Goal: Task Accomplishment & Management: Complete application form

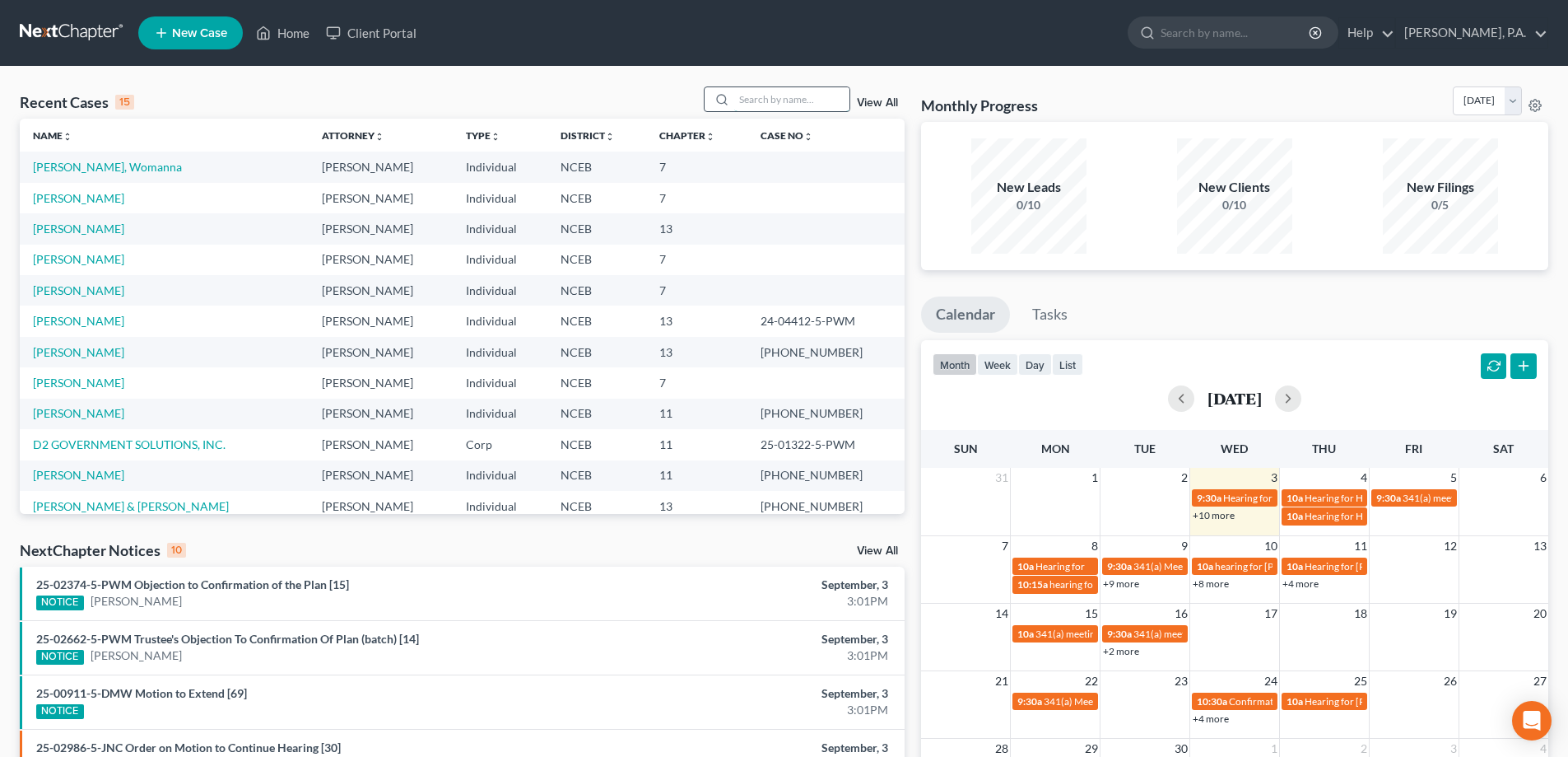
click at [743, 108] on input "search" at bounding box center [791, 99] width 115 height 24
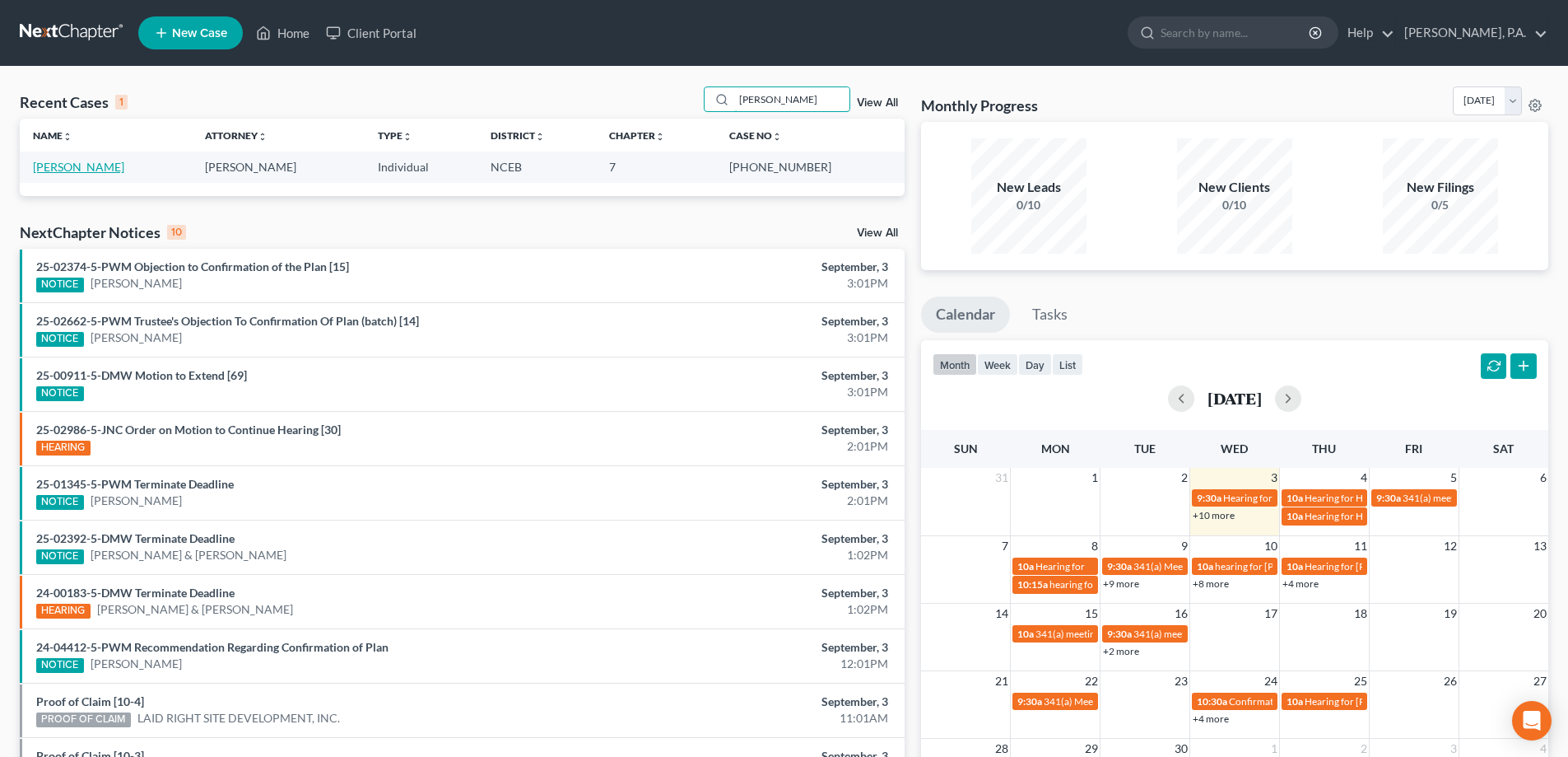
type input "[PERSON_NAME]"
click at [88, 166] on link "[PERSON_NAME]" at bounding box center [78, 166] width 91 height 14
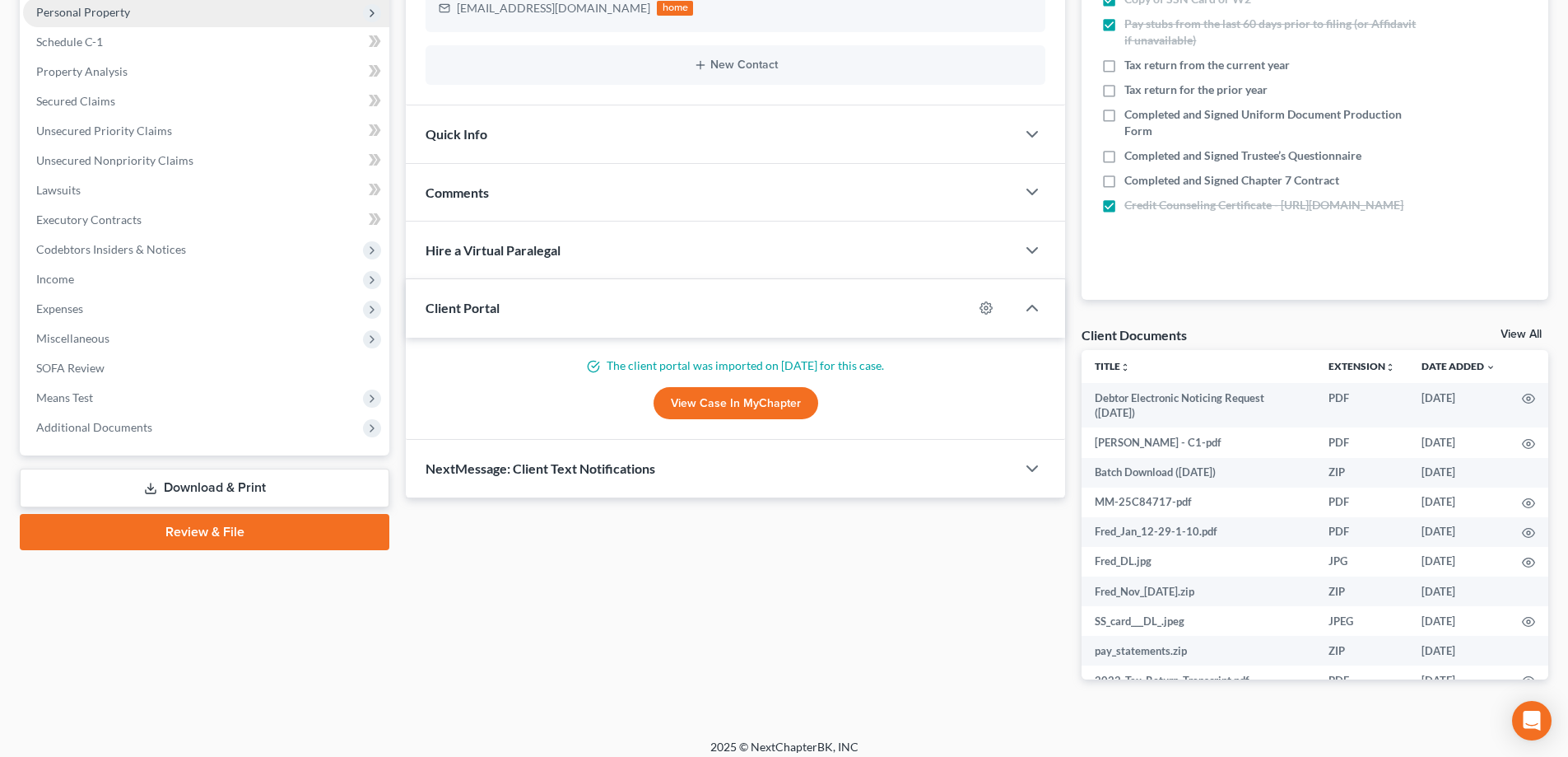
scroll to position [304, 0]
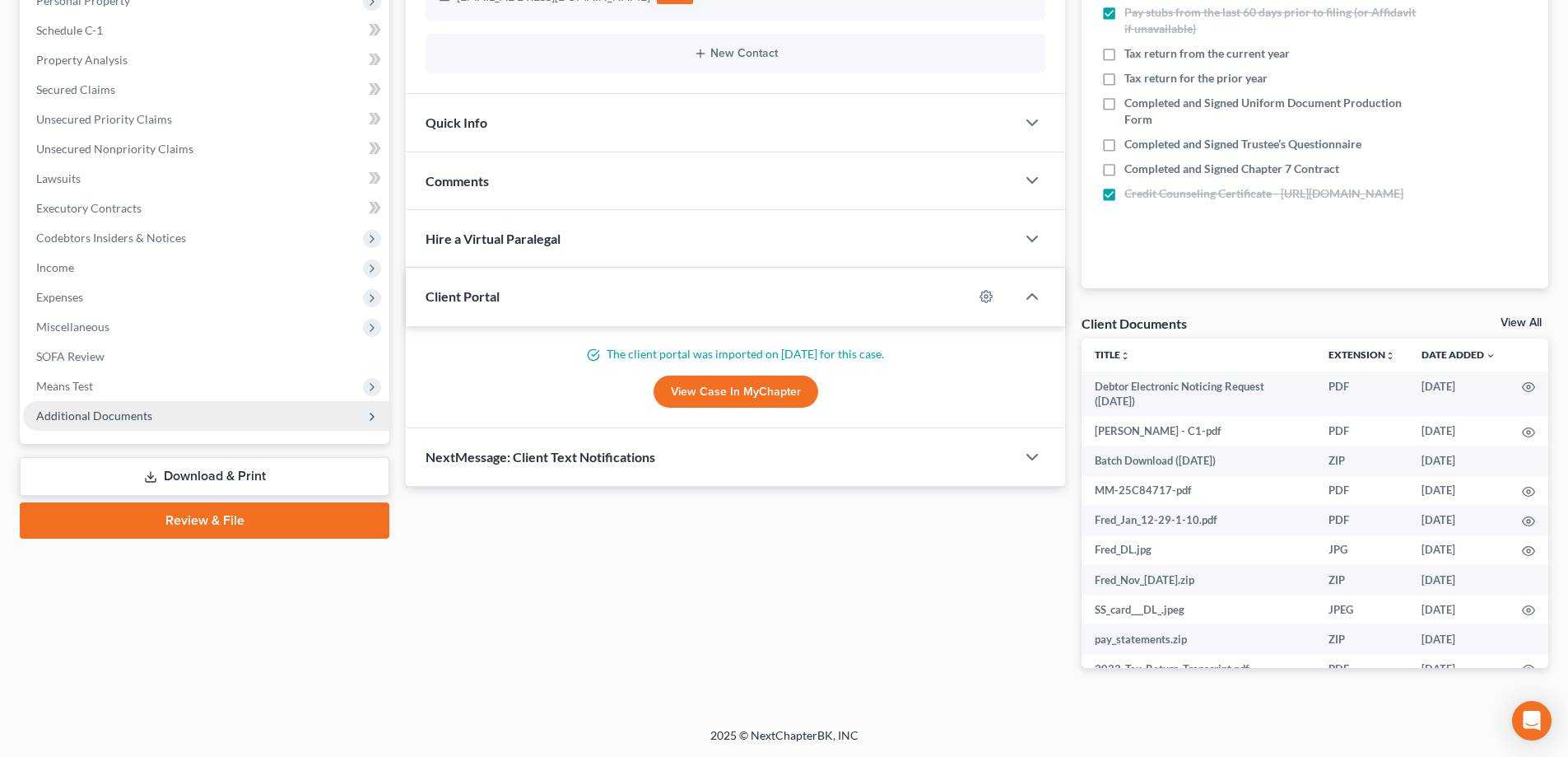
click at [133, 412] on span "Additional Documents" at bounding box center [94, 416] width 116 height 14
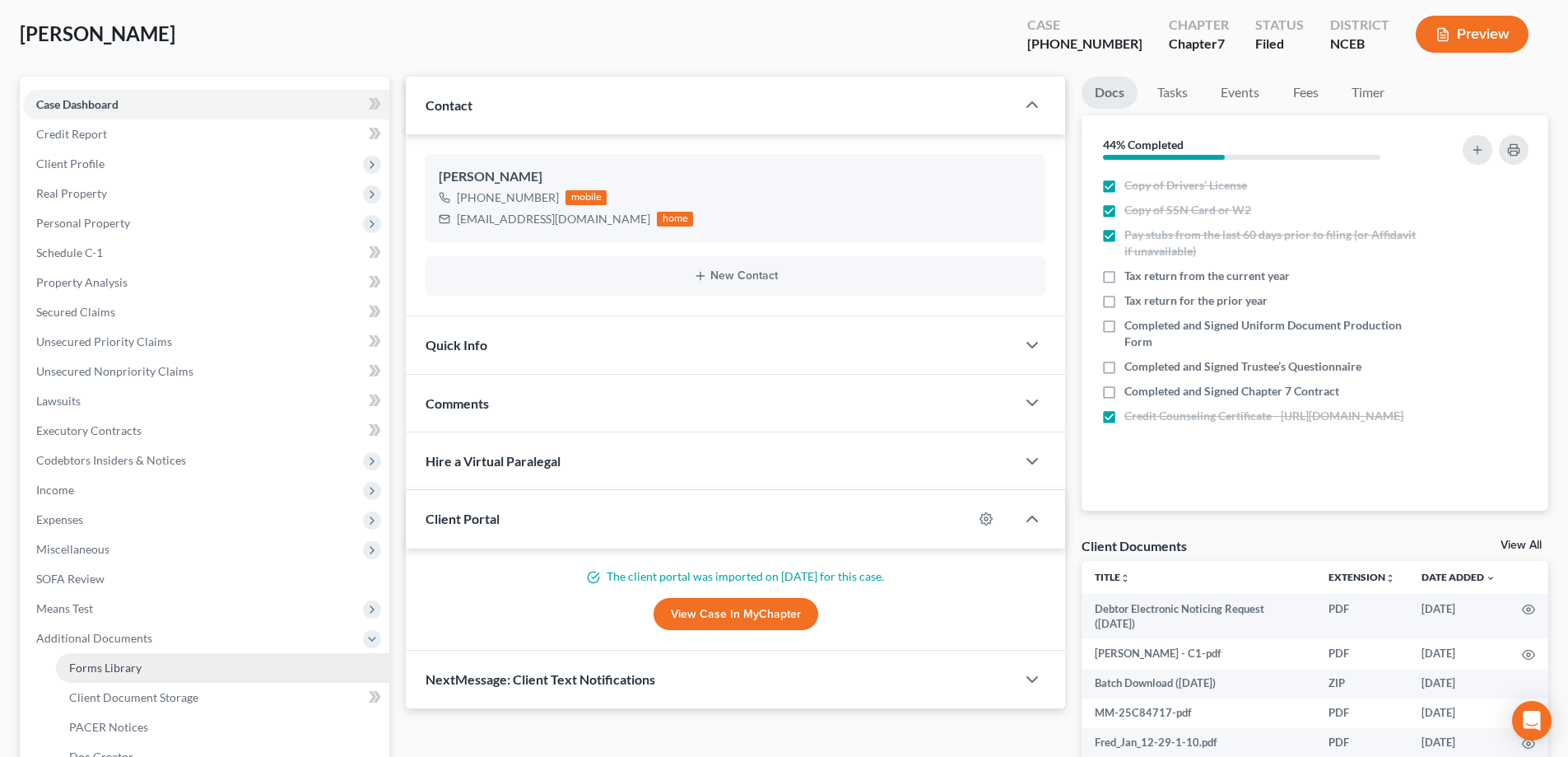
scroll to position [0, 0]
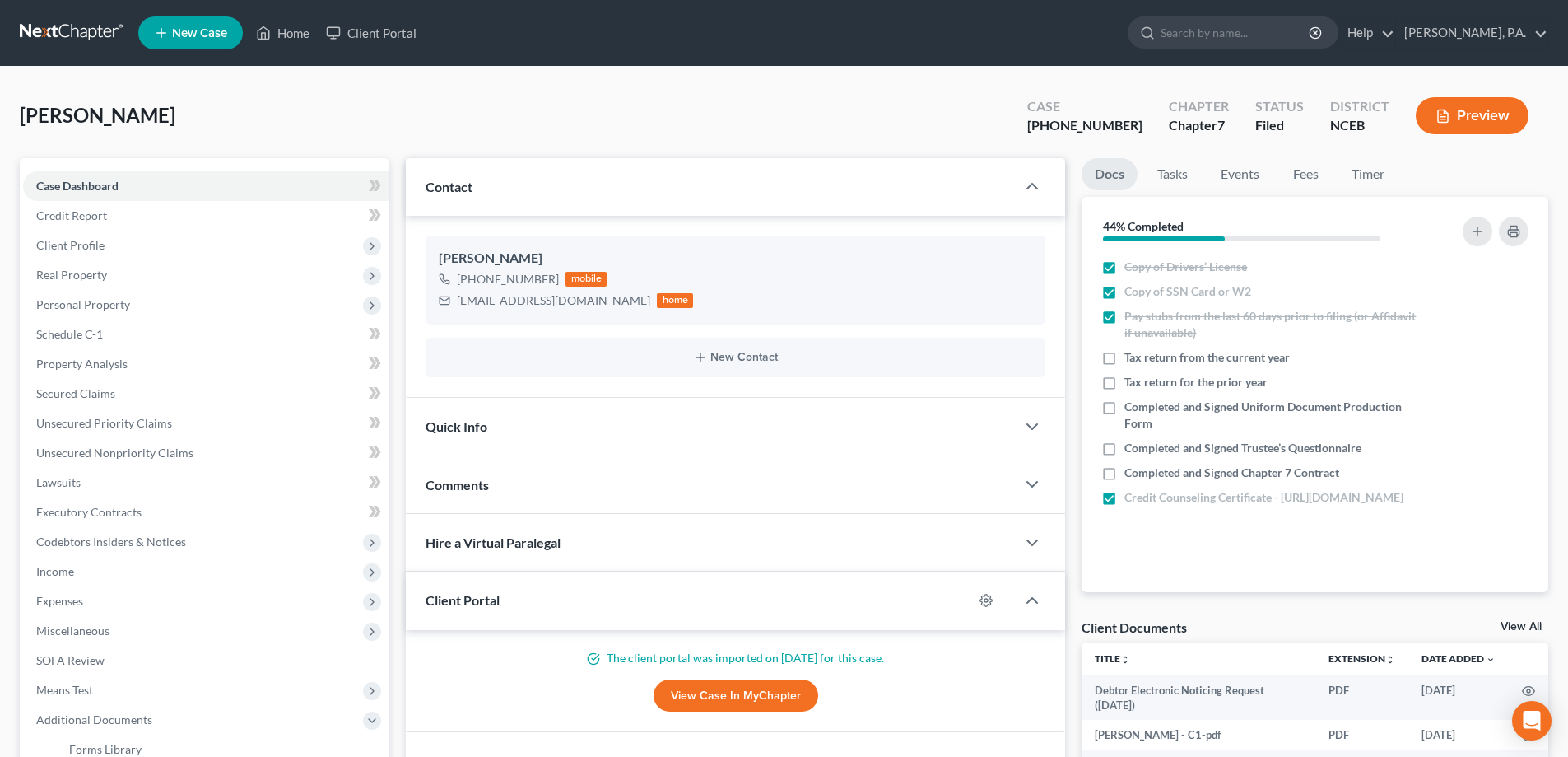
click at [46, 31] on link at bounding box center [72, 33] width 105 height 30
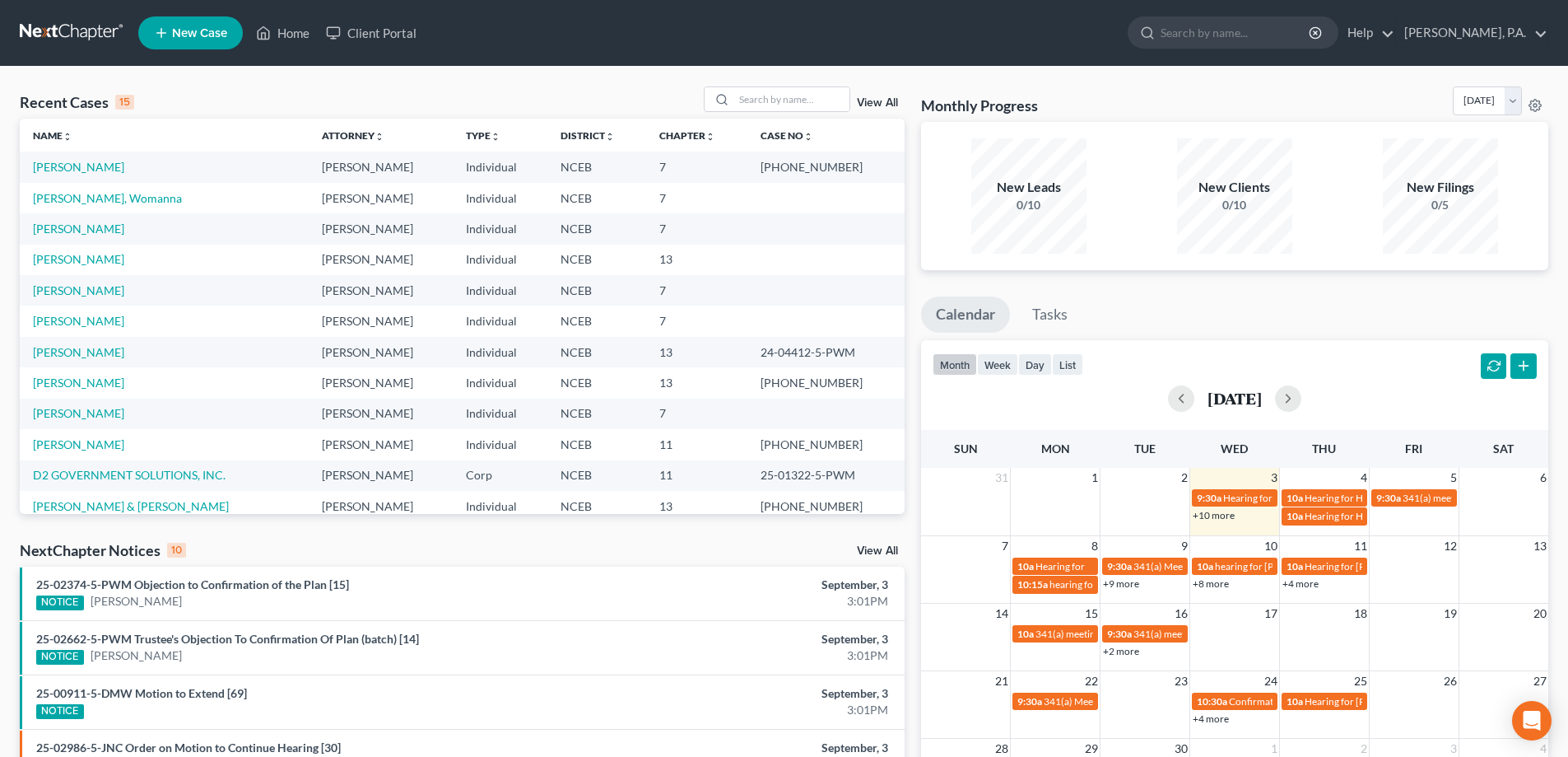
click at [874, 102] on link "View All" at bounding box center [877, 103] width 42 height 12
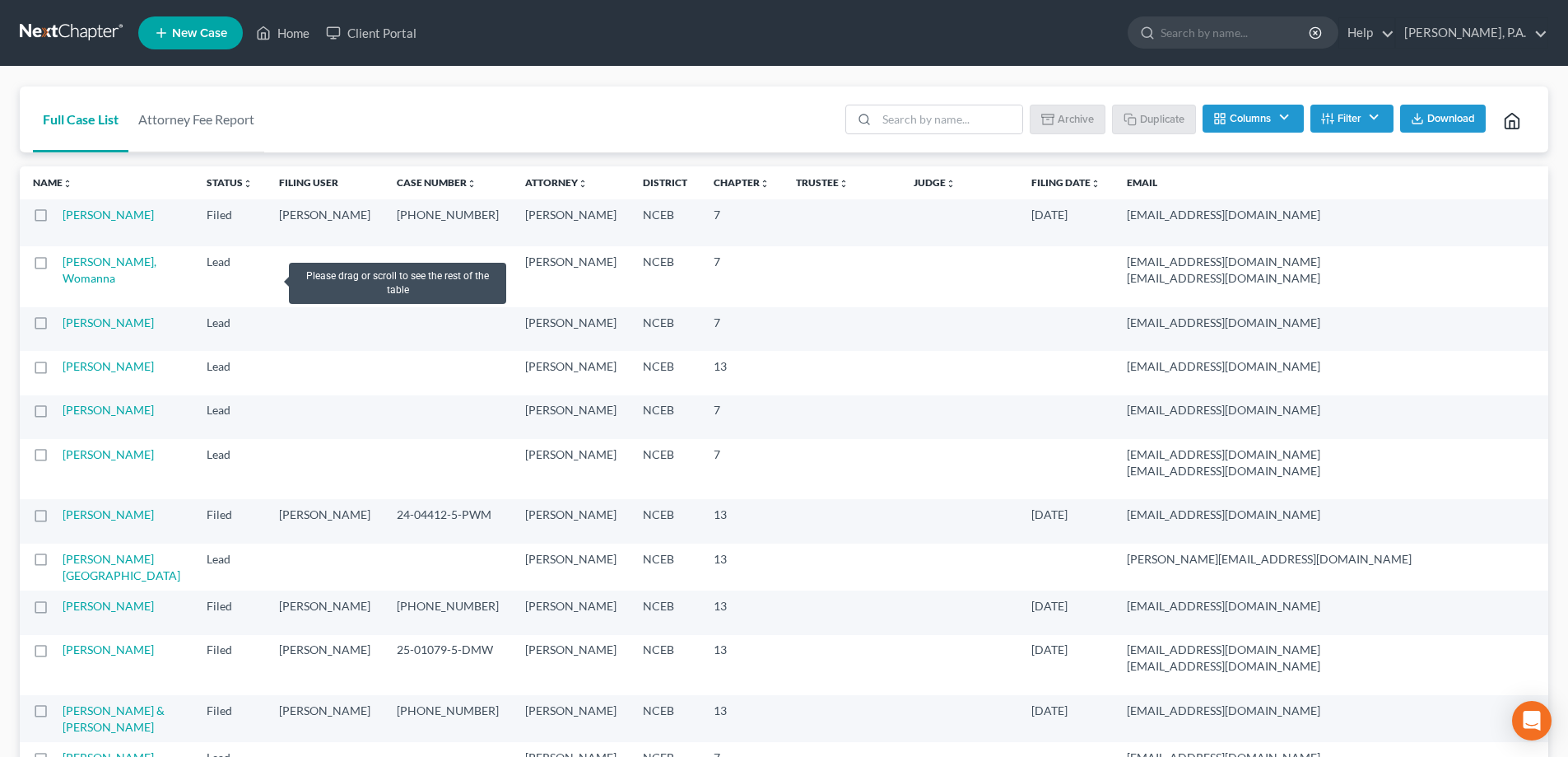
click at [56, 219] on label at bounding box center [56, 219] width 0 height 0
click at [62, 218] on input "checkbox" at bounding box center [67, 212] width 11 height 11
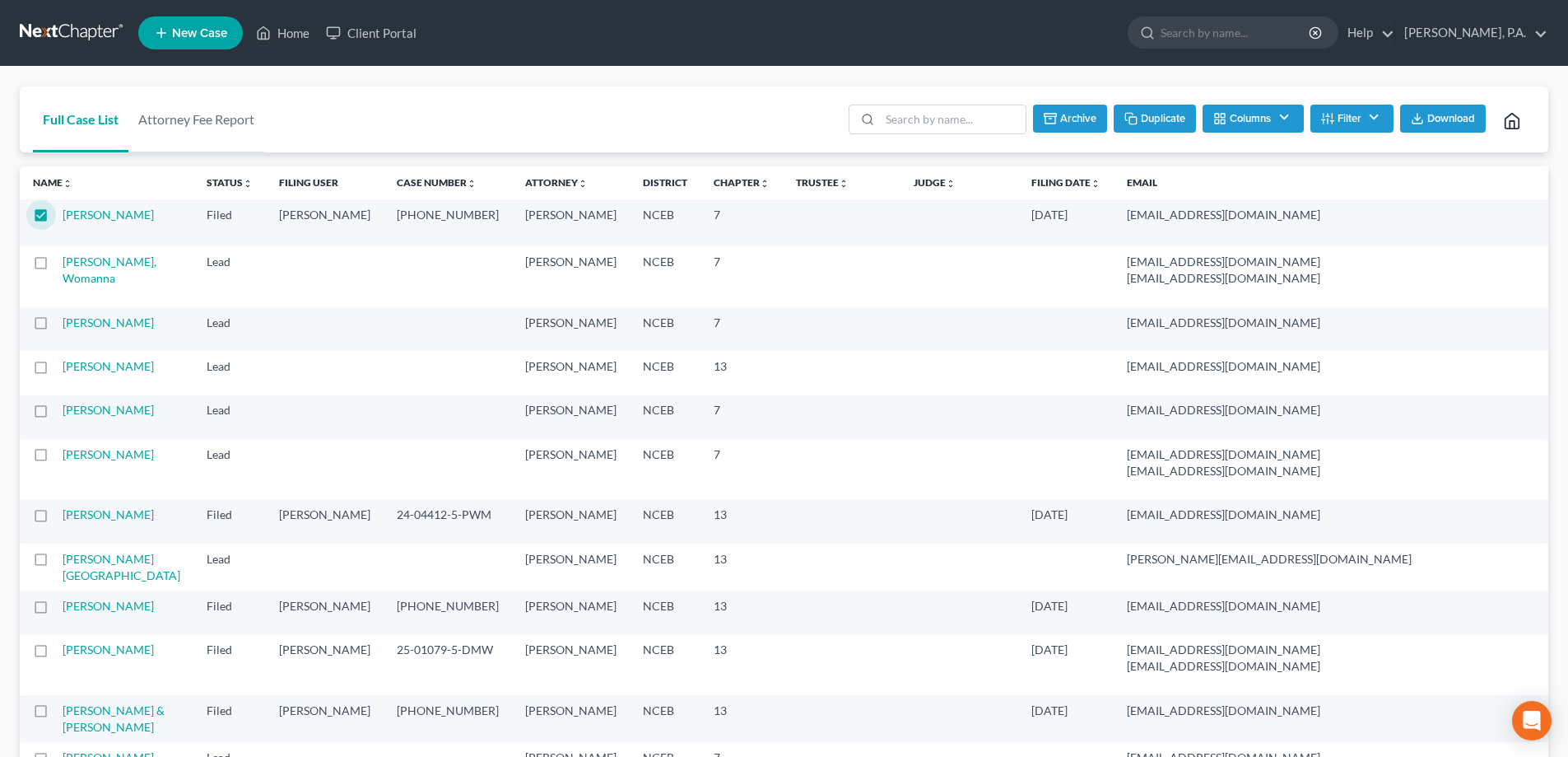
click at [1177, 114] on button "Duplicate" at bounding box center [1154, 119] width 82 height 28
click at [56, 219] on label at bounding box center [56, 219] width 0 height 0
click at [62, 216] on input "checkbox" at bounding box center [67, 212] width 11 height 11
checkbox input "false"
click at [92, 120] on link "Full Case List" at bounding box center [80, 119] width 96 height 66
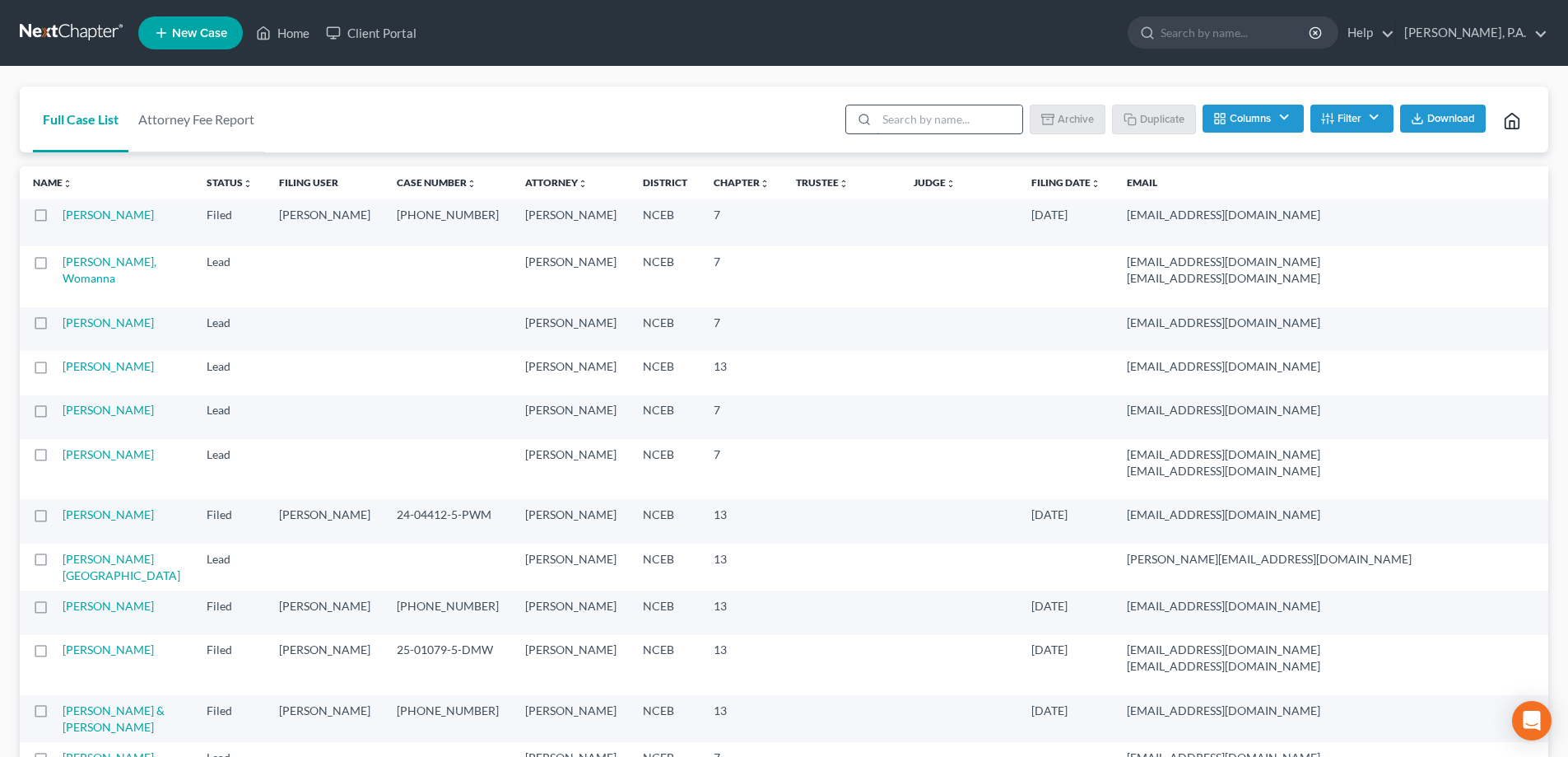
click at [914, 127] on input "search" at bounding box center [949, 119] width 145 height 28
type input "[PERSON_NAME]"
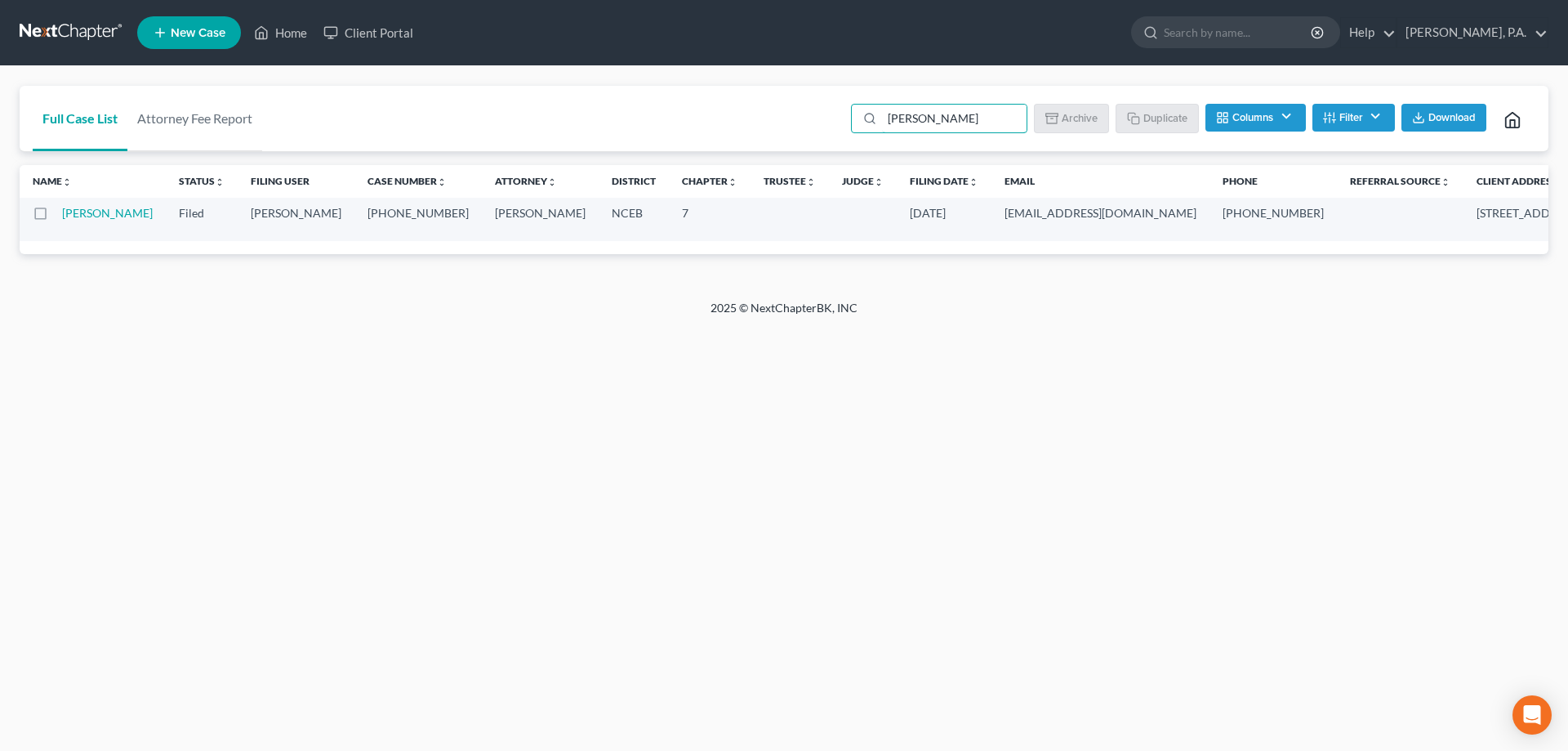
click at [56, 217] on label at bounding box center [56, 217] width 0 height 0
click at [62, 216] on input "checkbox" at bounding box center [67, 210] width 11 height 11
checkbox input "true"
click at [1173, 119] on button "Duplicate" at bounding box center [1158, 118] width 81 height 27
click at [961, 121] on input "[PERSON_NAME]" at bounding box center [955, 118] width 144 height 27
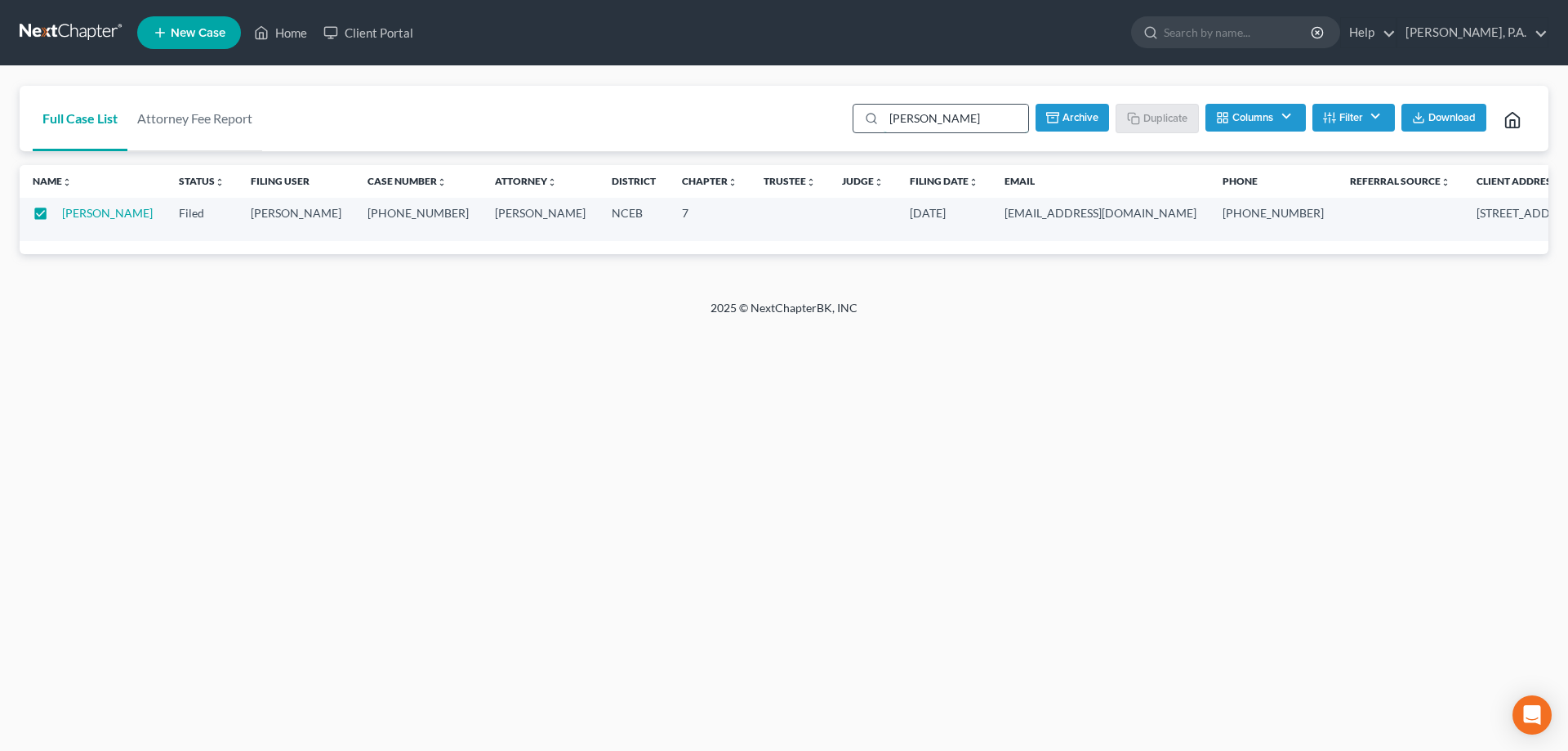
drag, startPoint x: 957, startPoint y: 119, endPoint x: 855, endPoint y: 131, distance: 102.7
click at [855, 131] on div "[PERSON_NAME]" at bounding box center [942, 119] width 177 height 29
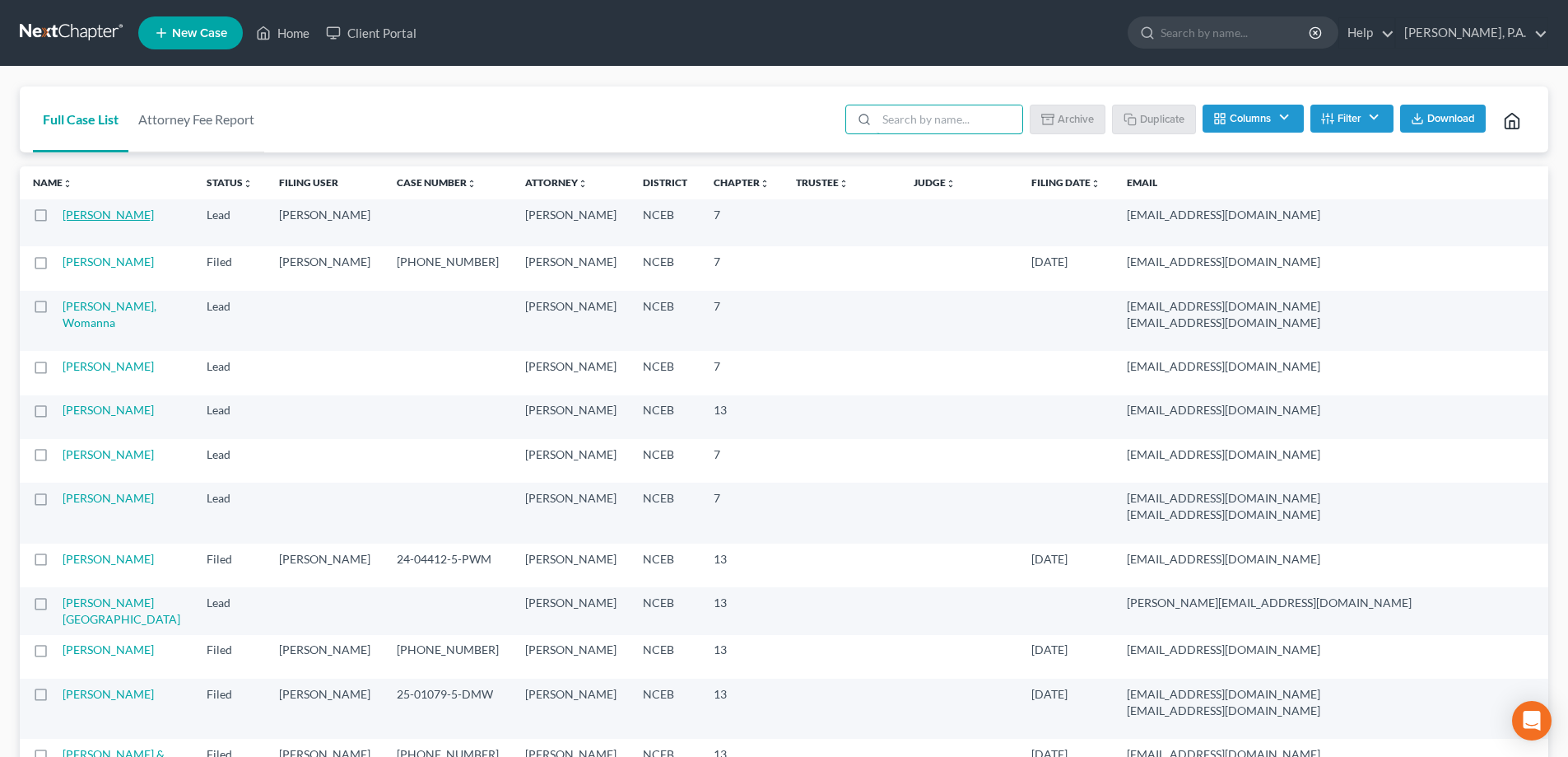
click at [81, 222] on link "[PERSON_NAME]" at bounding box center [108, 215] width 91 height 14
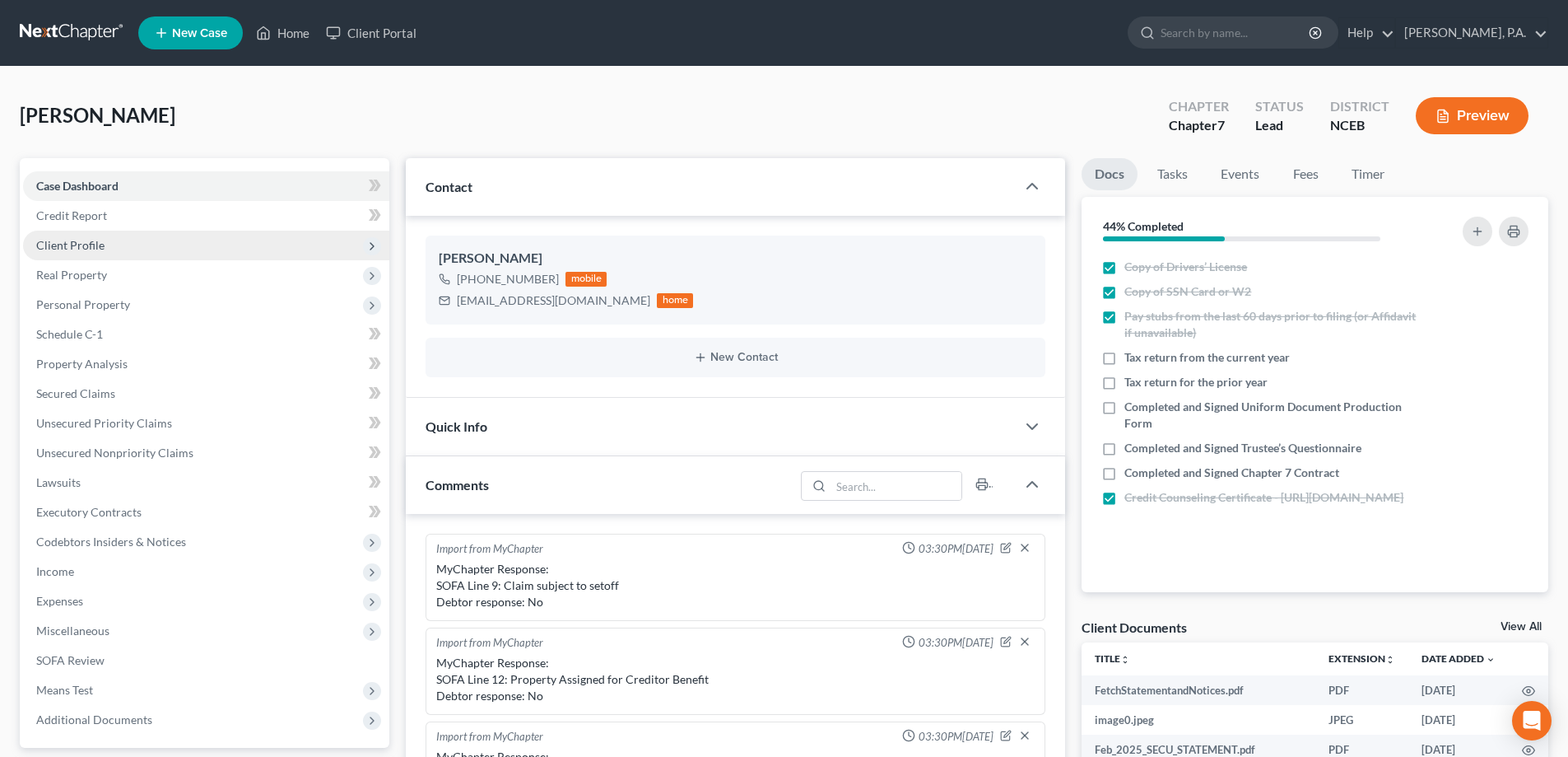
click at [120, 236] on span "Client Profile" at bounding box center [206, 245] width 366 height 30
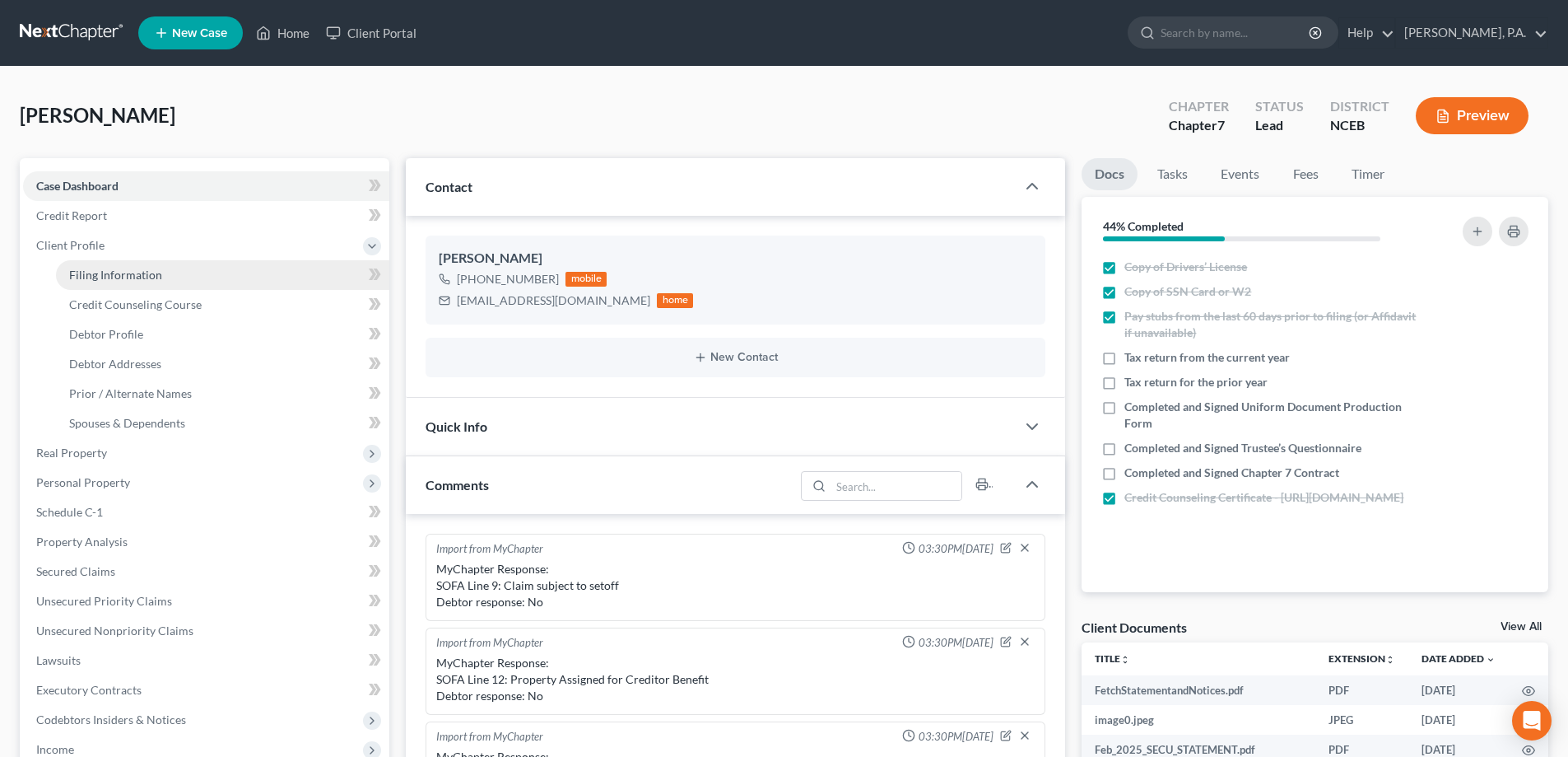
click at [126, 262] on link "Filing Information" at bounding box center [223, 275] width 333 height 30
select select "1"
select select "0"
select select "57"
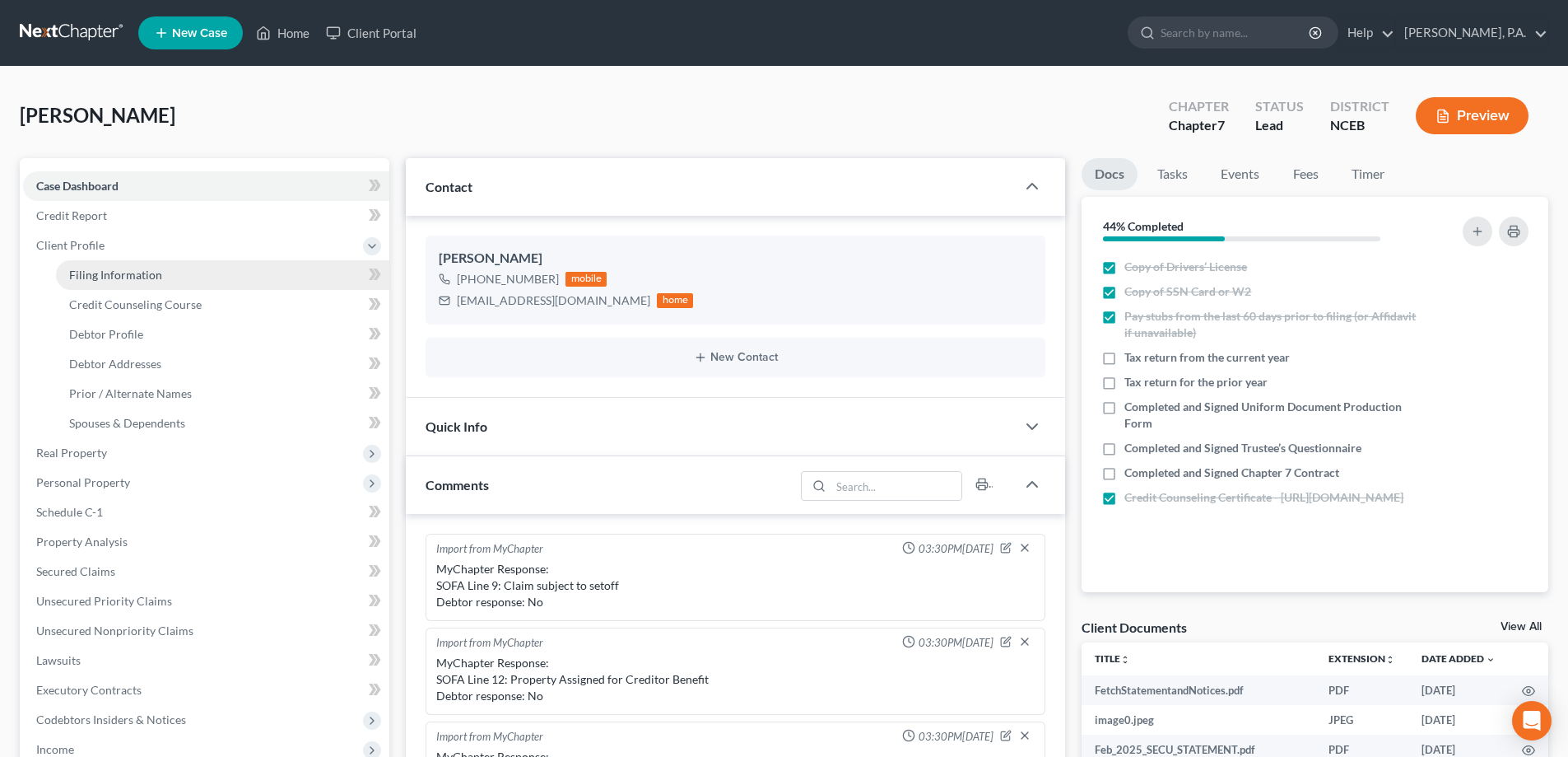
select select "0"
select select "28"
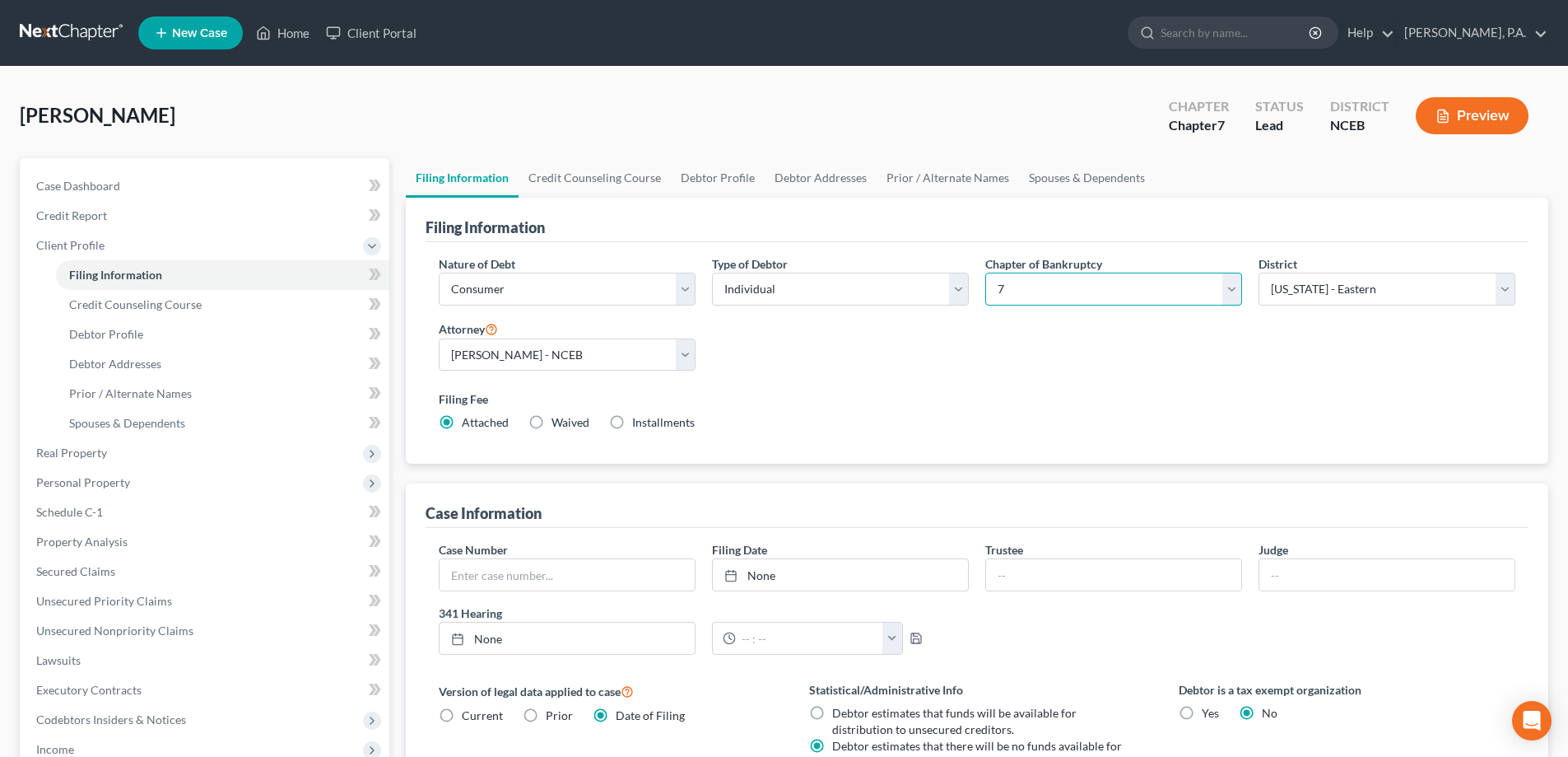
click at [1012, 284] on select "Select 7 11 12 13" at bounding box center [1114, 288] width 257 height 33
select select "3"
click at [985, 272] on select "Select 7 11 12 13" at bounding box center [1114, 288] width 257 height 33
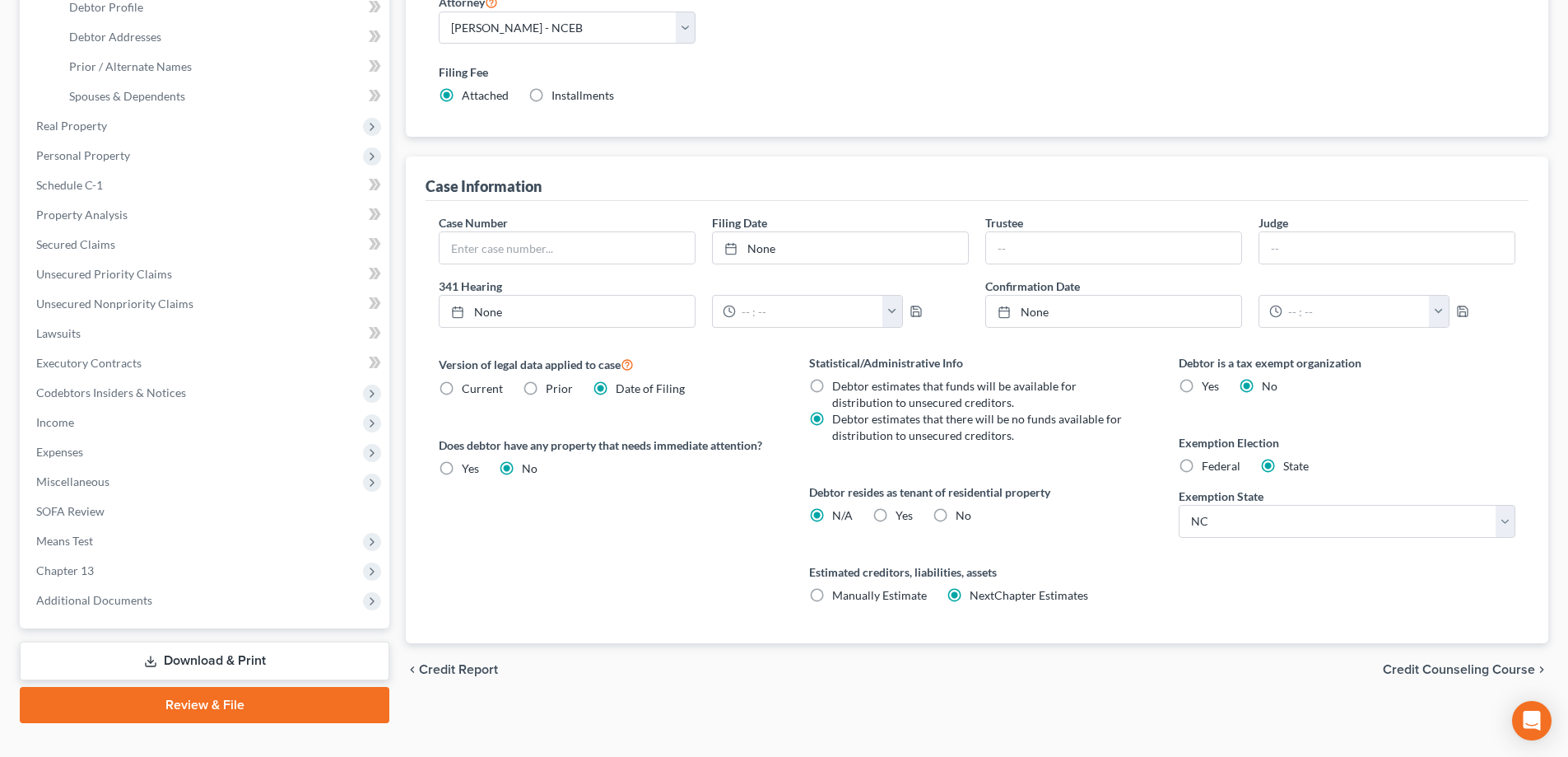
scroll to position [330, 0]
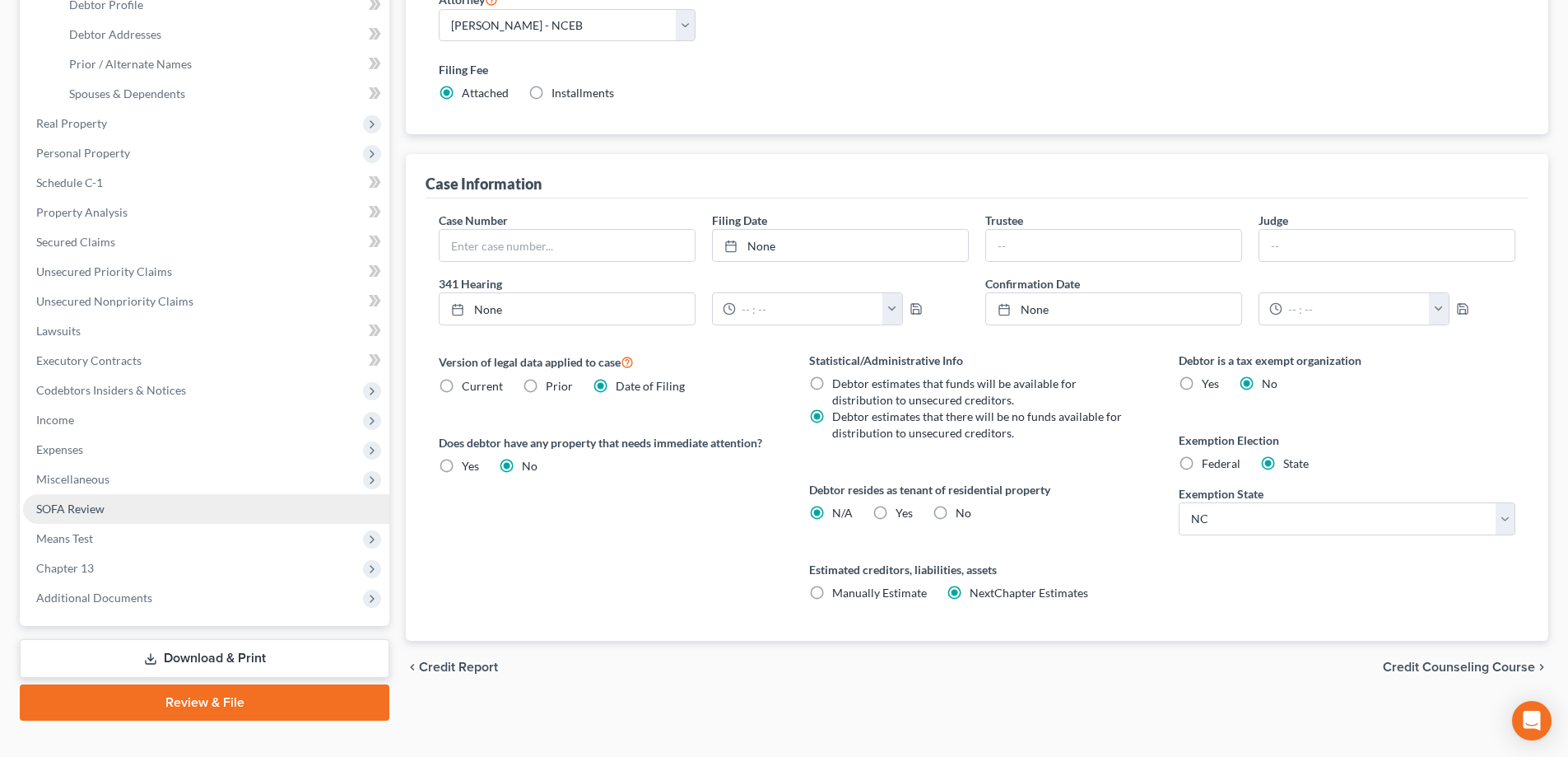
click at [200, 520] on link "SOFA Review" at bounding box center [206, 509] width 366 height 30
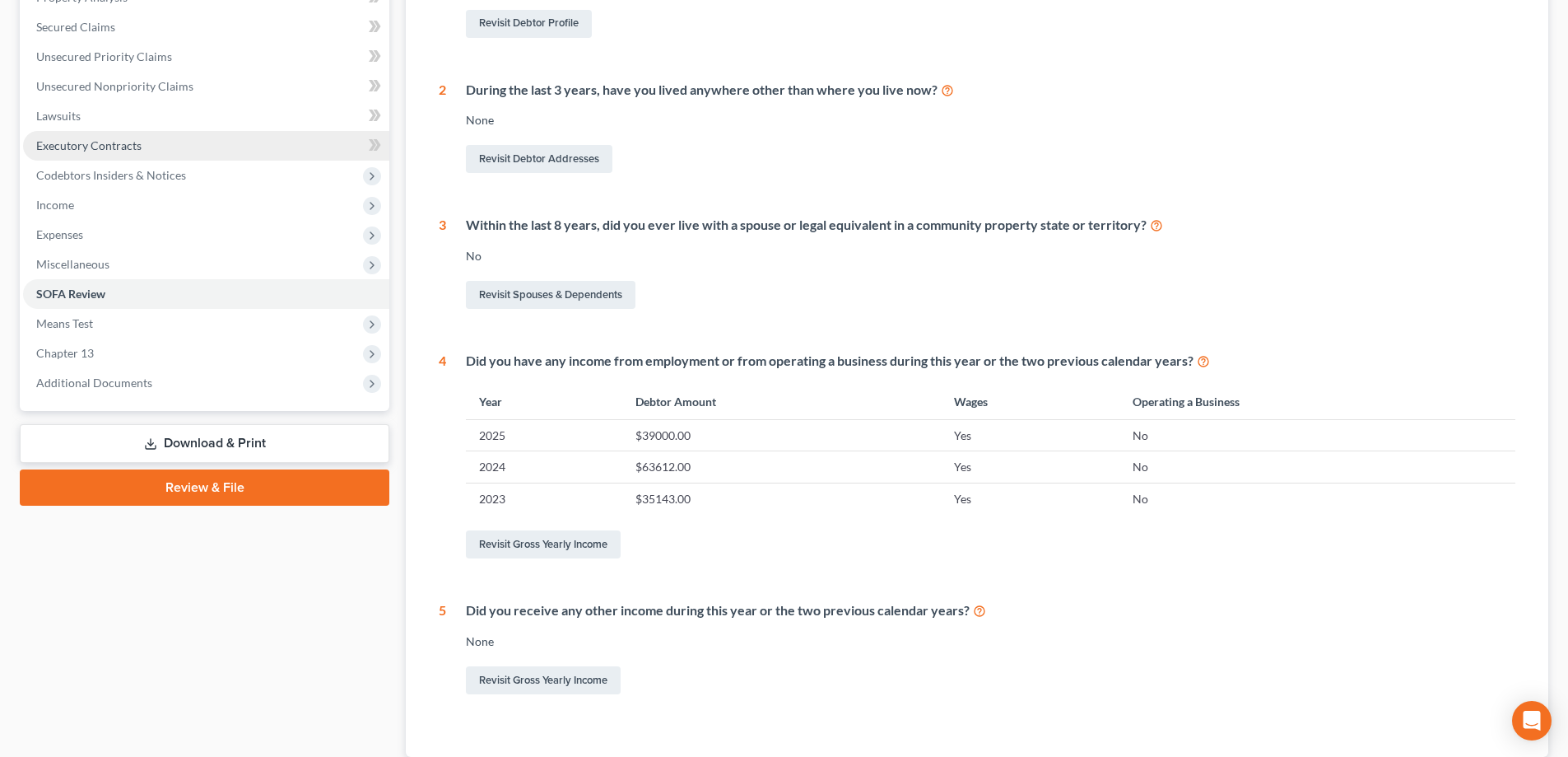
scroll to position [482, 0]
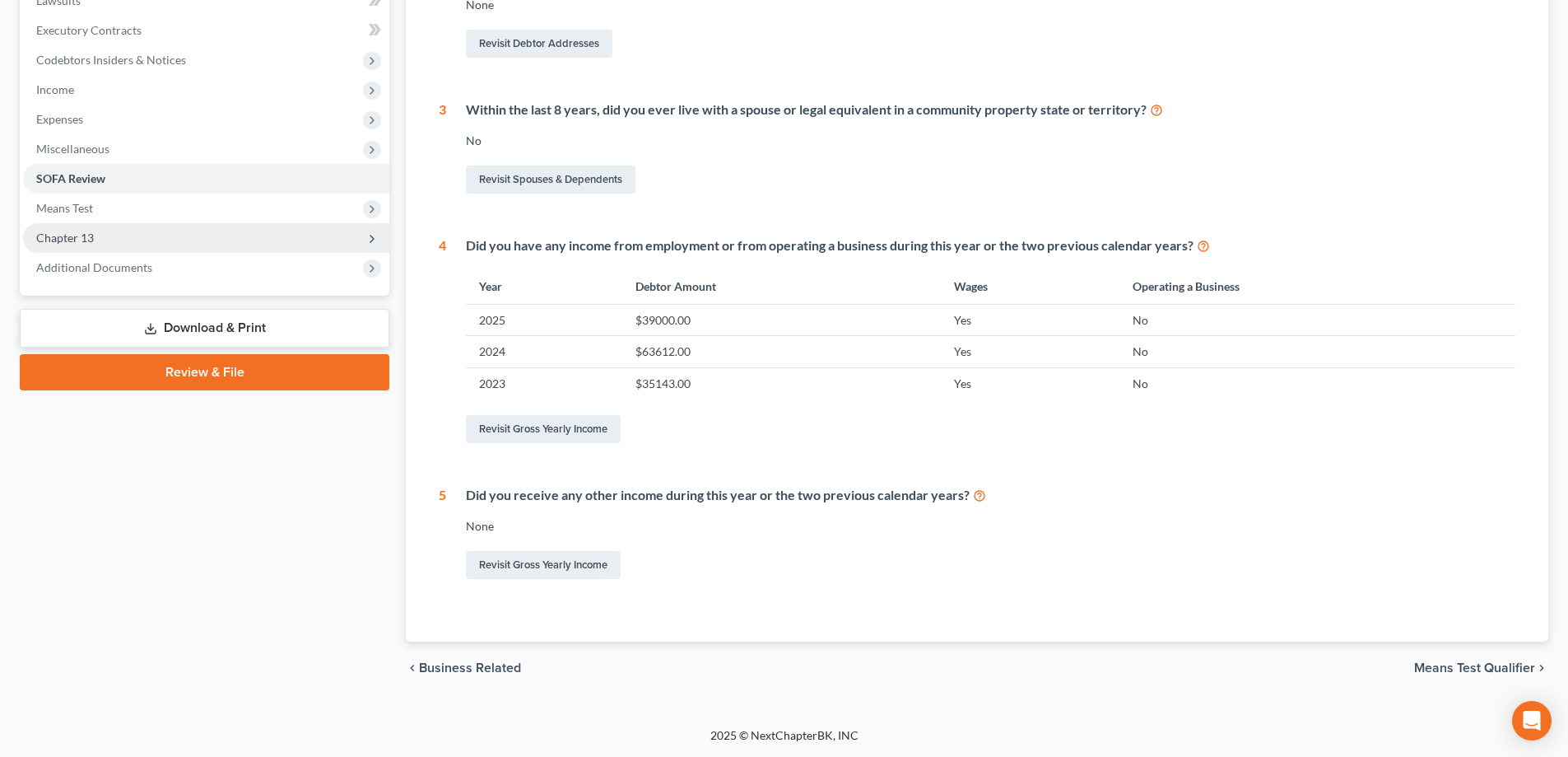
click at [267, 230] on span "Chapter 13" at bounding box center [206, 237] width 366 height 30
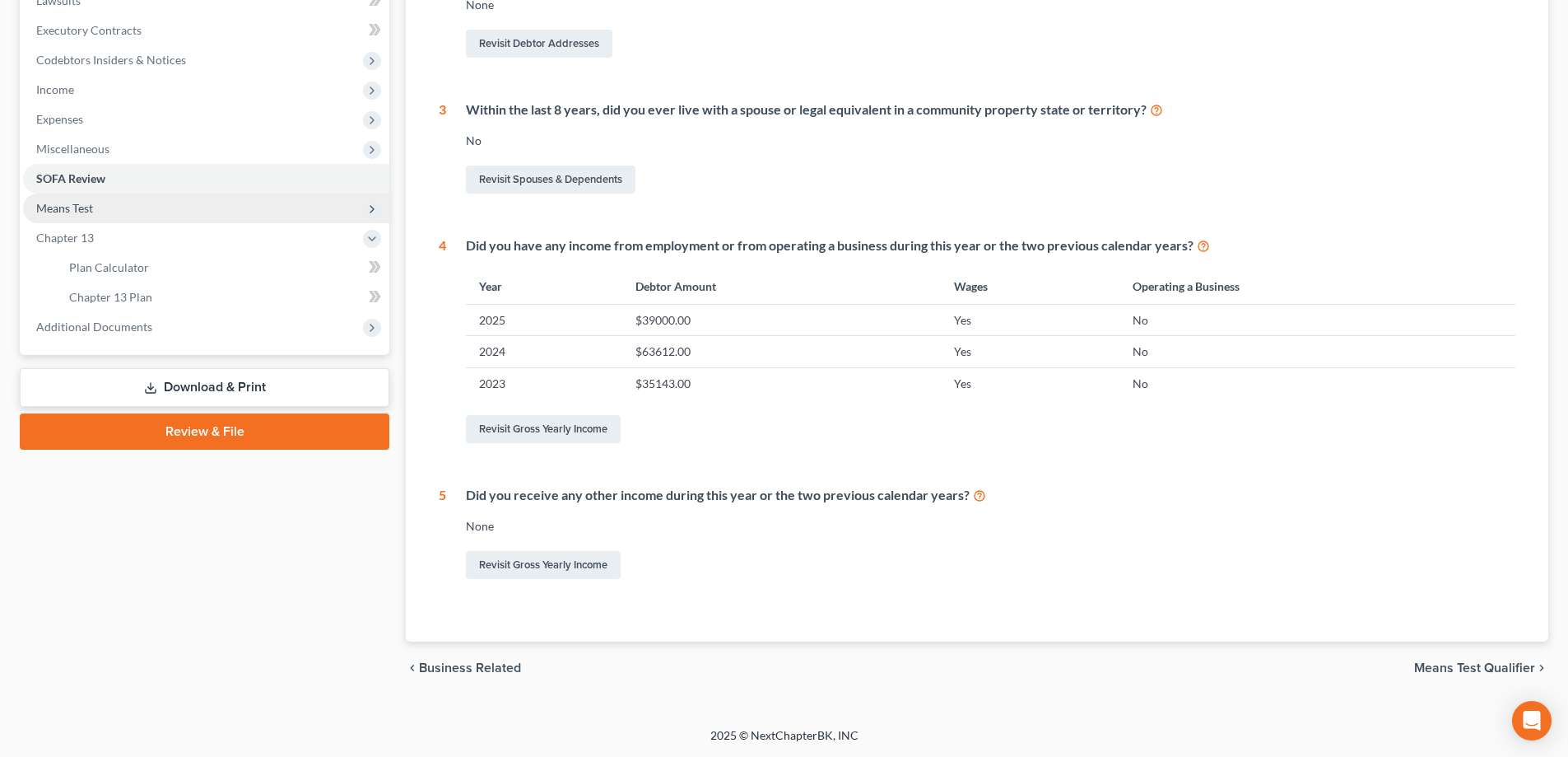
click at [257, 204] on span "Means Test" at bounding box center [206, 209] width 366 height 30
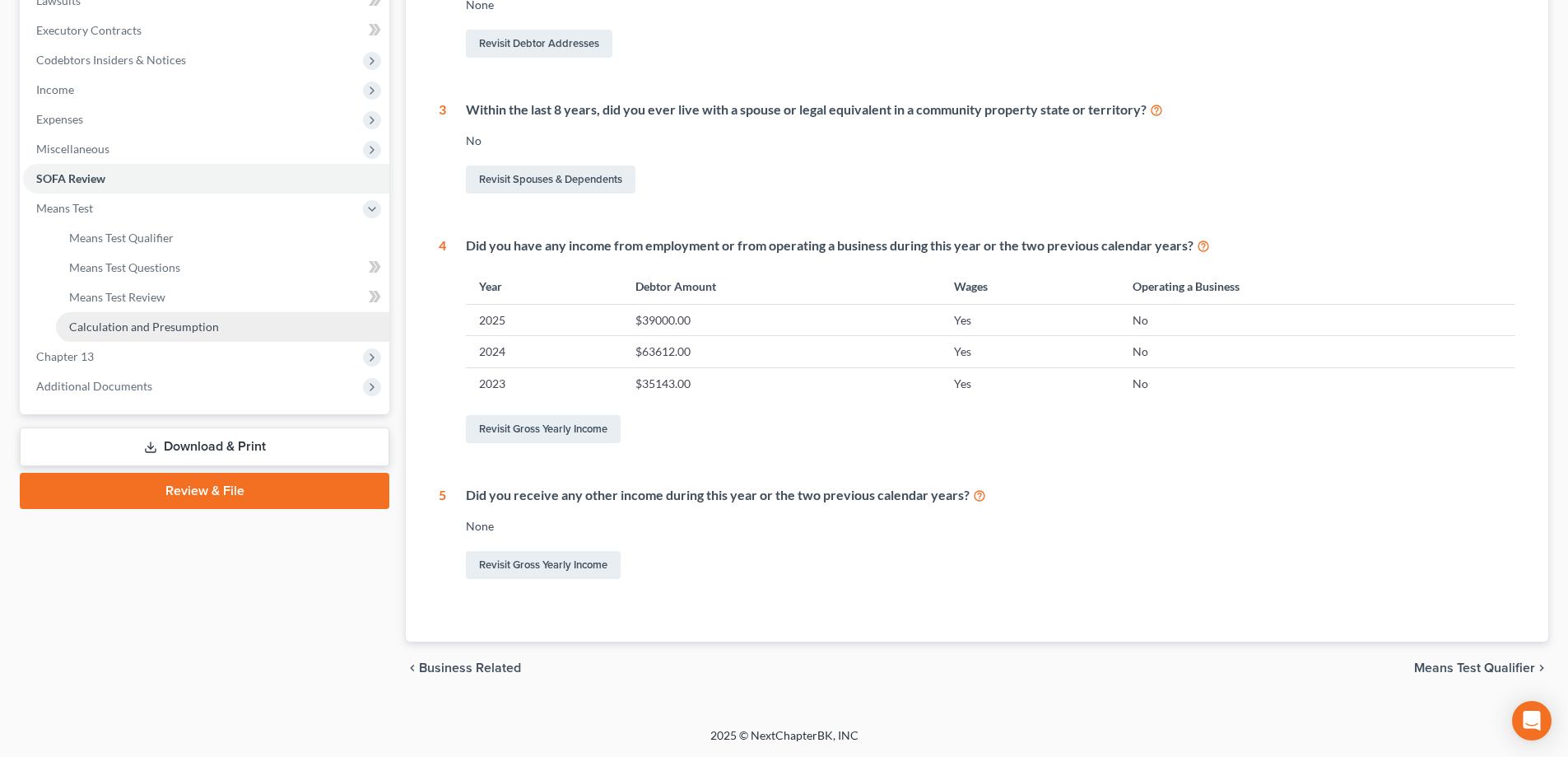
click at [301, 321] on link "Calculation and Presumption" at bounding box center [223, 327] width 333 height 30
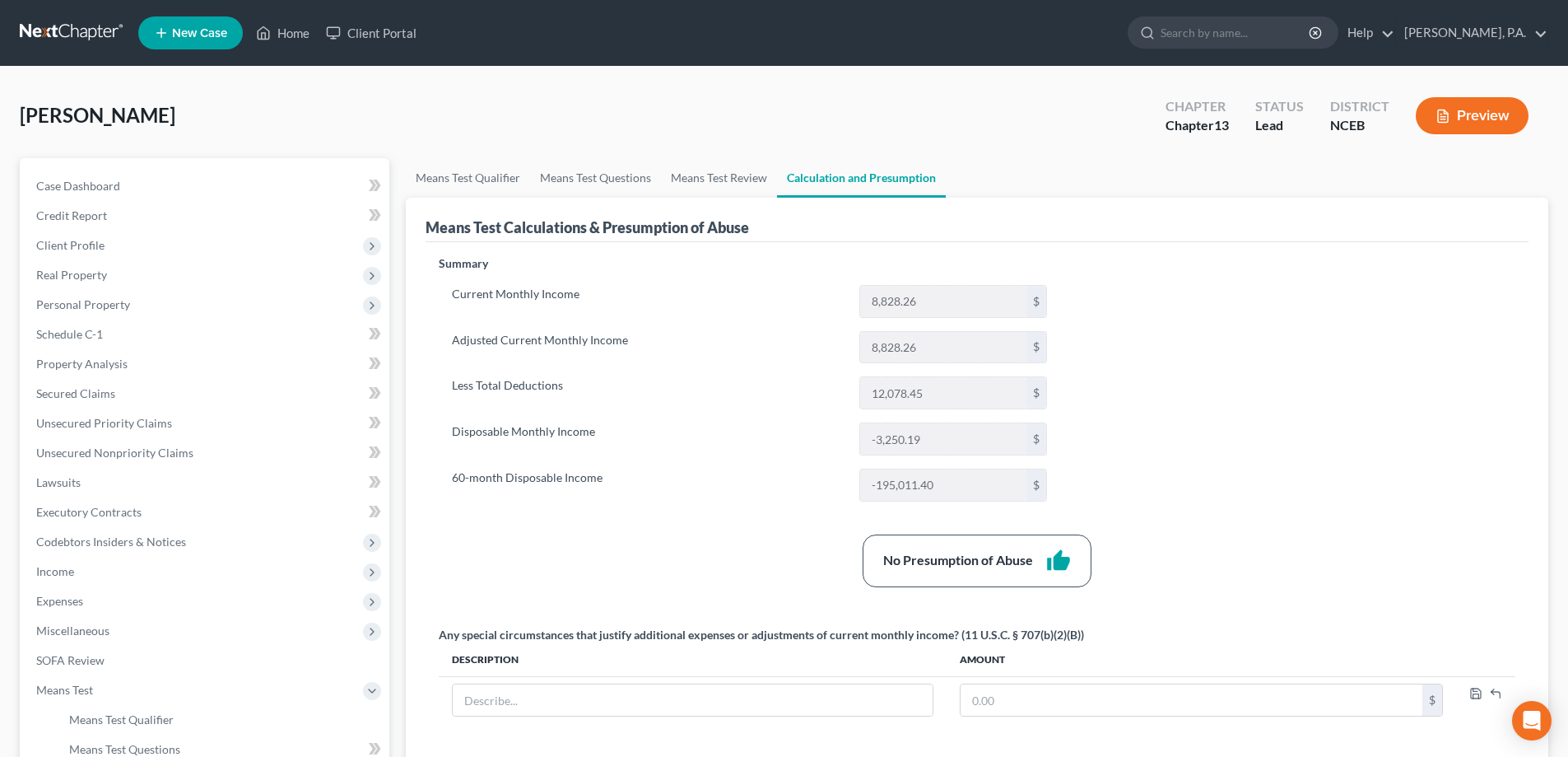
scroll to position [164, 0]
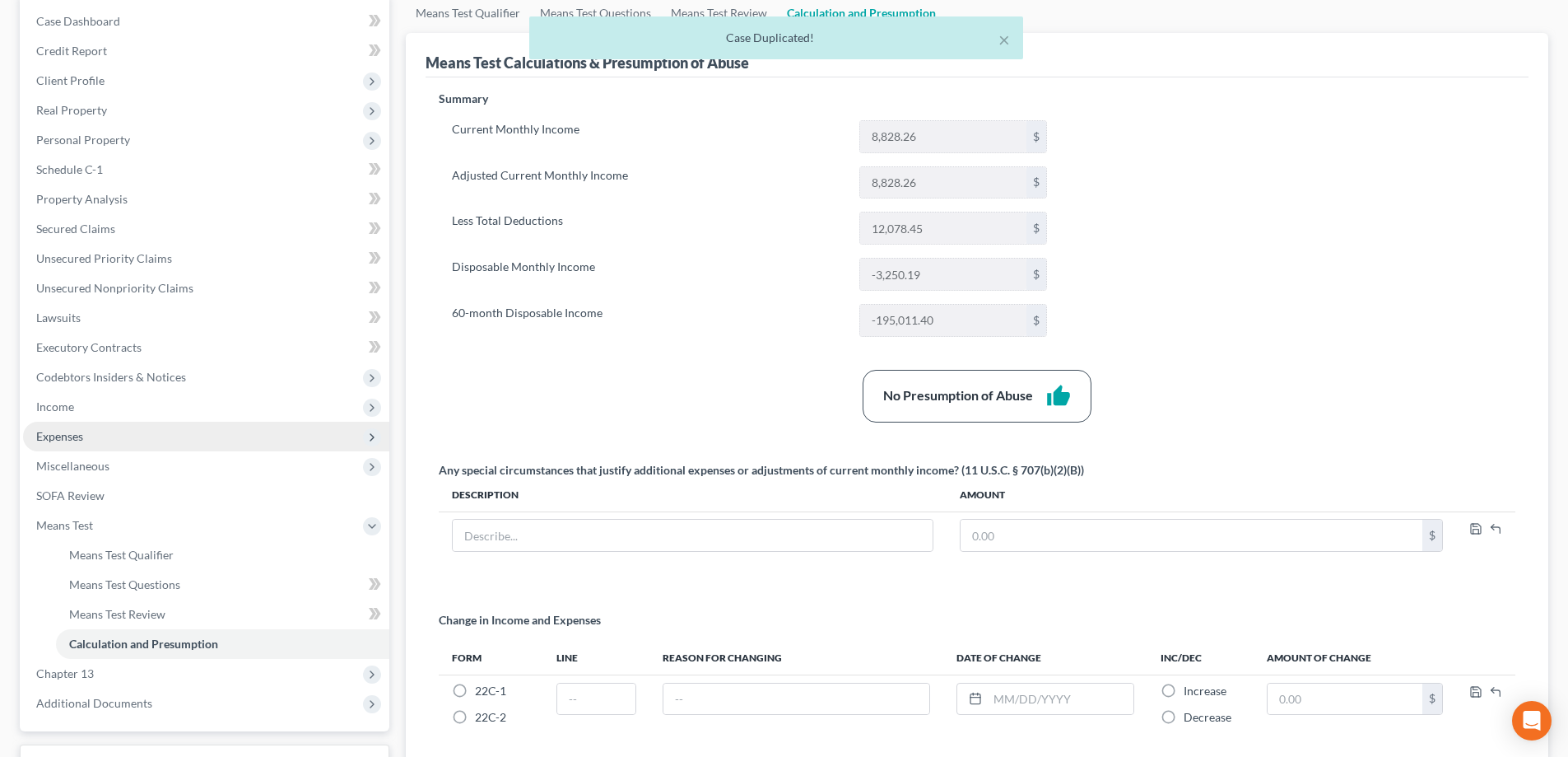
click at [143, 438] on span "Expenses" at bounding box center [206, 436] width 366 height 30
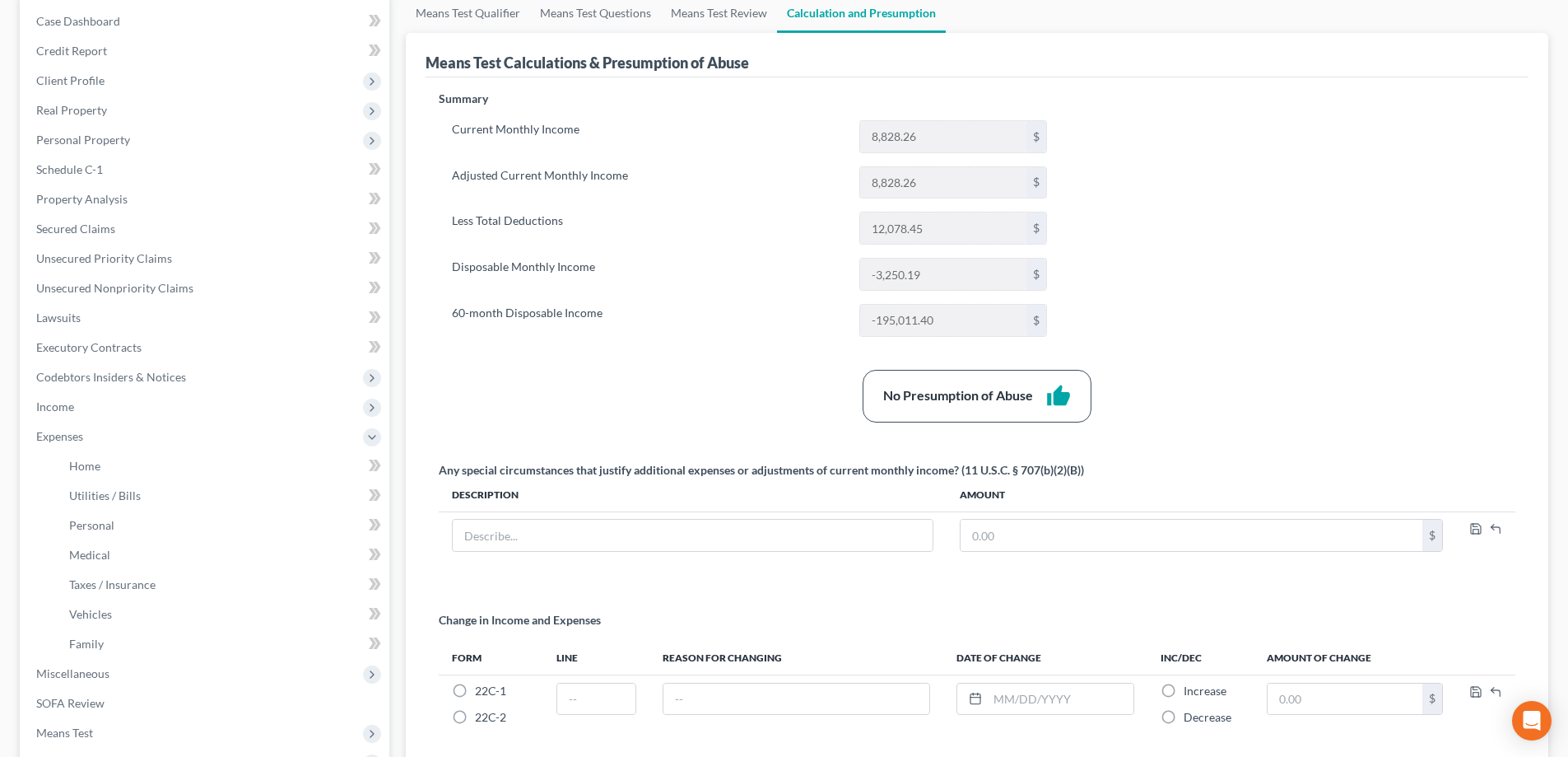
click at [453, 418] on div "No Presumption of Abuse thumb_up" at bounding box center [976, 396] width 1093 height 52
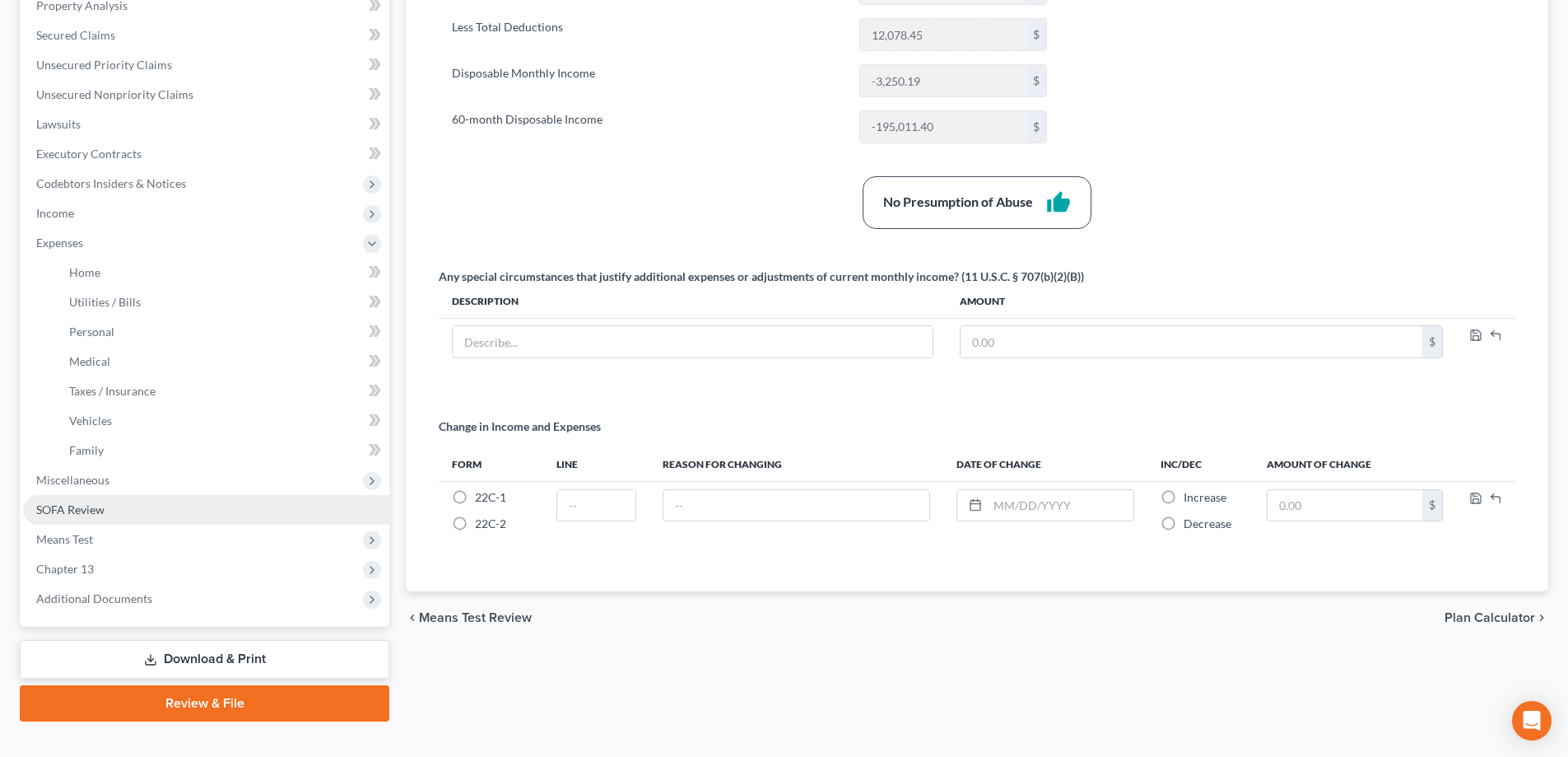
scroll to position [385, 0]
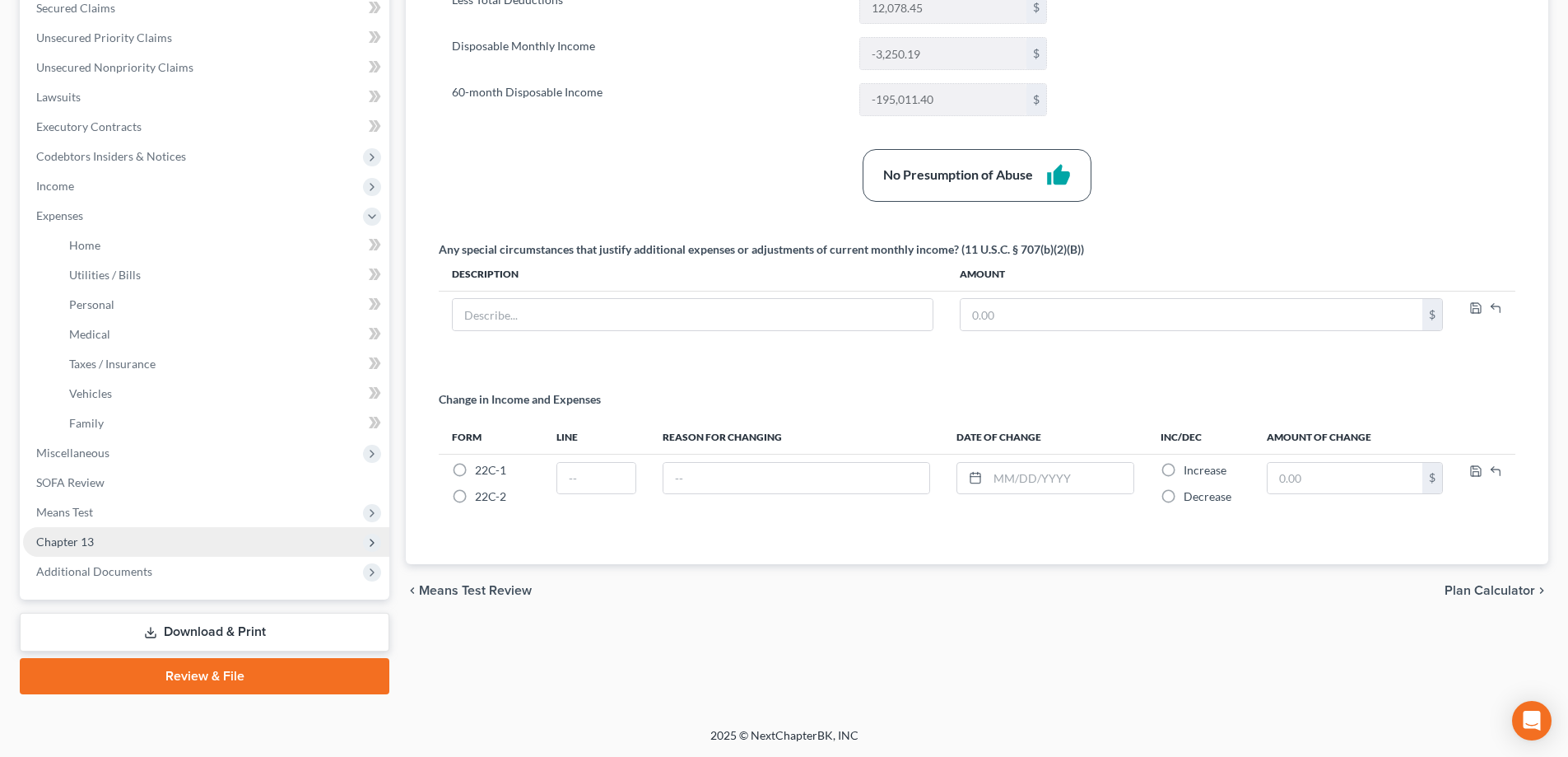
click at [268, 539] on span "Chapter 13" at bounding box center [206, 541] width 366 height 30
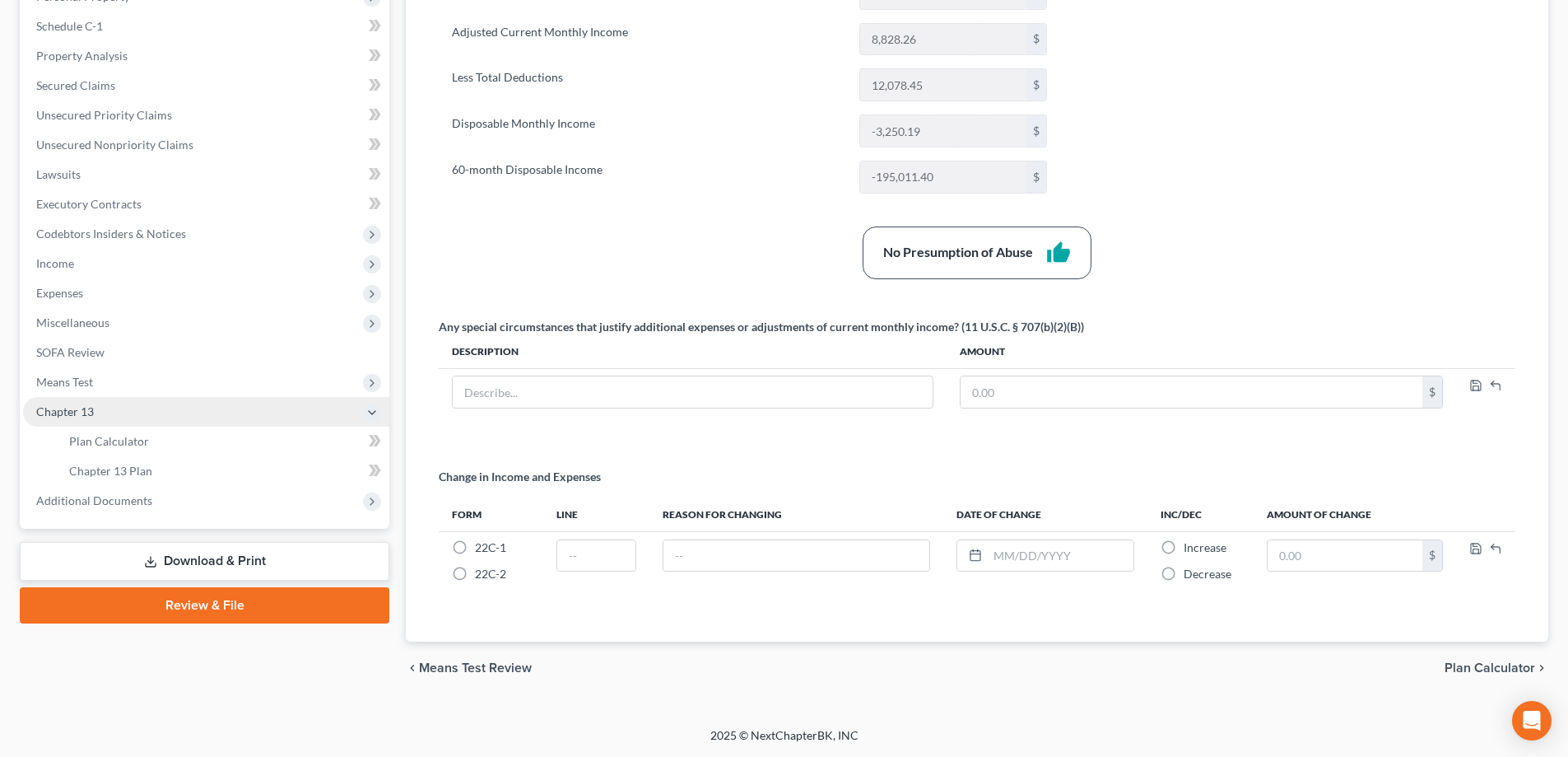
scroll to position [308, 0]
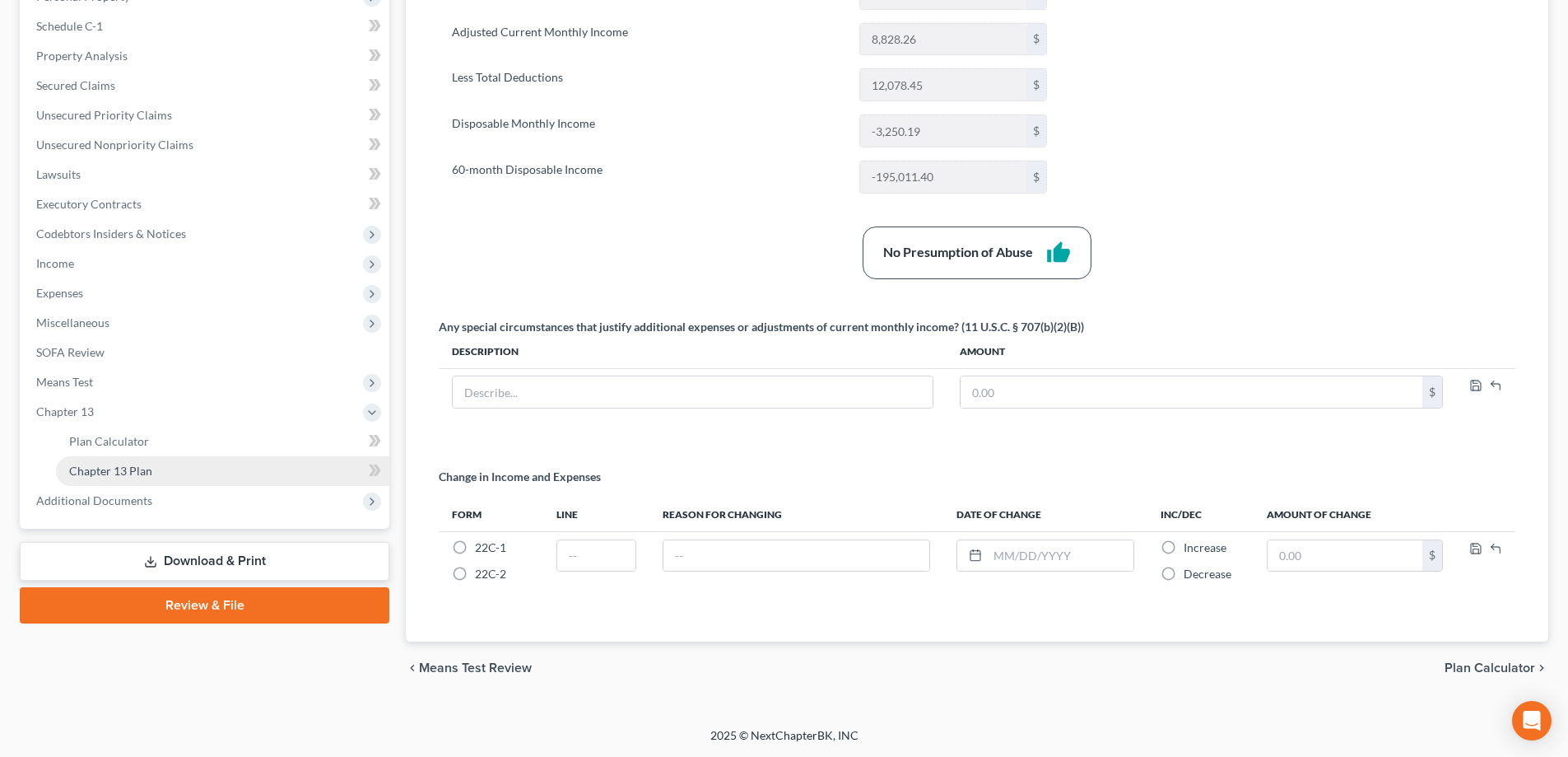
click at [317, 469] on link "Chapter 13 Plan" at bounding box center [223, 471] width 333 height 30
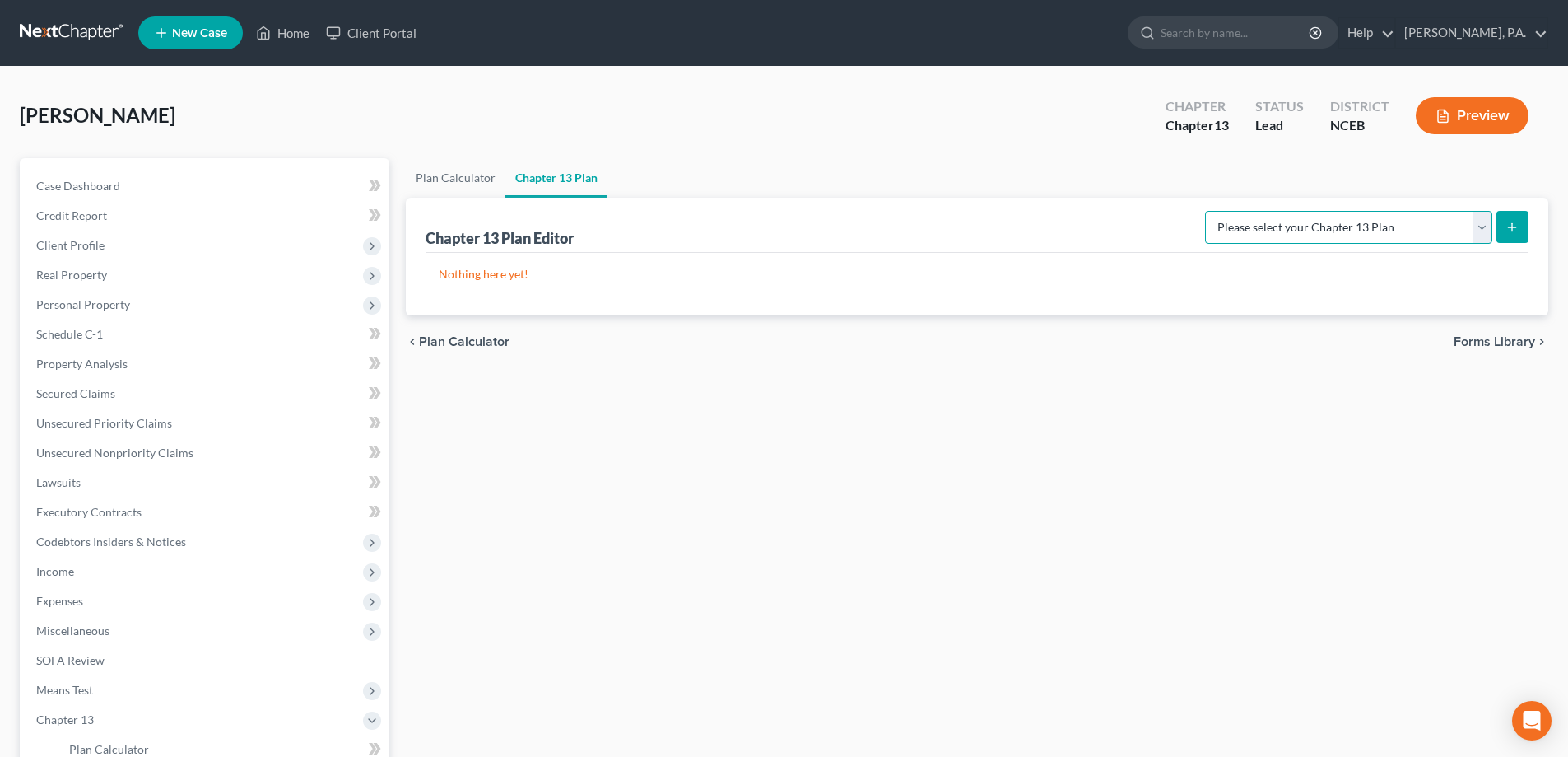
click at [1286, 229] on select "Please select your Chapter 13 Plan Eastern District of [US_STATE]: Effective [D…" at bounding box center [1348, 227] width 287 height 33
select select "2"
click at [1205, 211] on select "Please select your Chapter 13 Plan Eastern District of [US_STATE]: Effective [D…" at bounding box center [1348, 227] width 287 height 33
click at [1523, 221] on button "submit" at bounding box center [1513, 227] width 32 height 32
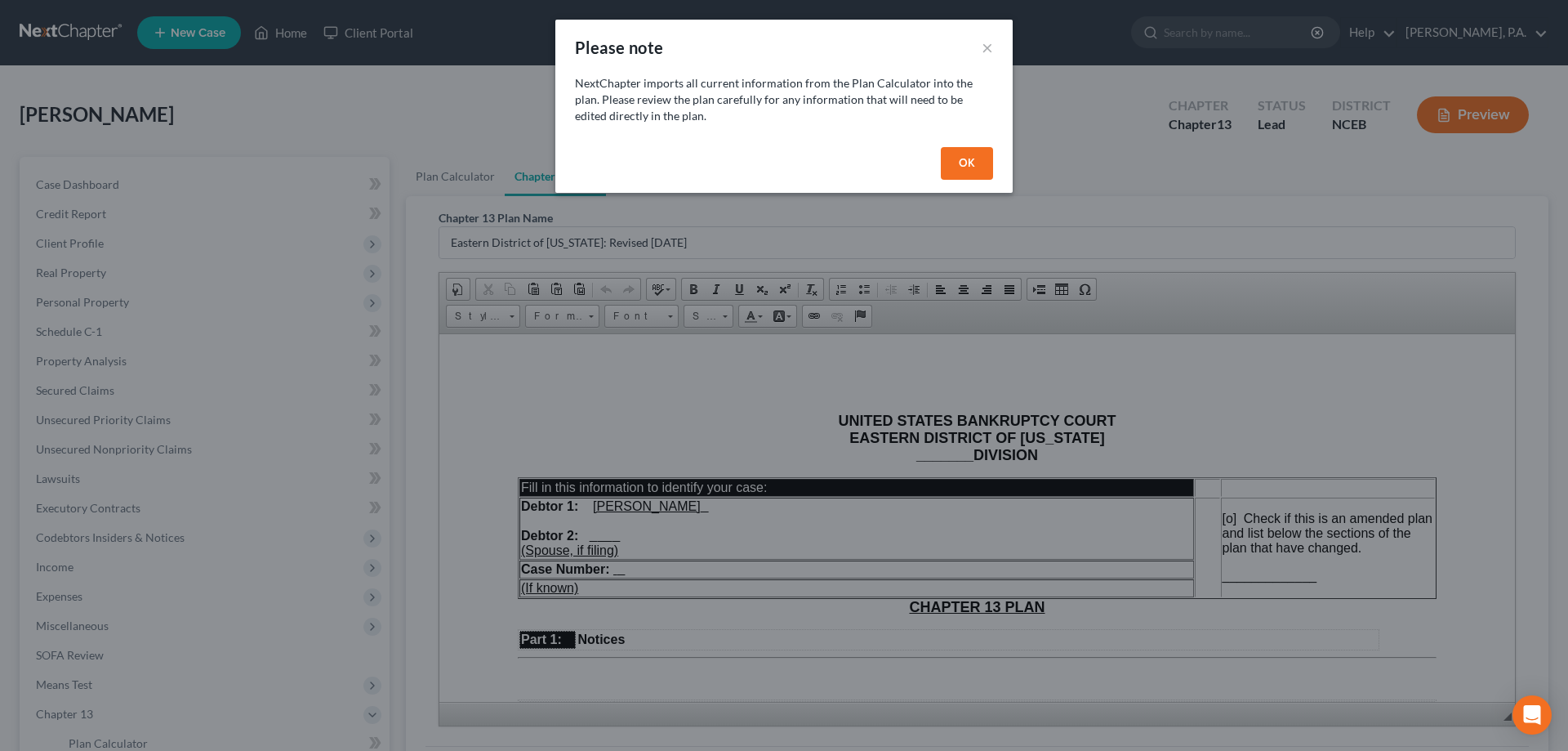
click at [979, 162] on button "OK" at bounding box center [966, 163] width 52 height 32
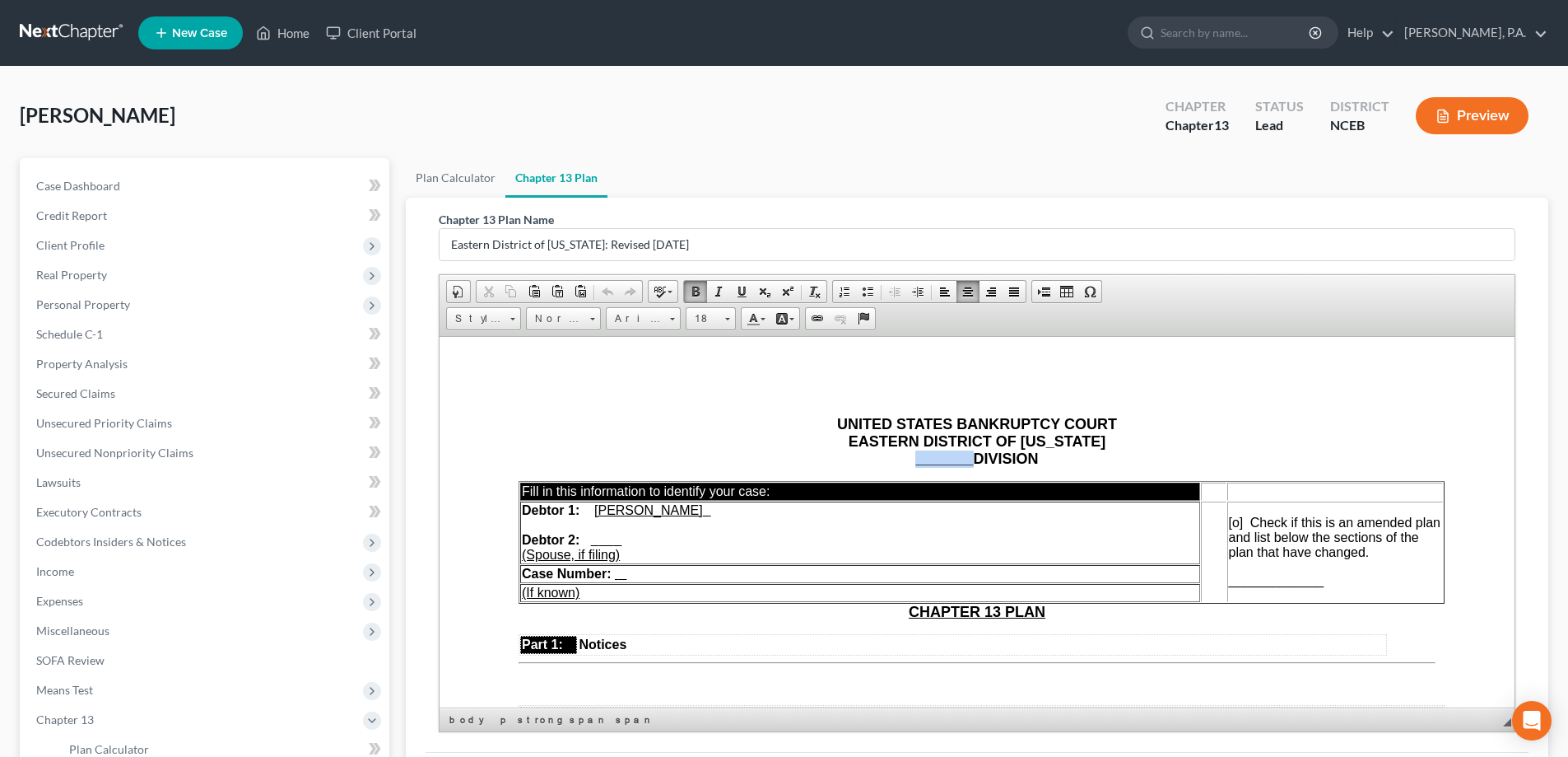
drag, startPoint x: 965, startPoint y: 459, endPoint x: 908, endPoint y: 463, distance: 57.1
click at [915, 463] on span "_______ DIVISION" at bounding box center [976, 457] width 123 height 17
click at [468, 169] on link "Plan Calculator" at bounding box center [455, 178] width 100 height 40
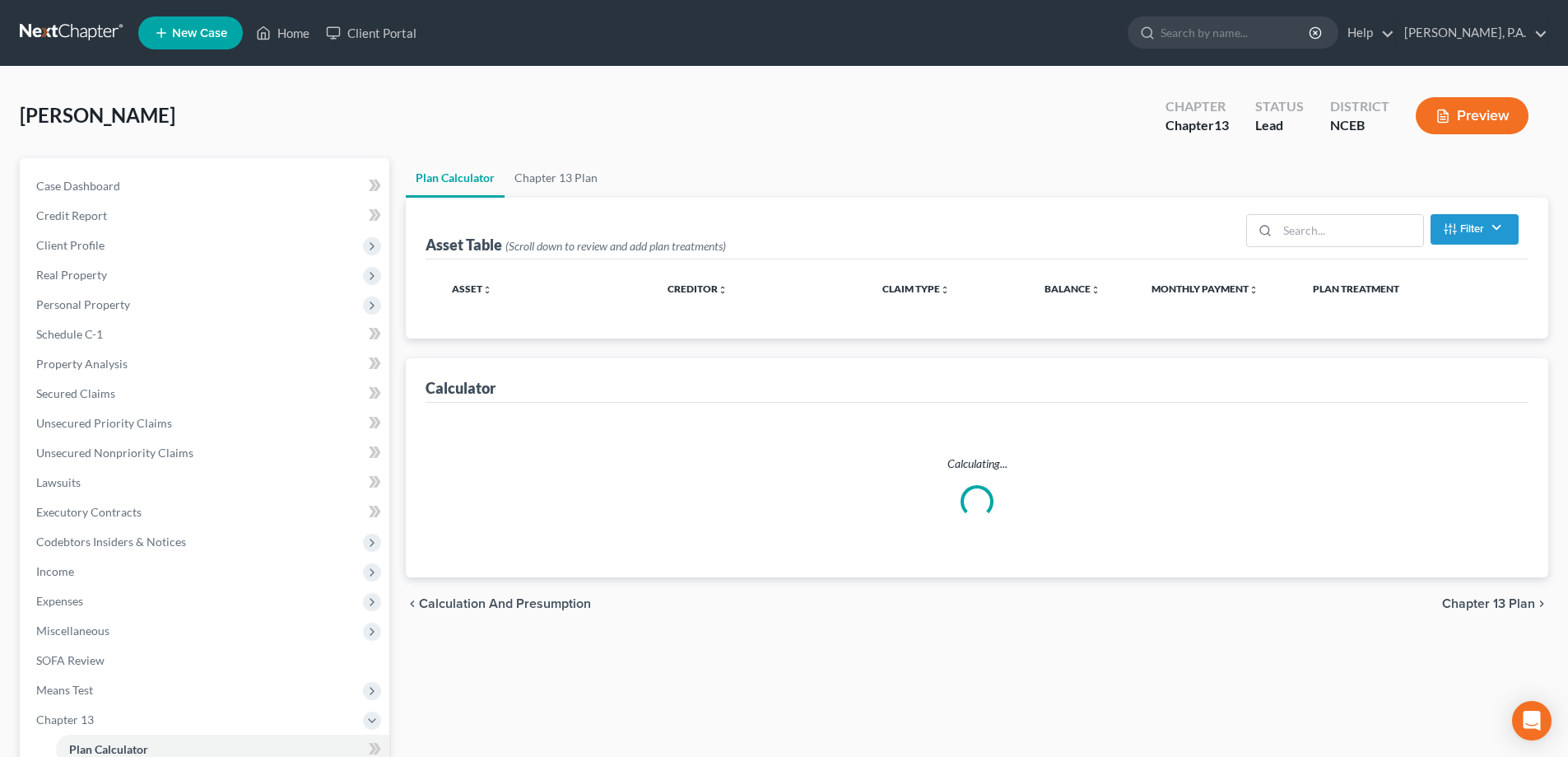
select select "59"
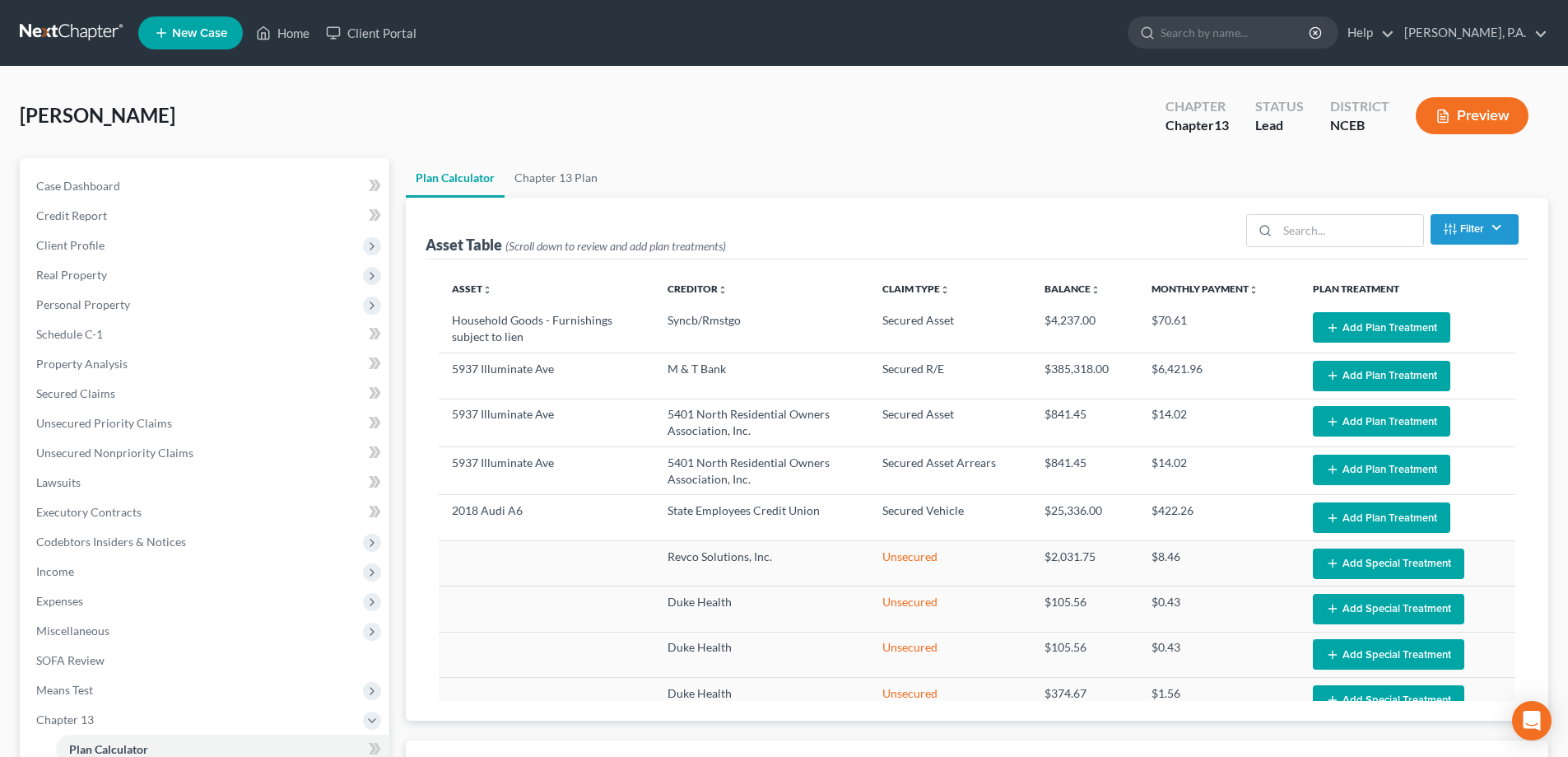
select select "59"
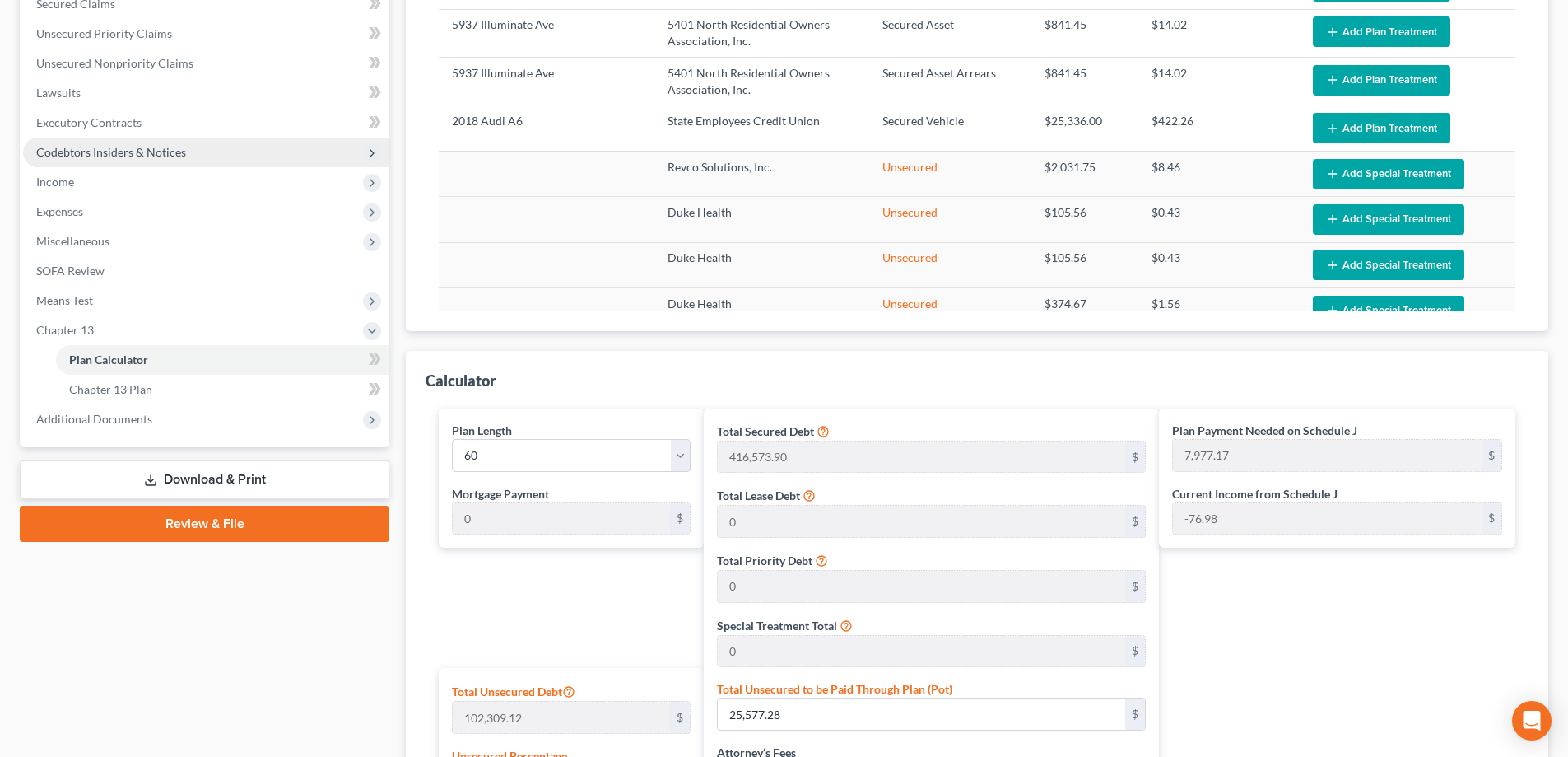
scroll to position [494, 0]
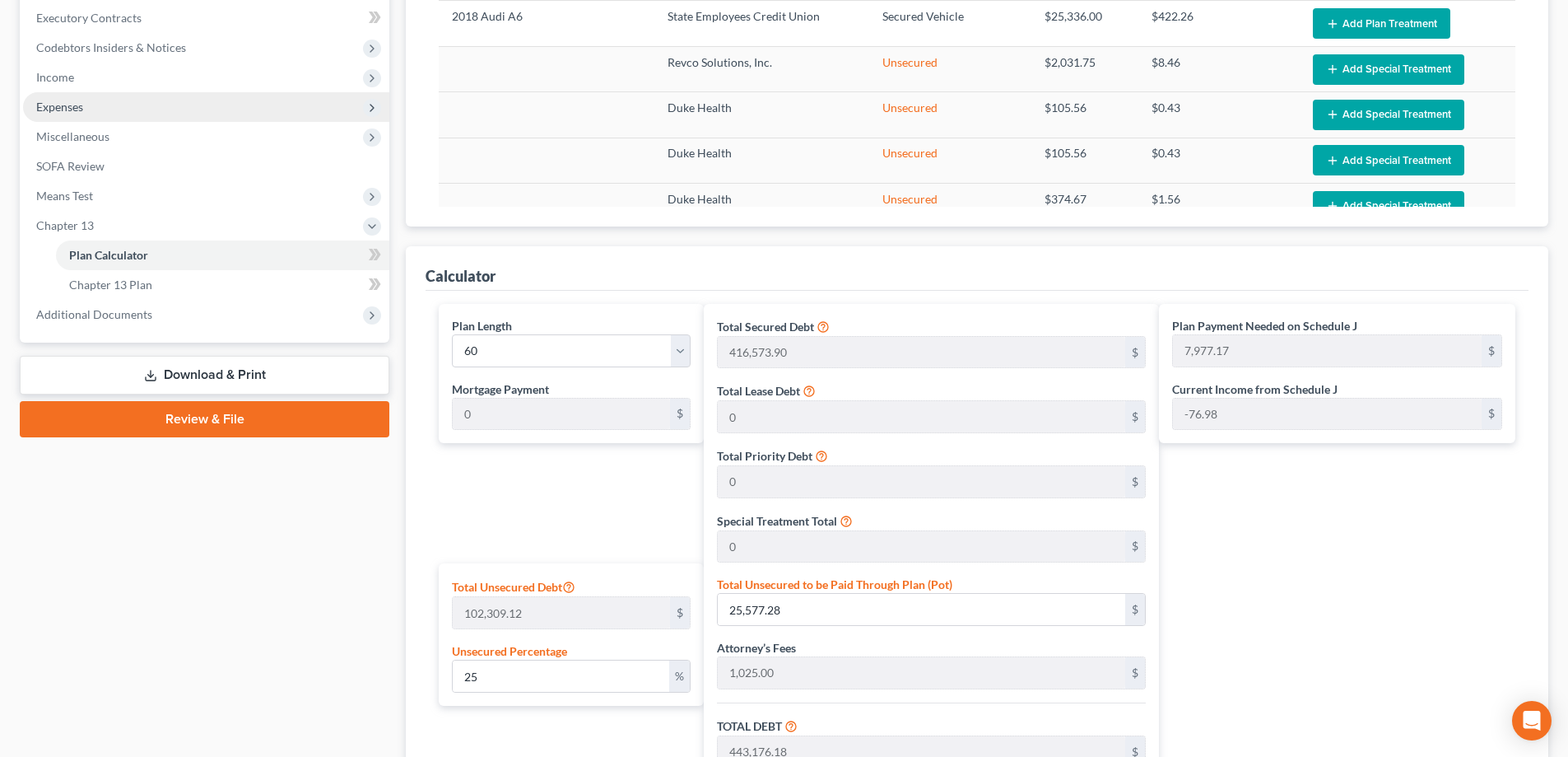
click at [118, 120] on span "Expenses" at bounding box center [206, 107] width 366 height 30
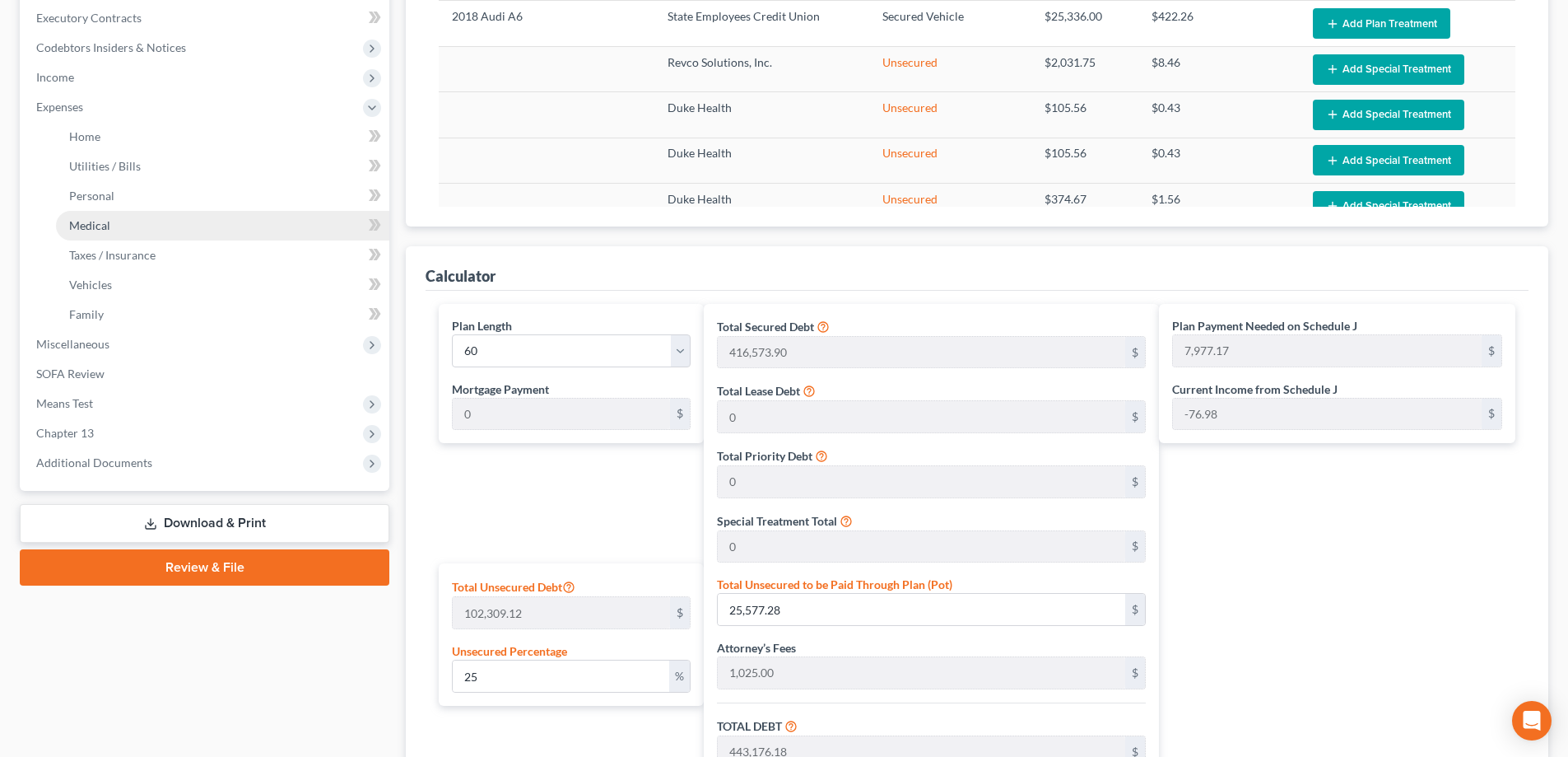
click at [197, 223] on link "Medical" at bounding box center [223, 226] width 333 height 30
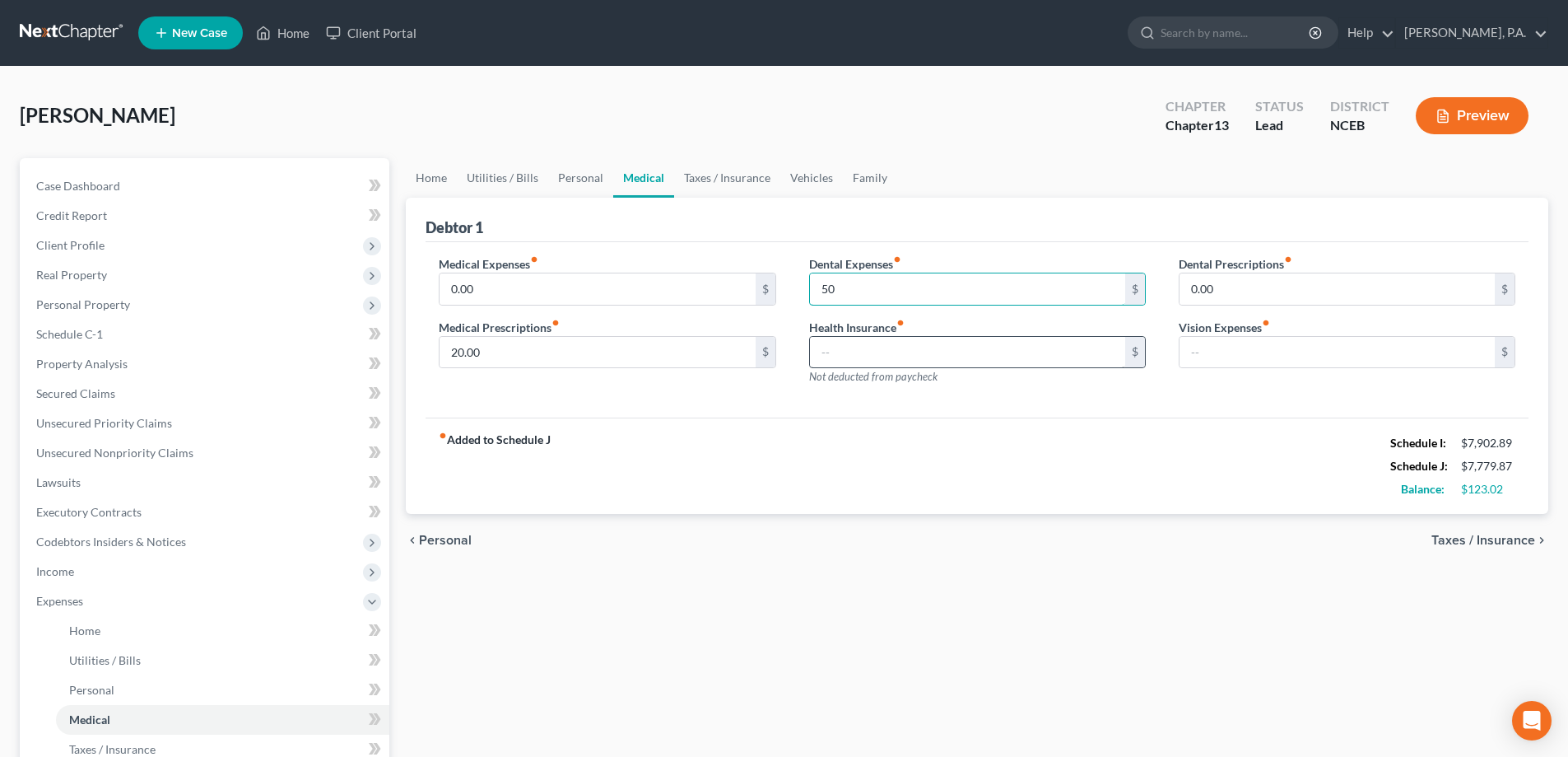
type input "5"
click at [1016, 432] on div "fiber_manual_record Added to Schedule J Schedule I: $7,902.89 Schedule J: $7,97…" at bounding box center [976, 465] width 1103 height 96
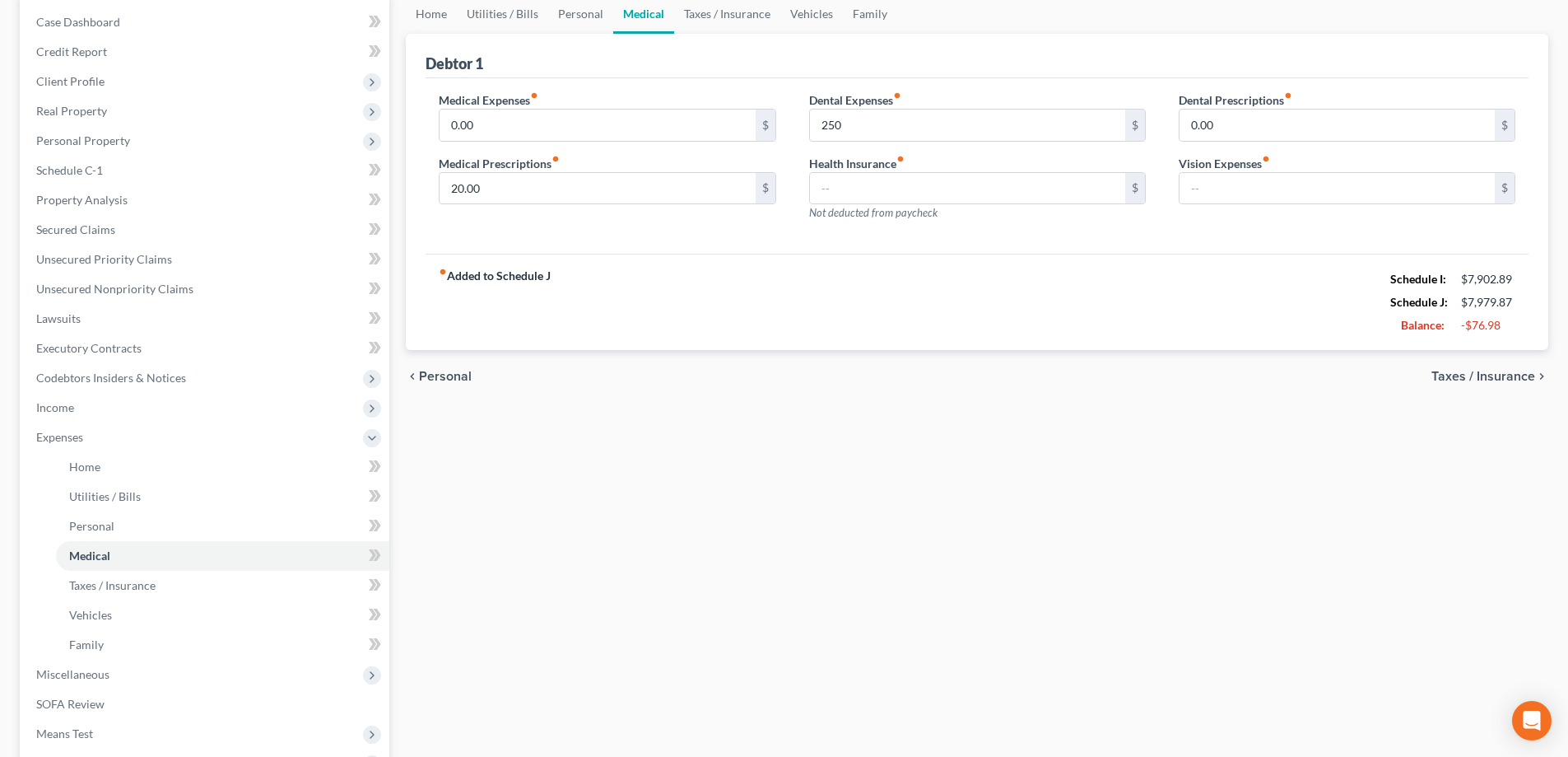
scroll to position [330, 0]
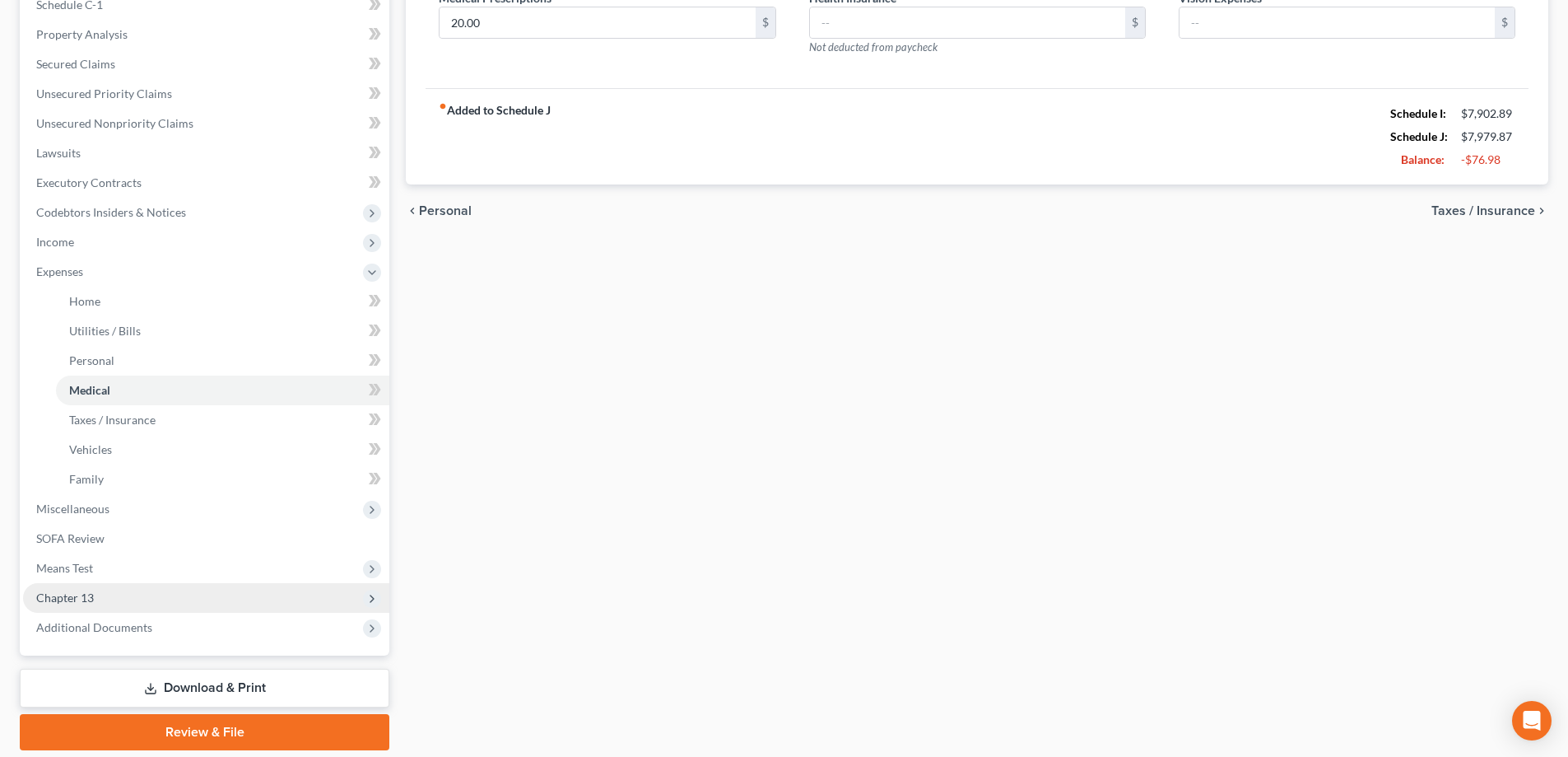
click at [316, 600] on span "Chapter 13" at bounding box center [206, 598] width 366 height 30
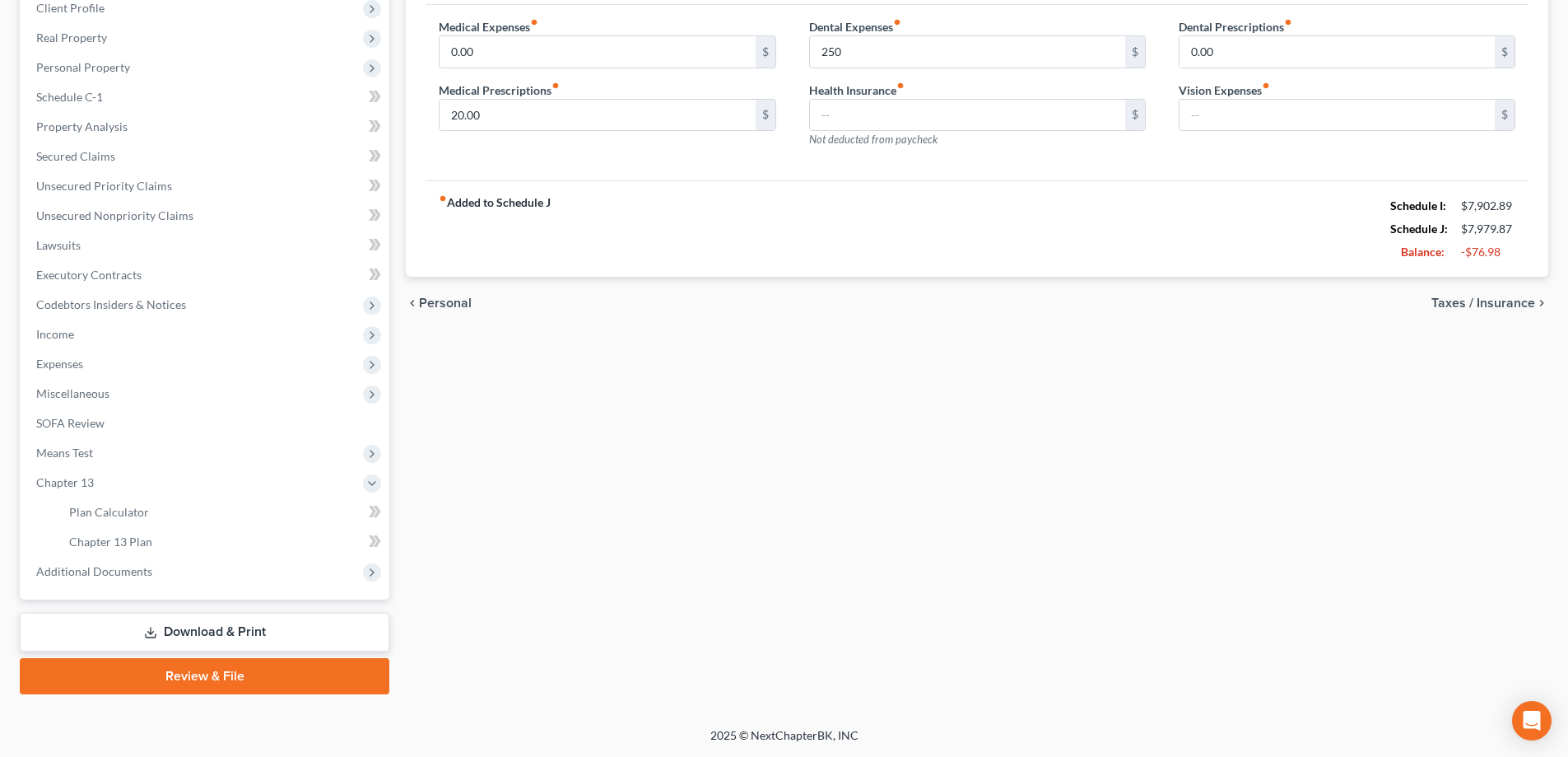
scroll to position [237, 0]
click at [274, 513] on link "Plan Calculator" at bounding box center [223, 513] width 333 height 30
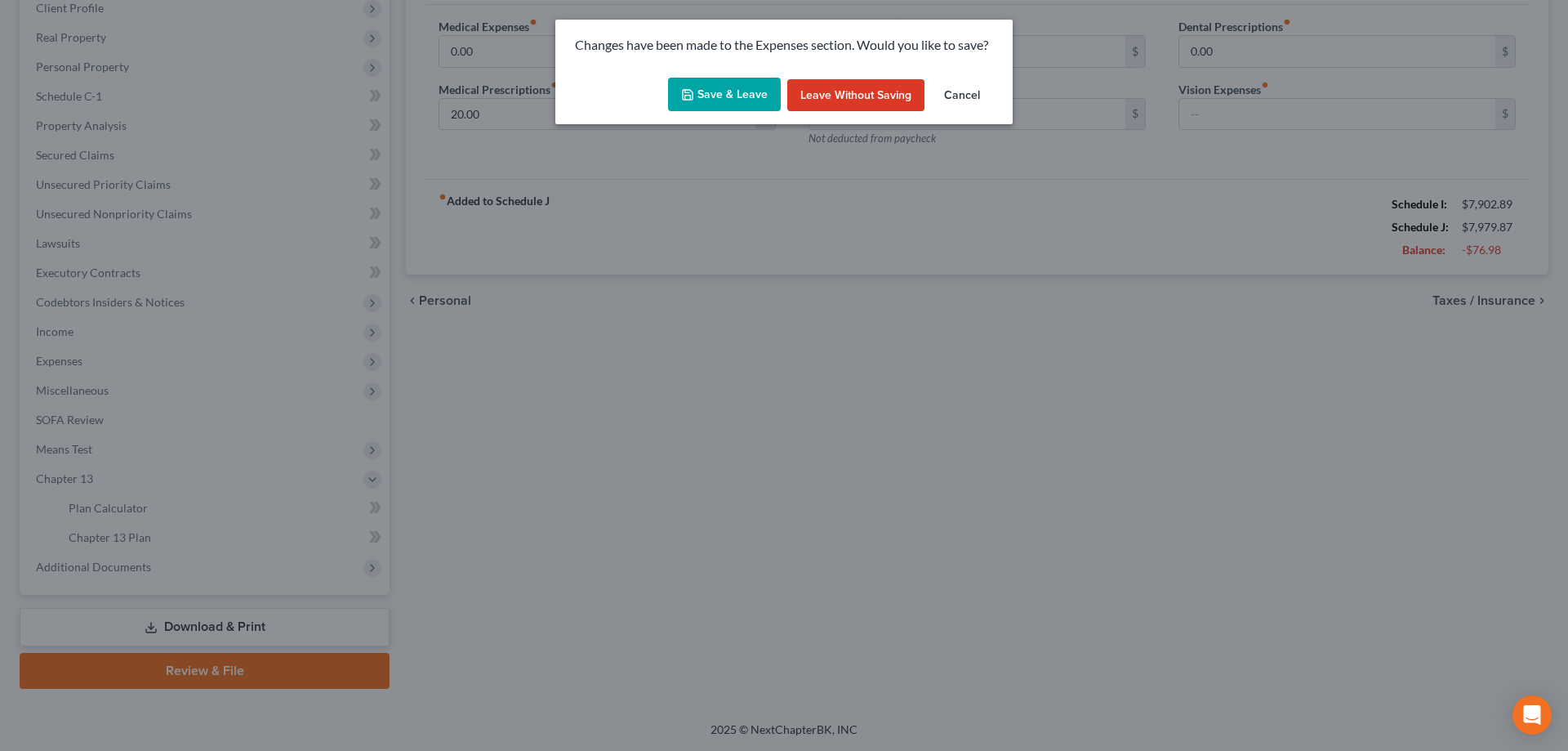
click at [725, 109] on button "Save & Leave" at bounding box center [725, 94] width 113 height 34
type input "250.00"
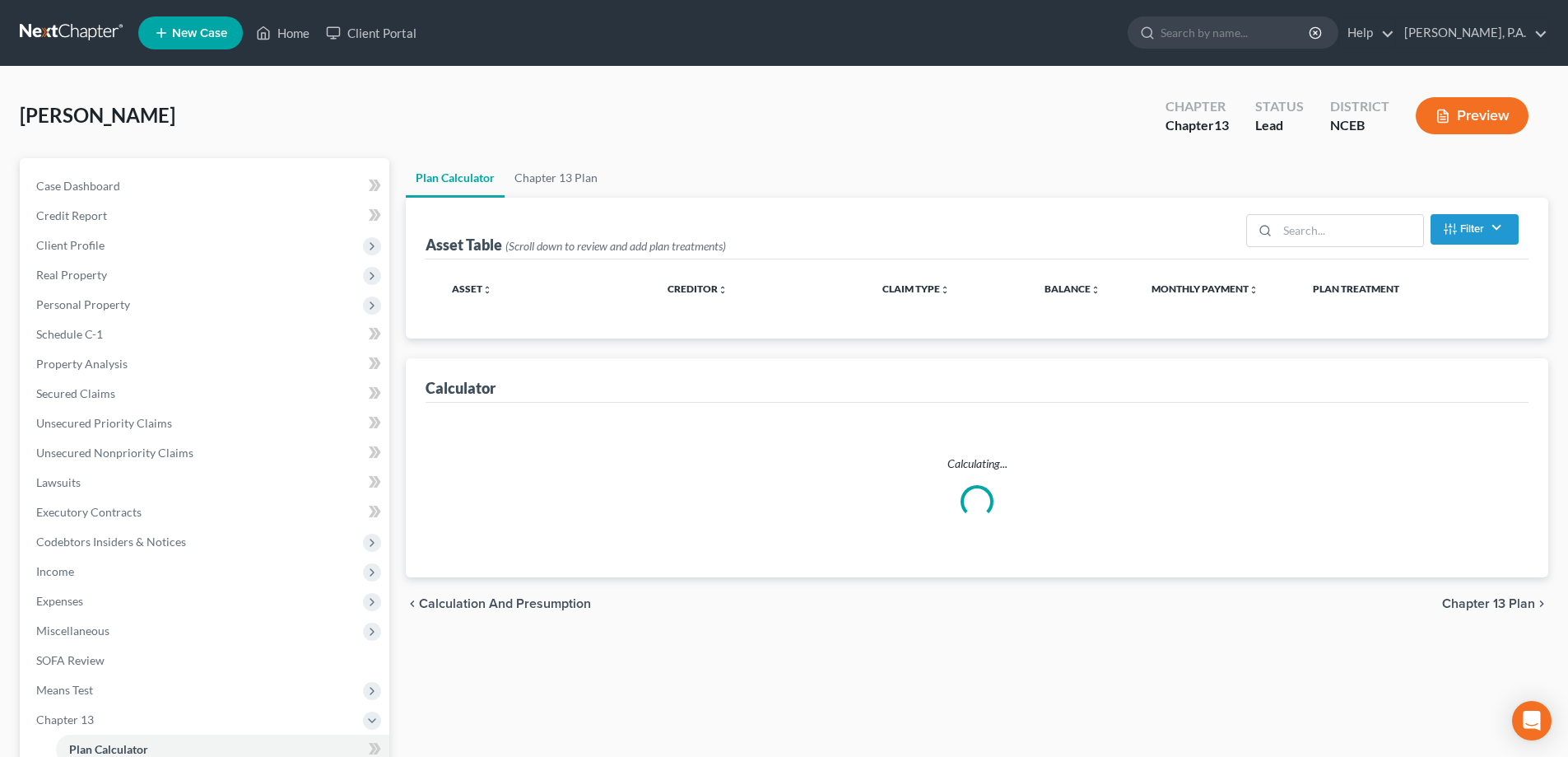
select select "59"
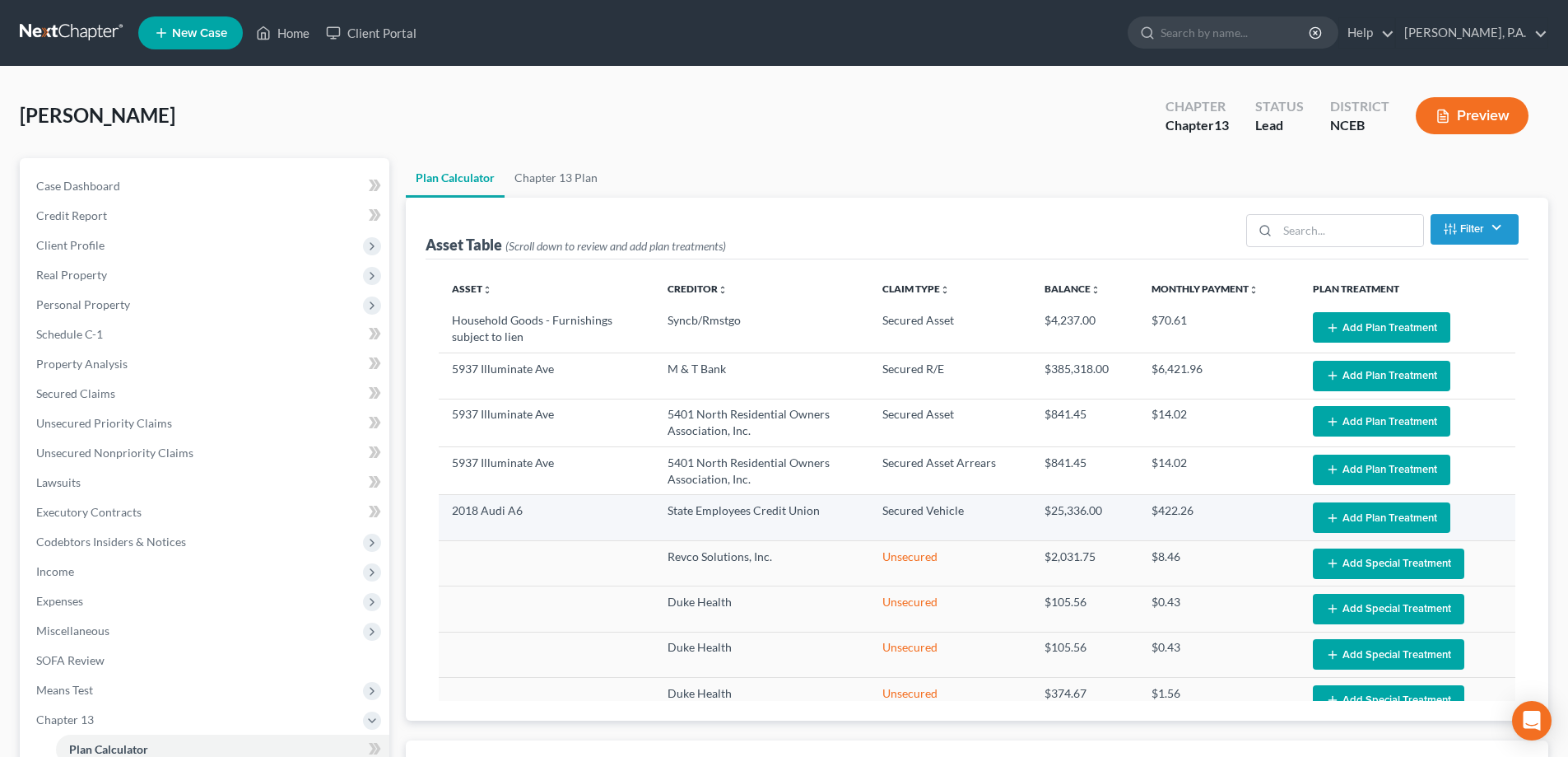
click at [1326, 516] on icon "button" at bounding box center [1332, 518] width 13 height 13
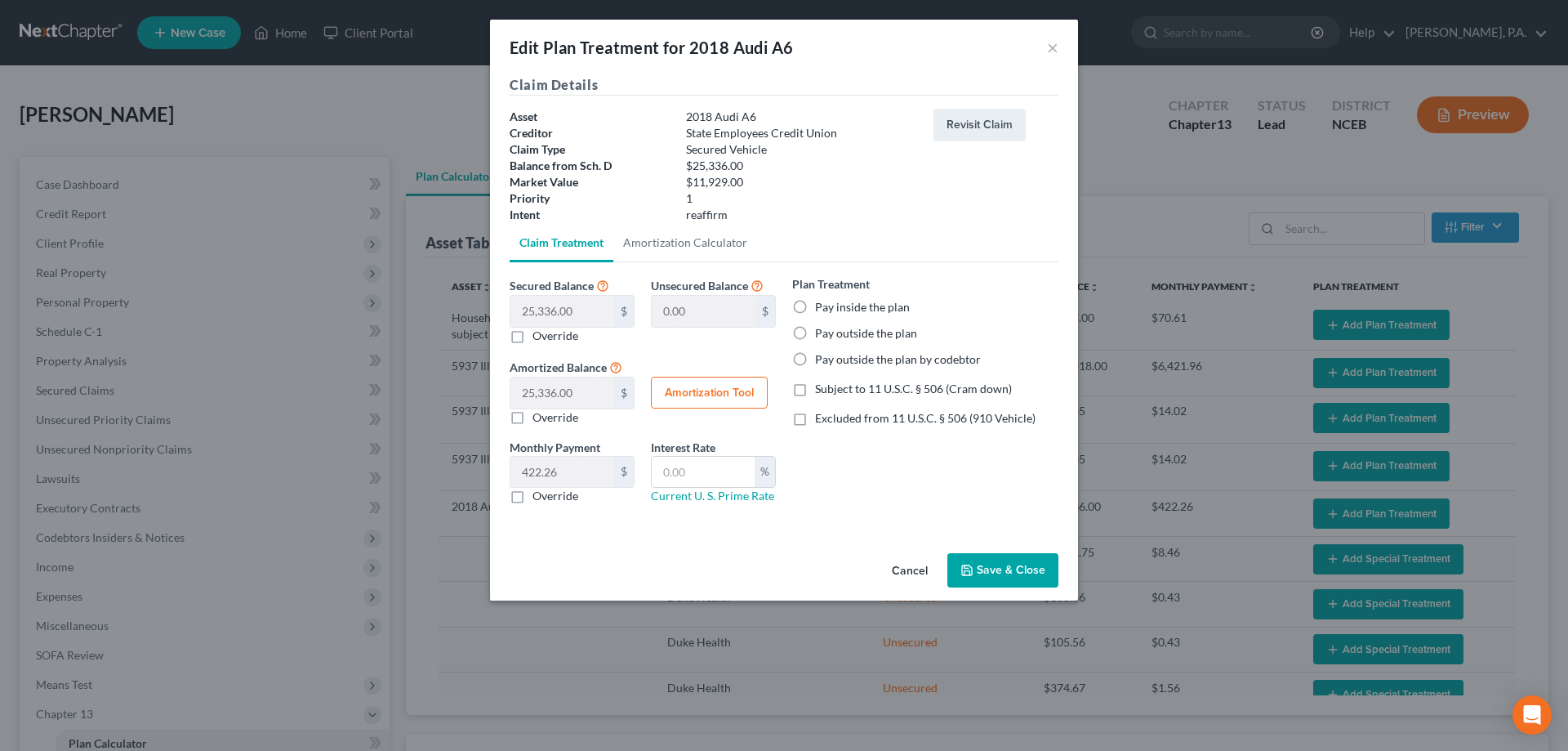
click at [815, 333] on label "Pay outside the plan" at bounding box center [866, 333] width 102 height 17
click at [822, 333] on input "Pay outside the plan" at bounding box center [827, 330] width 11 height 11
radio input "true"
click at [1009, 563] on button "Save & Close" at bounding box center [1002, 569] width 111 height 34
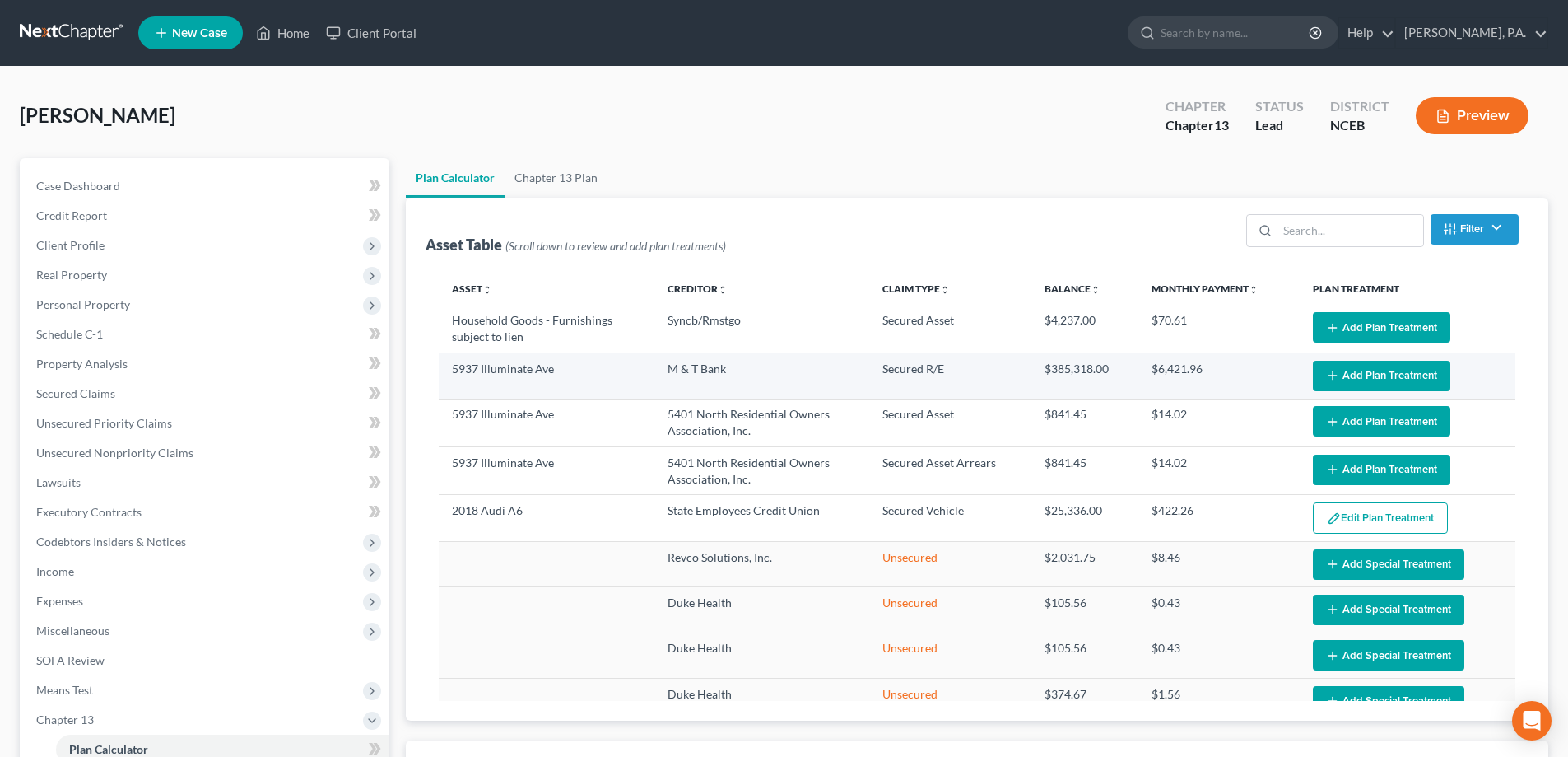
select select "59"
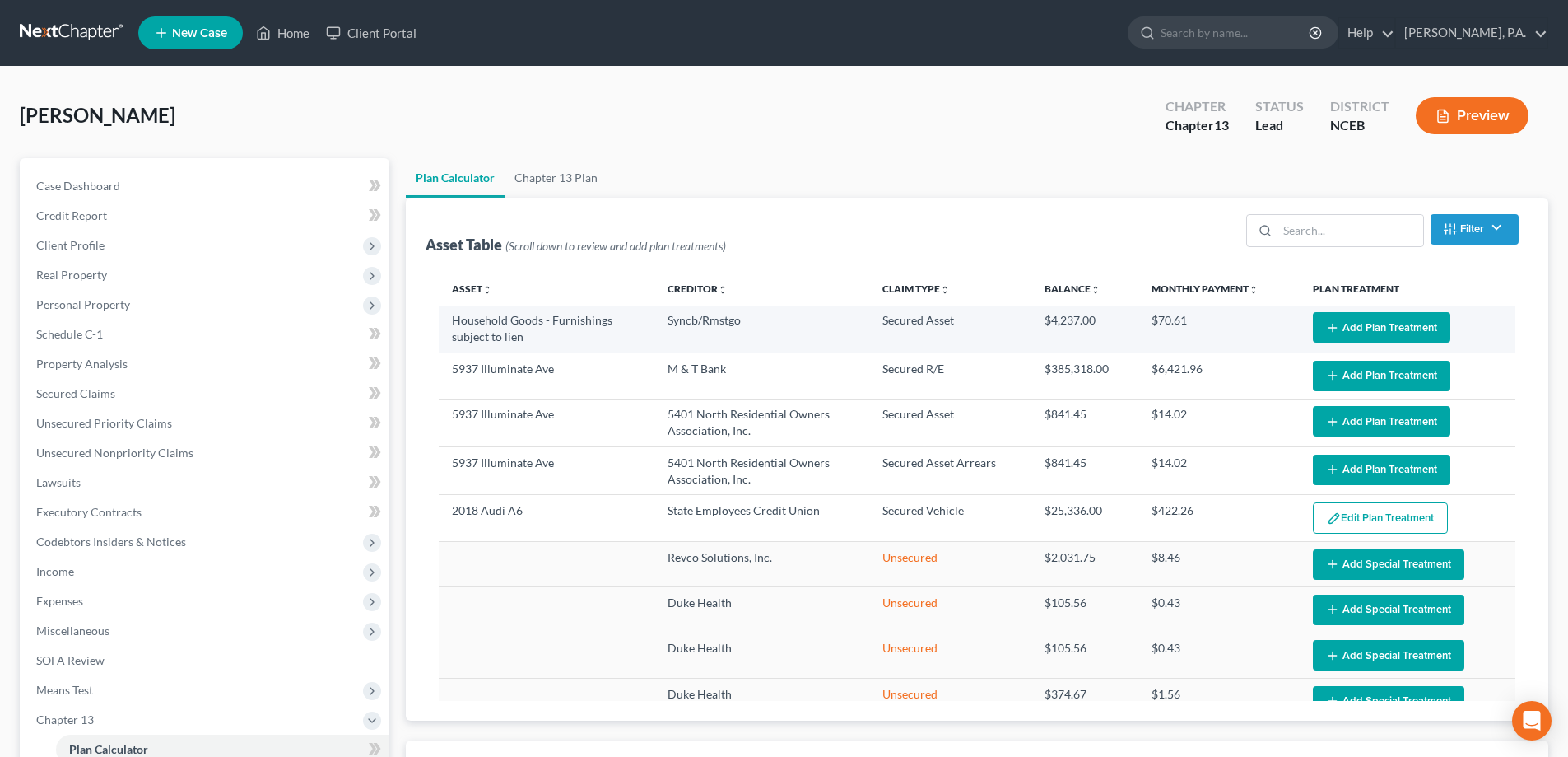
click at [1369, 331] on button "Add Plan Treatment" at bounding box center [1381, 327] width 138 height 31
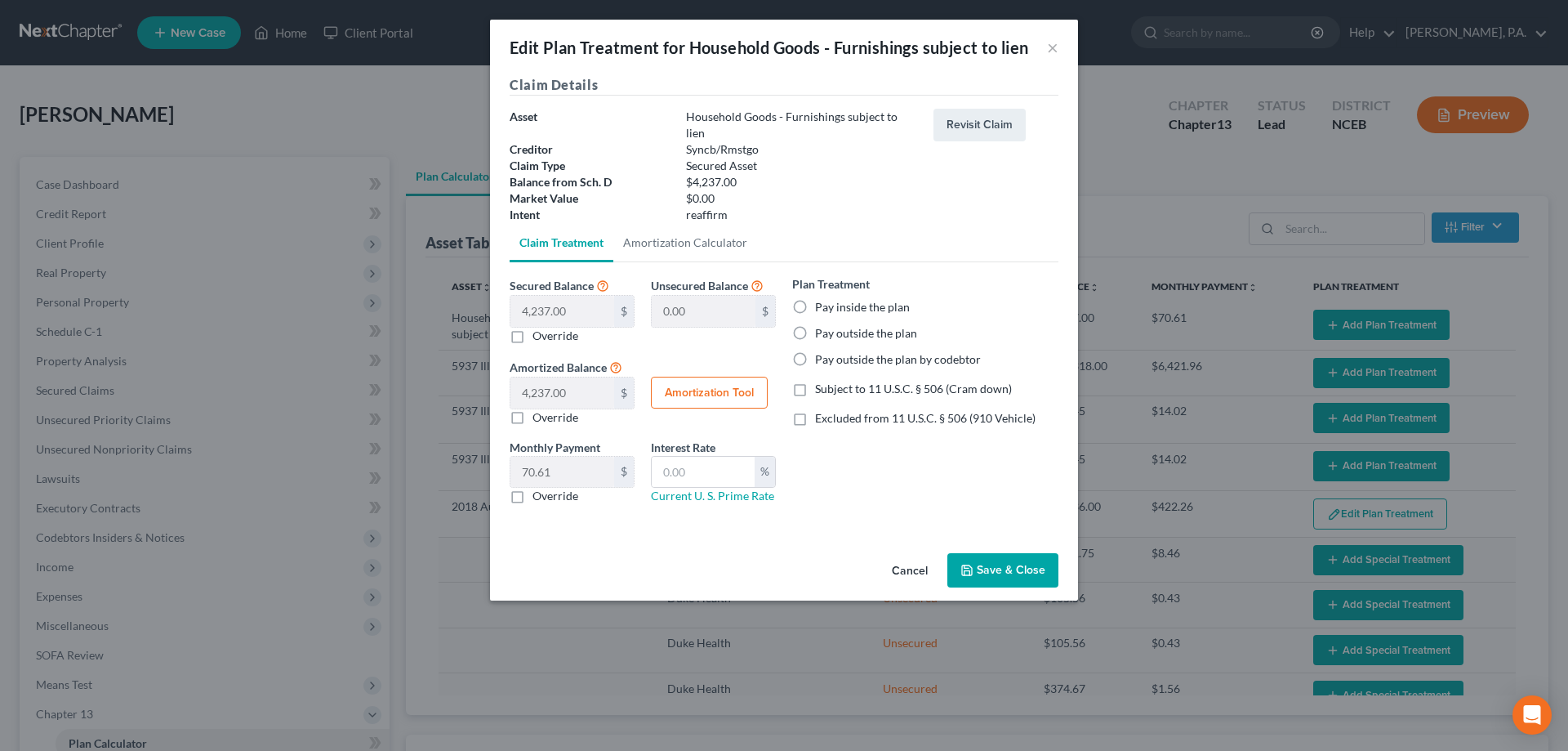
click at [815, 325] on label "Pay outside the plan" at bounding box center [866, 333] width 102 height 17
click at [822, 325] on input "Pay outside the plan" at bounding box center [827, 330] width 11 height 11
radio input "true"
click at [1019, 557] on button "Save & Close" at bounding box center [1002, 569] width 111 height 34
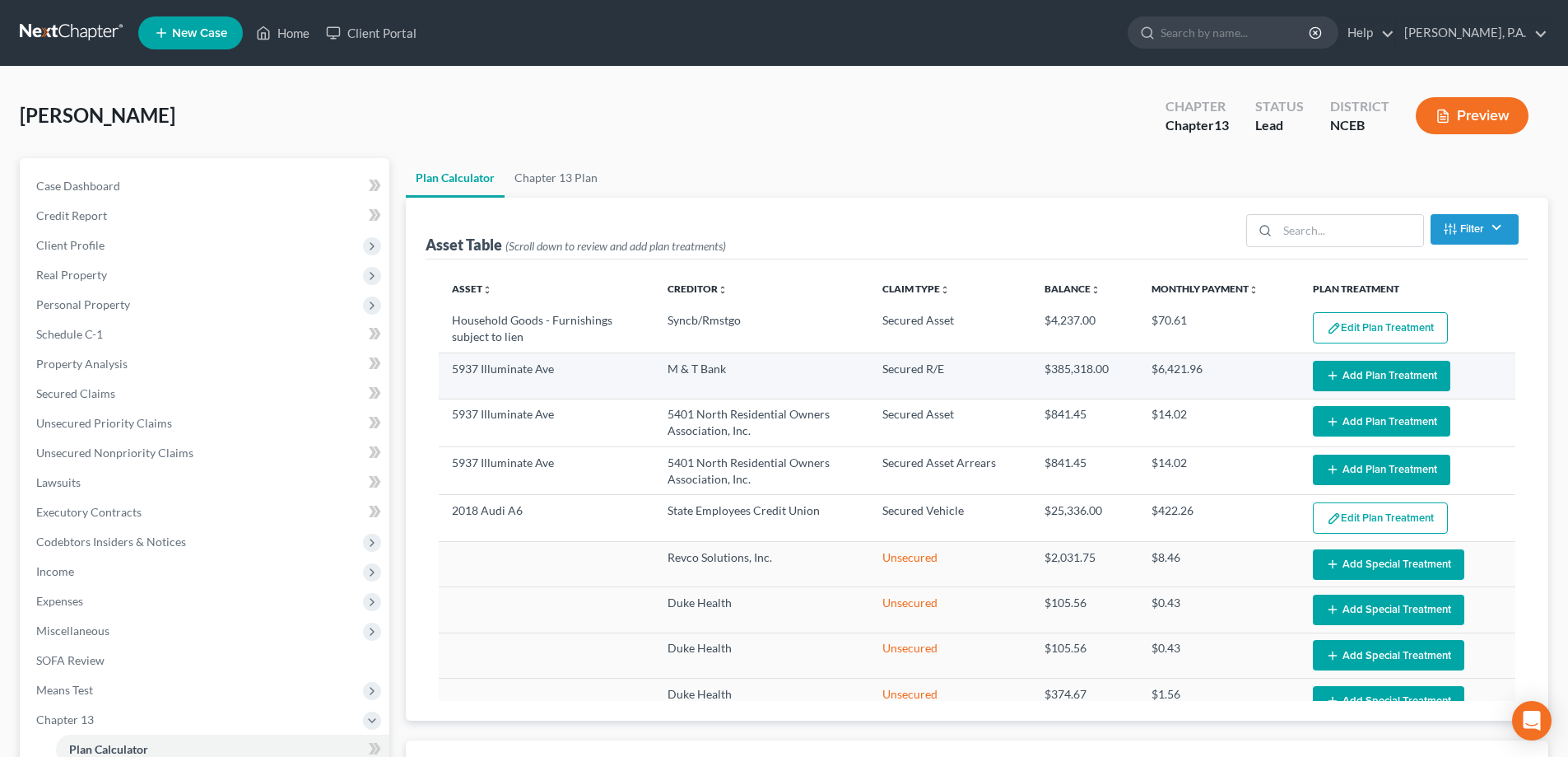
click at [1388, 365] on button "Add Plan Treatment" at bounding box center [1381, 375] width 138 height 31
select select "59"
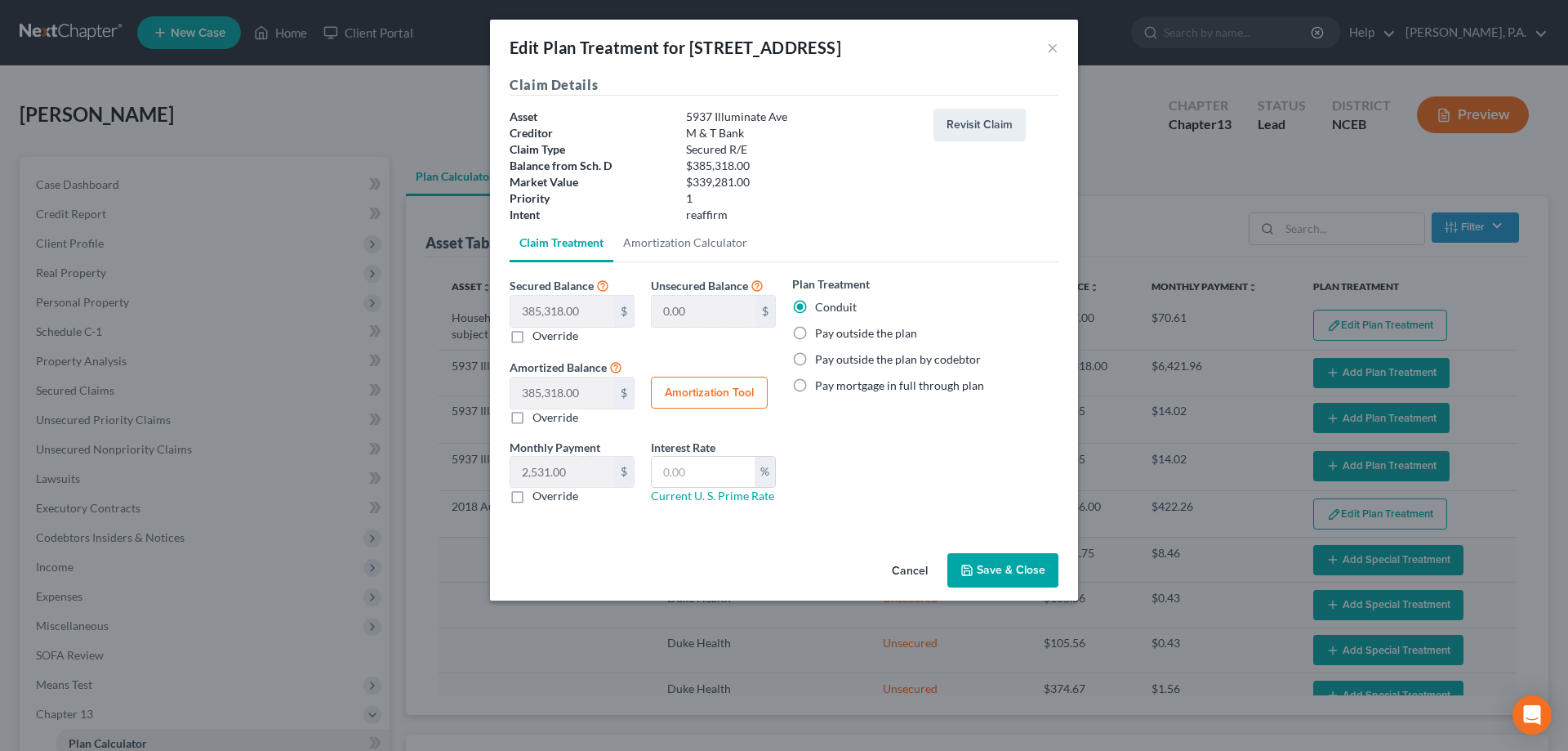
click at [815, 332] on label "Pay outside the plan" at bounding box center [866, 333] width 102 height 17
click at [822, 332] on input "Pay outside the plan" at bounding box center [827, 330] width 11 height 11
radio input "true"
click at [969, 571] on polyline "button" at bounding box center [968, 573] width 6 height 4
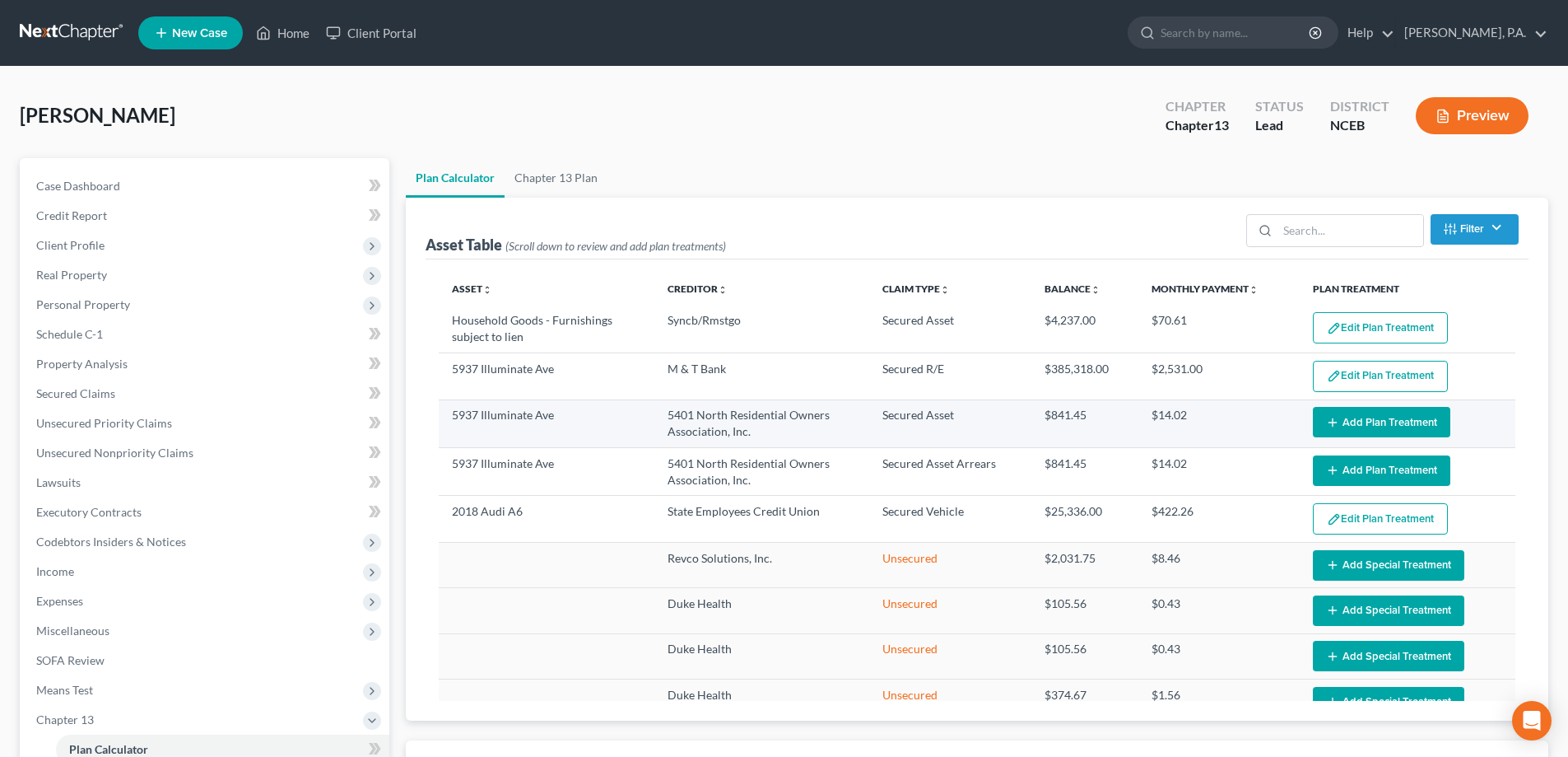
select select "59"
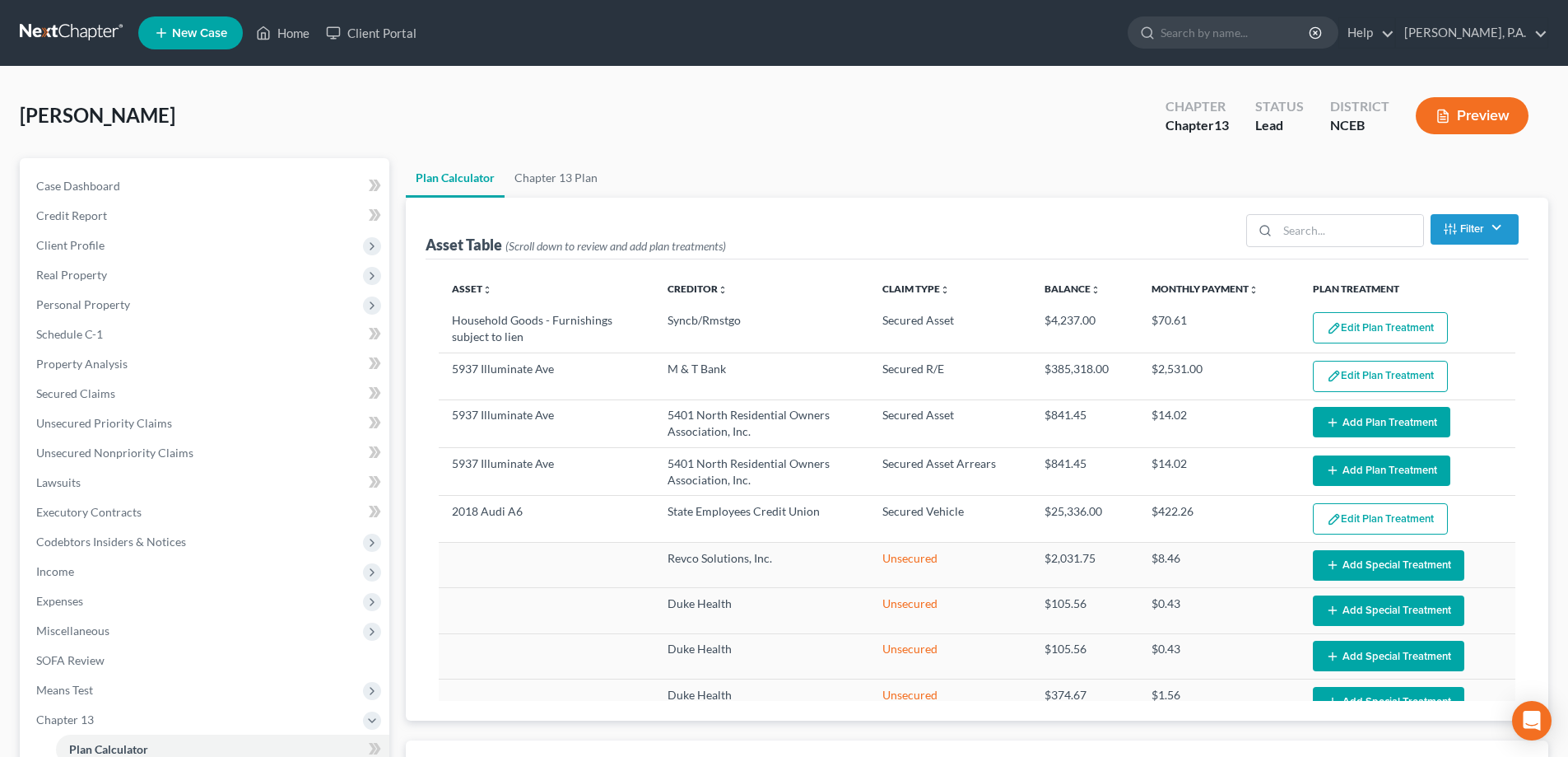
click at [1397, 415] on button "Add Plan Treatment" at bounding box center [1381, 422] width 138 height 31
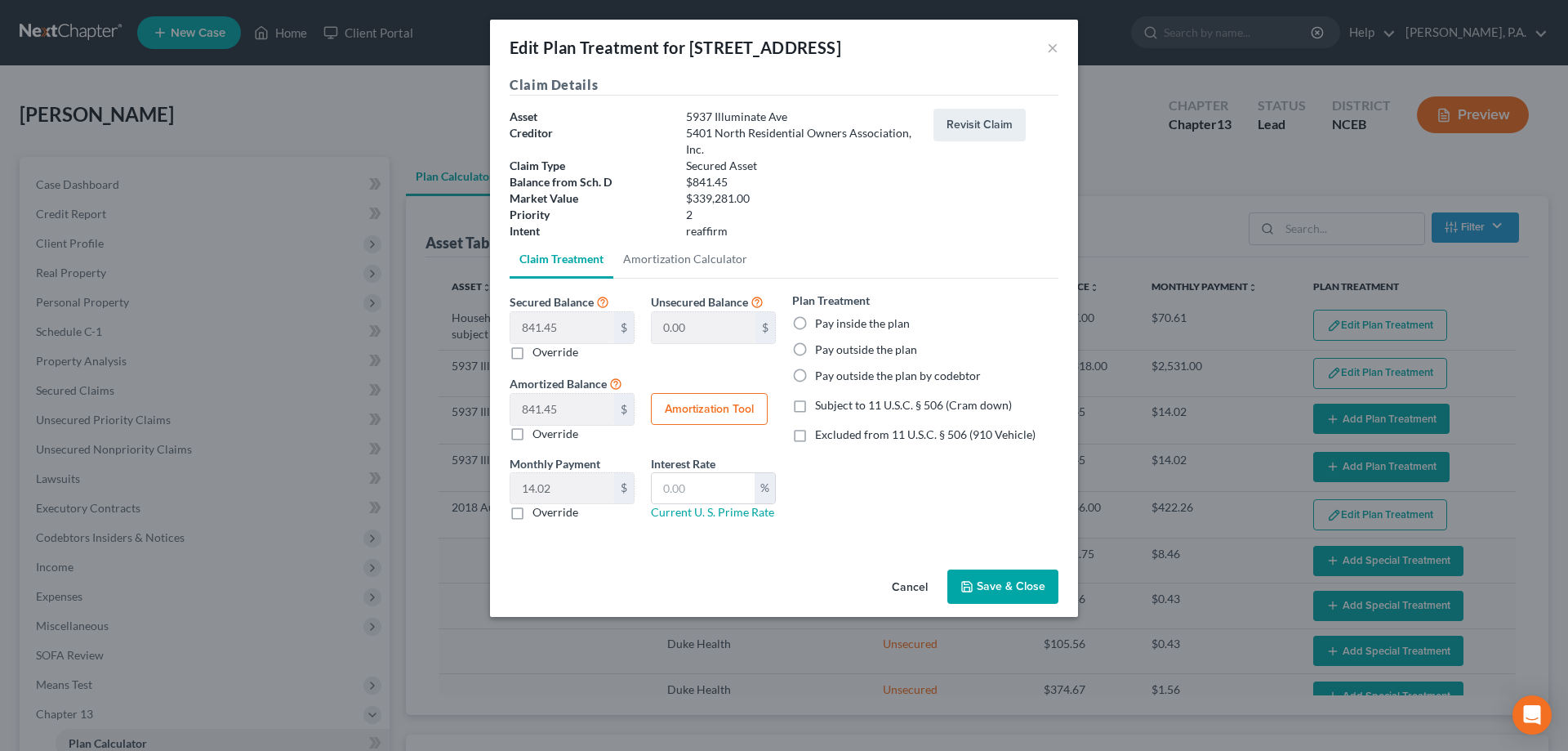
click at [892, 344] on label "Pay outside the plan" at bounding box center [866, 349] width 102 height 17
click at [850, 349] on label "Pay outside the plan" at bounding box center [866, 349] width 102 height 17
click at [833, 349] on input "Pay outside the plan" at bounding box center [827, 347] width 11 height 11
radio input "true"
click at [974, 576] on button "Save & Close" at bounding box center [1002, 586] width 111 height 34
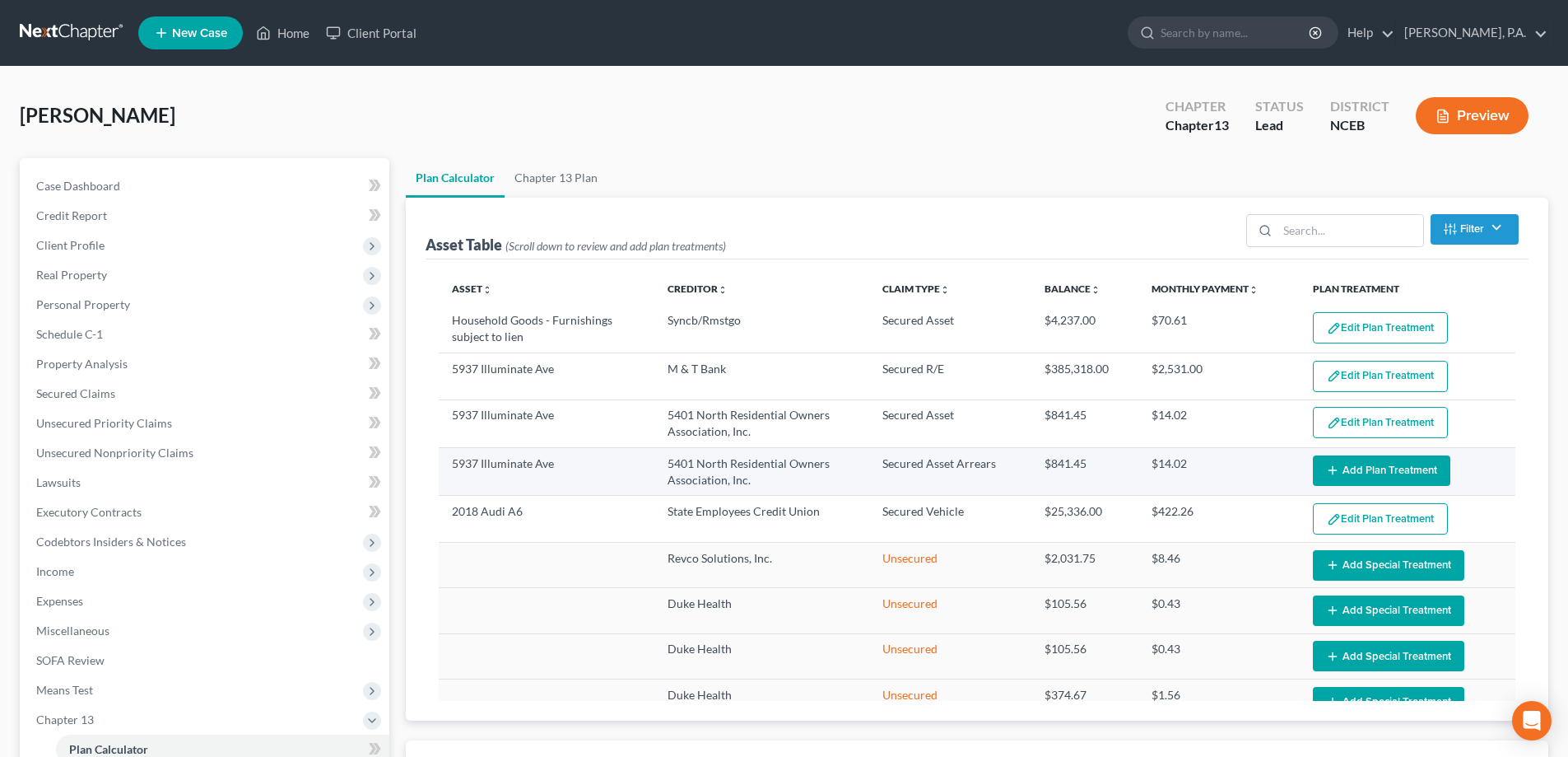
select select "59"
click at [1352, 469] on button "Add Plan Treatment" at bounding box center [1381, 470] width 138 height 31
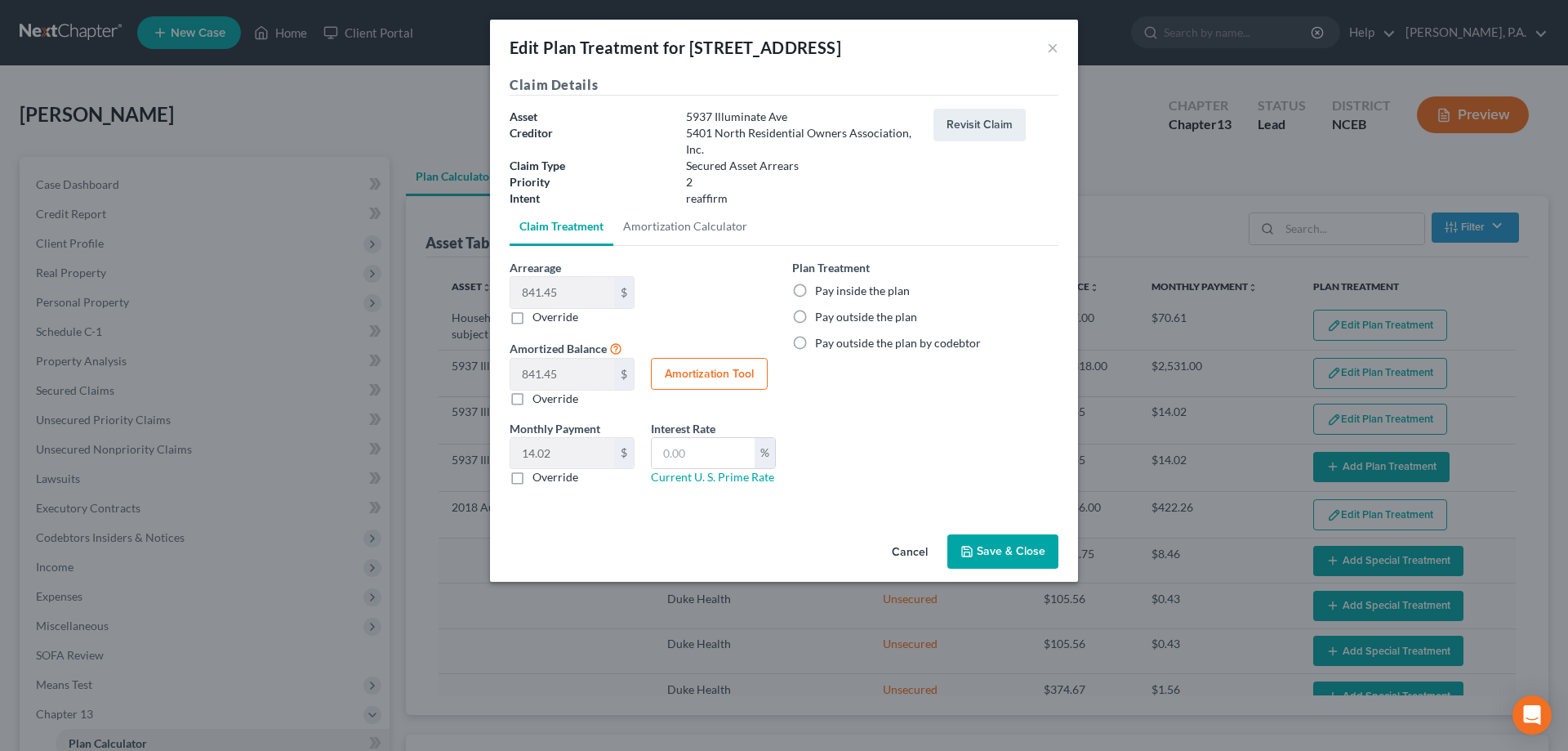
click at [842, 328] on div "Plan Treatment Pay inside the plan Pay outside the plan Pay outside the plan by…" at bounding box center [925, 305] width 266 height 92
click at [842, 322] on label "Pay outside the plan" at bounding box center [866, 317] width 102 height 17
click at [833, 319] on input "Pay outside the plan" at bounding box center [827, 314] width 11 height 11
radio input "true"
click at [986, 553] on button "Save & Close" at bounding box center [1002, 551] width 111 height 34
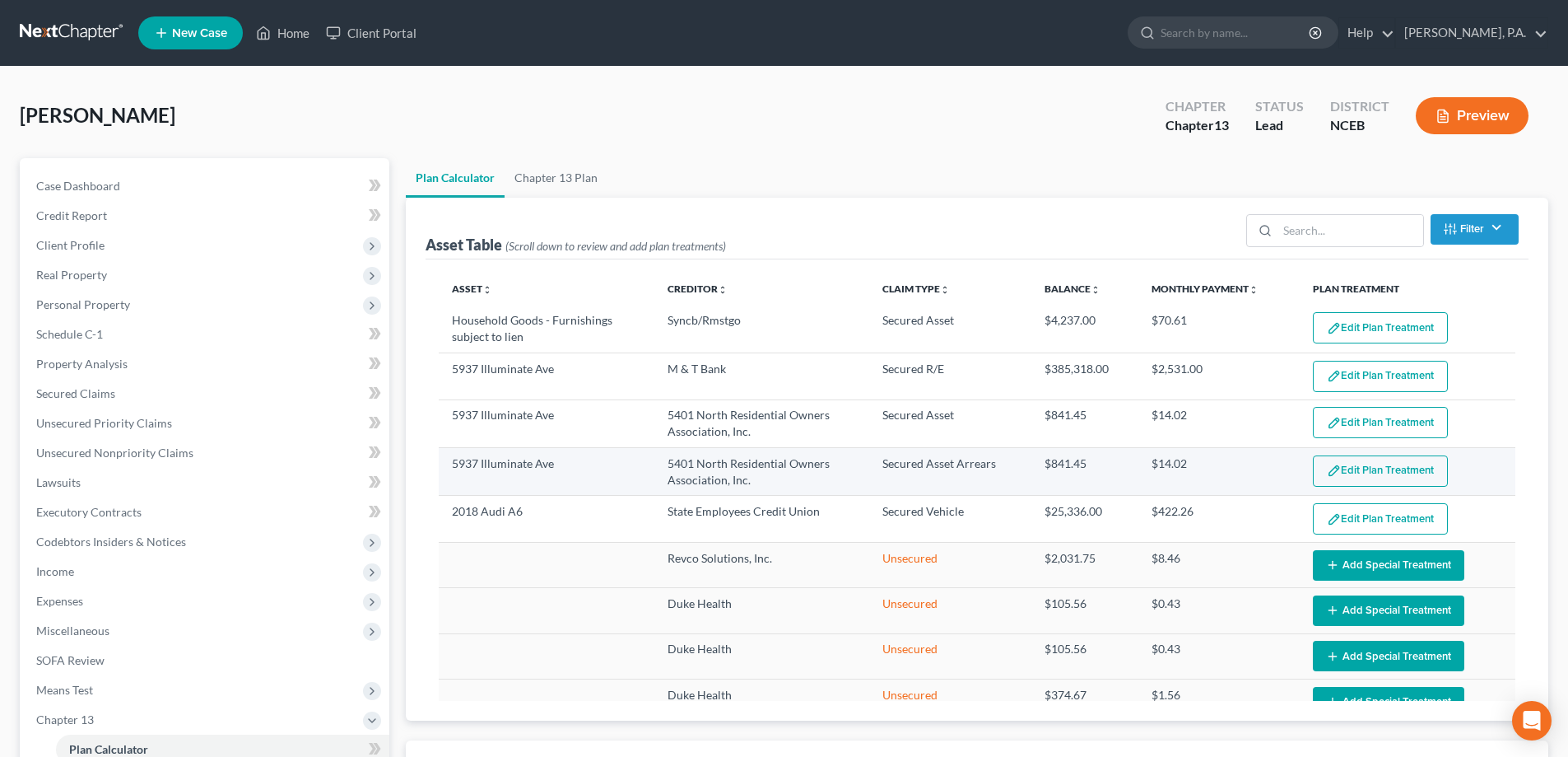
select select "59"
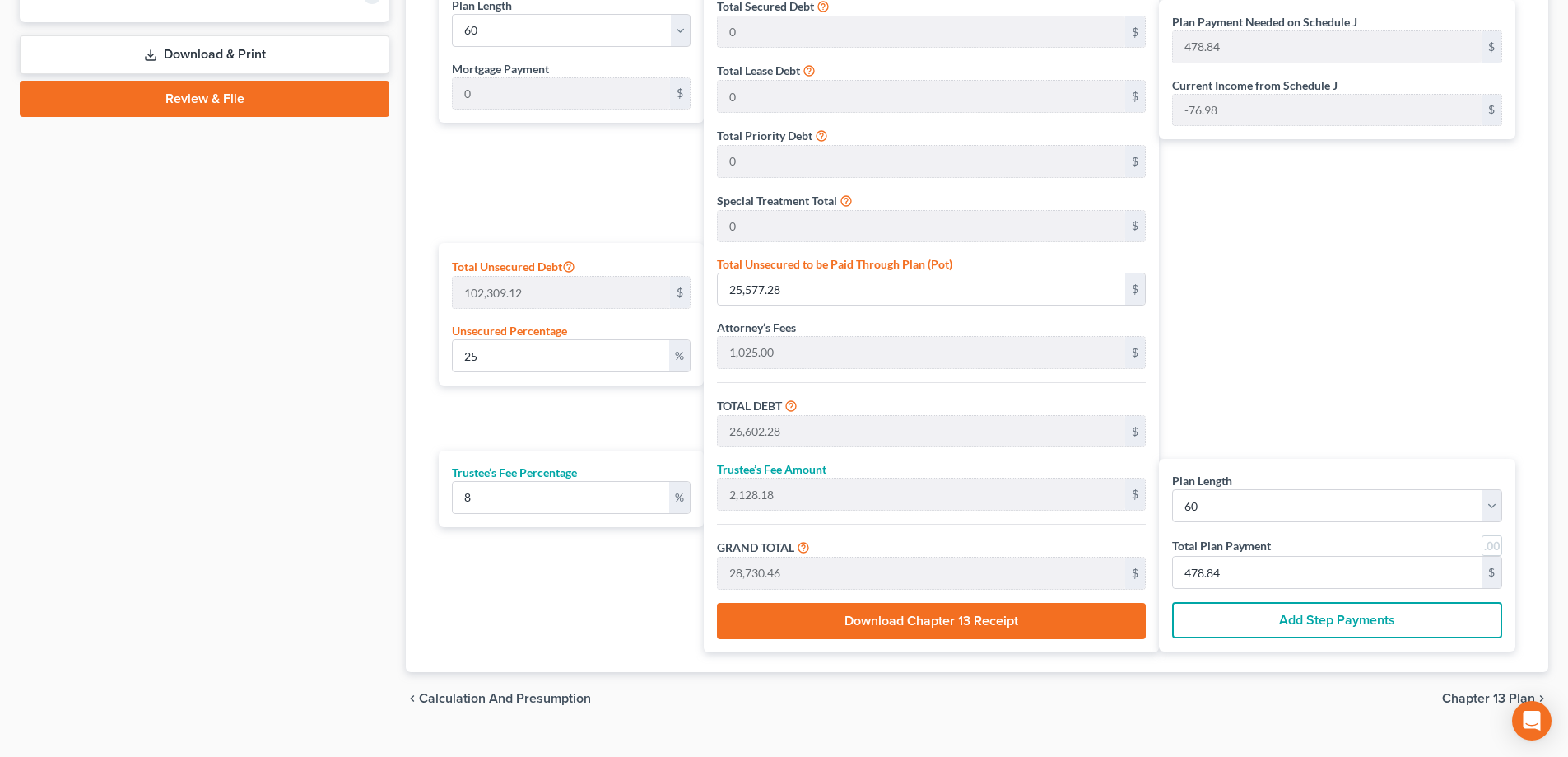
scroll to position [823, 0]
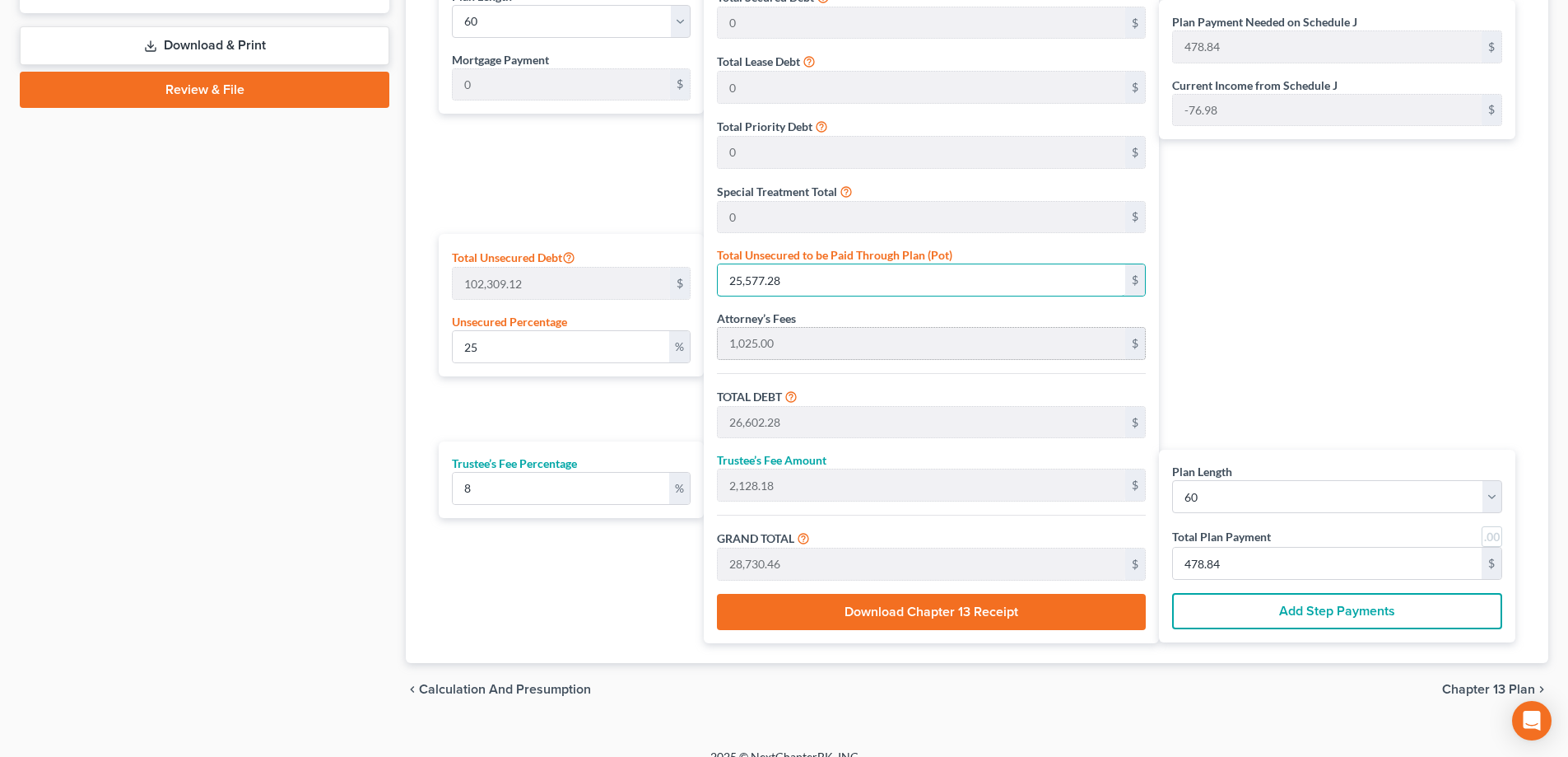
type input "0"
type input "1,025.00"
type input "82.00"
type input "1,107.00"
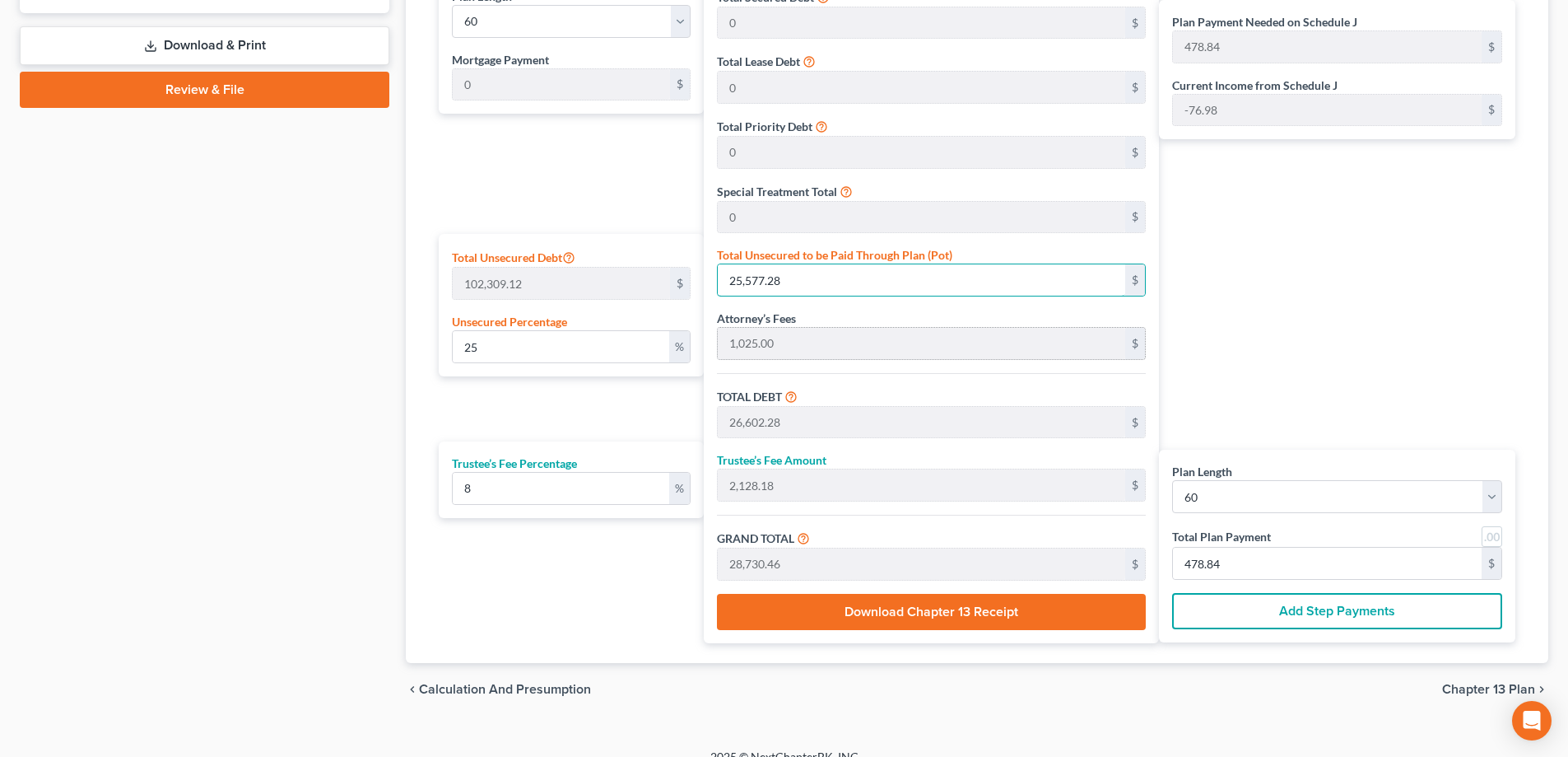
type input "18.45"
type input "0"
click at [577, 405] on div "Plan Length 1 2 3 4 5 6 7 8 9 10 11 12 13 14 15 16 17 18 19 20 21 22 23 24 25 2…" at bounding box center [567, 309] width 273 height 669
click at [1443, 365] on div "Plan Payment Needed on Schedule J 18.45 $ Current Income from Schedule J -76.98…" at bounding box center [1340, 309] width 365 height 669
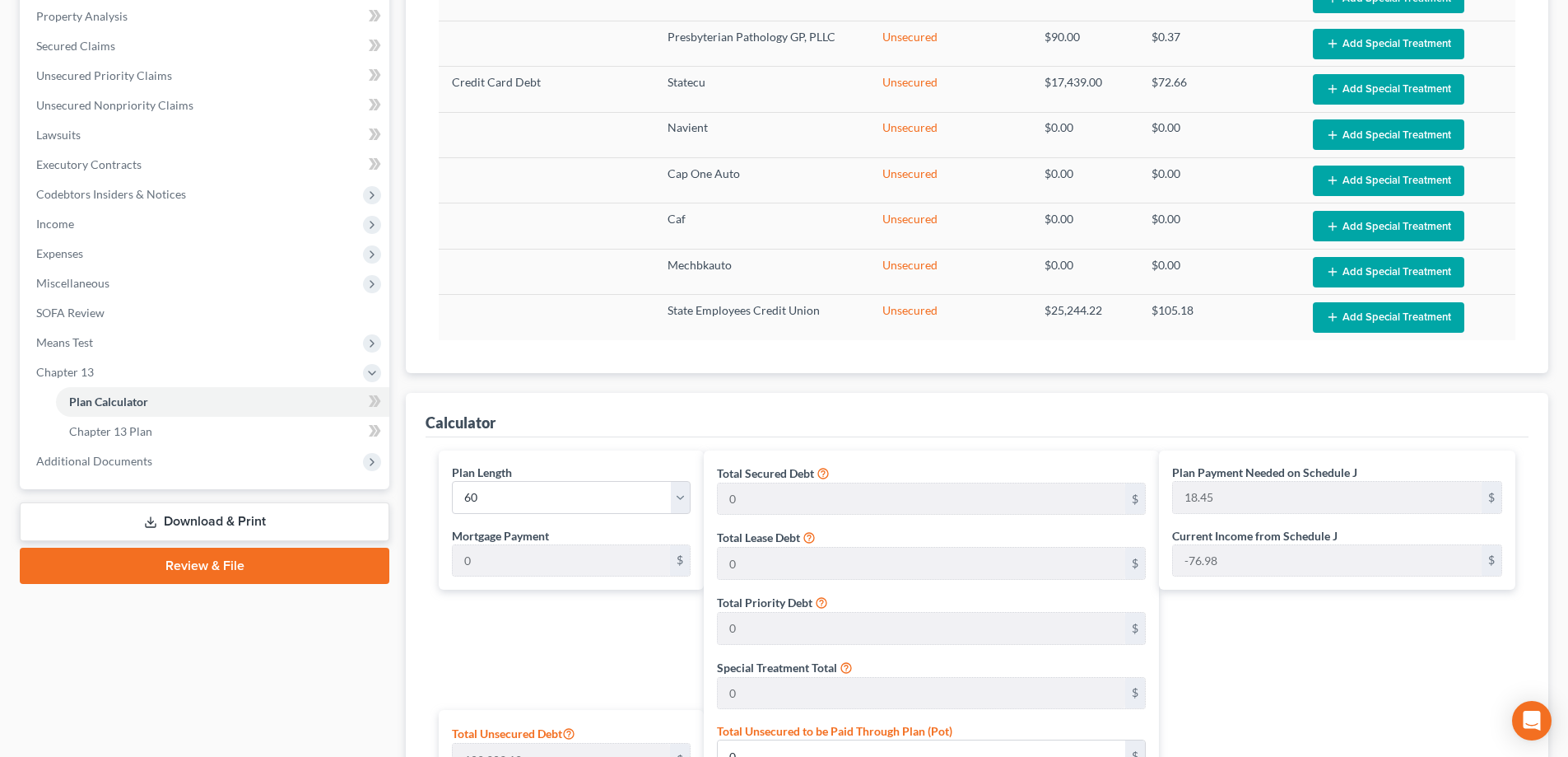
scroll to position [330, 0]
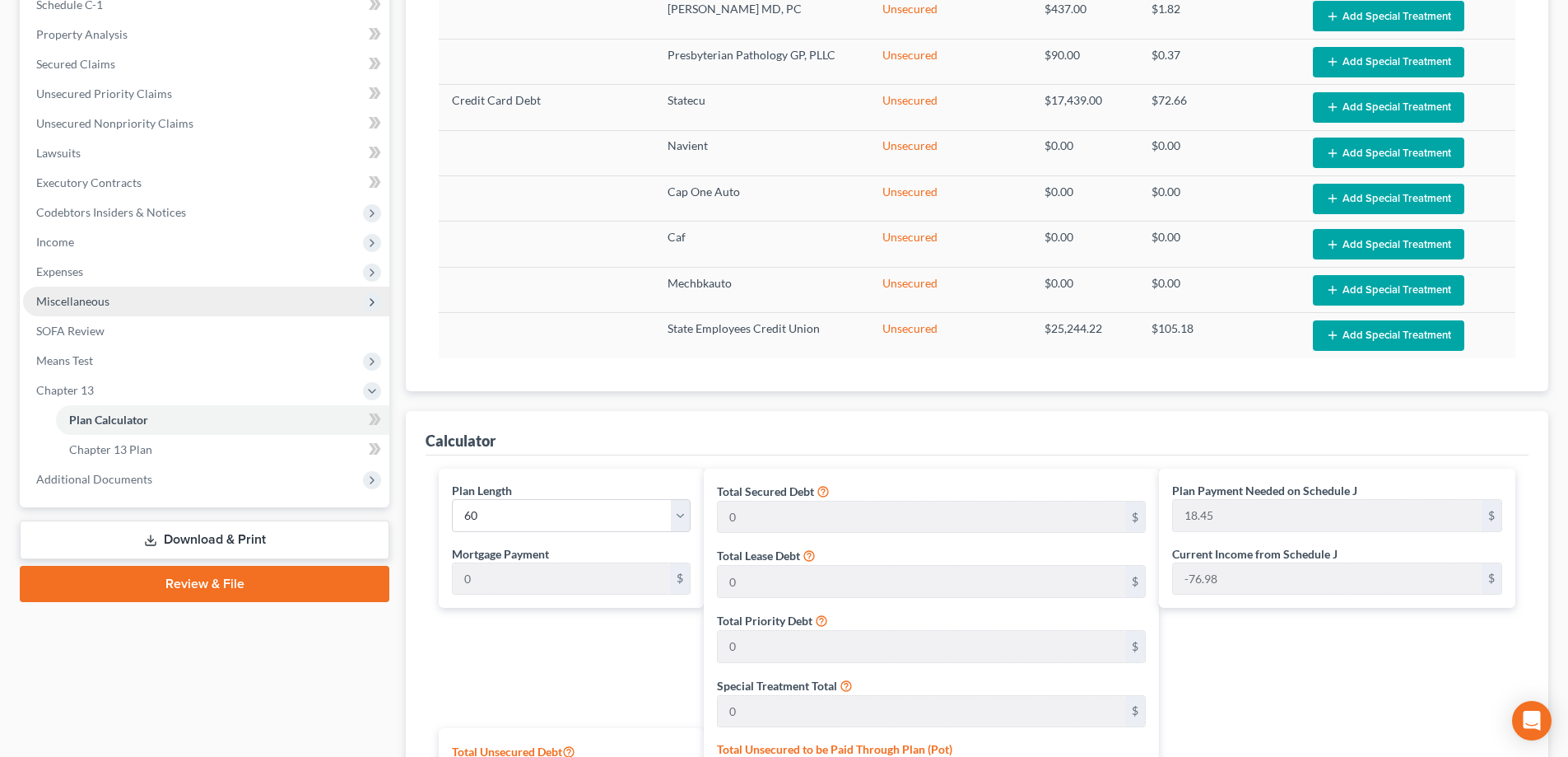
click at [91, 309] on span "Miscellaneous" at bounding box center [206, 302] width 366 height 30
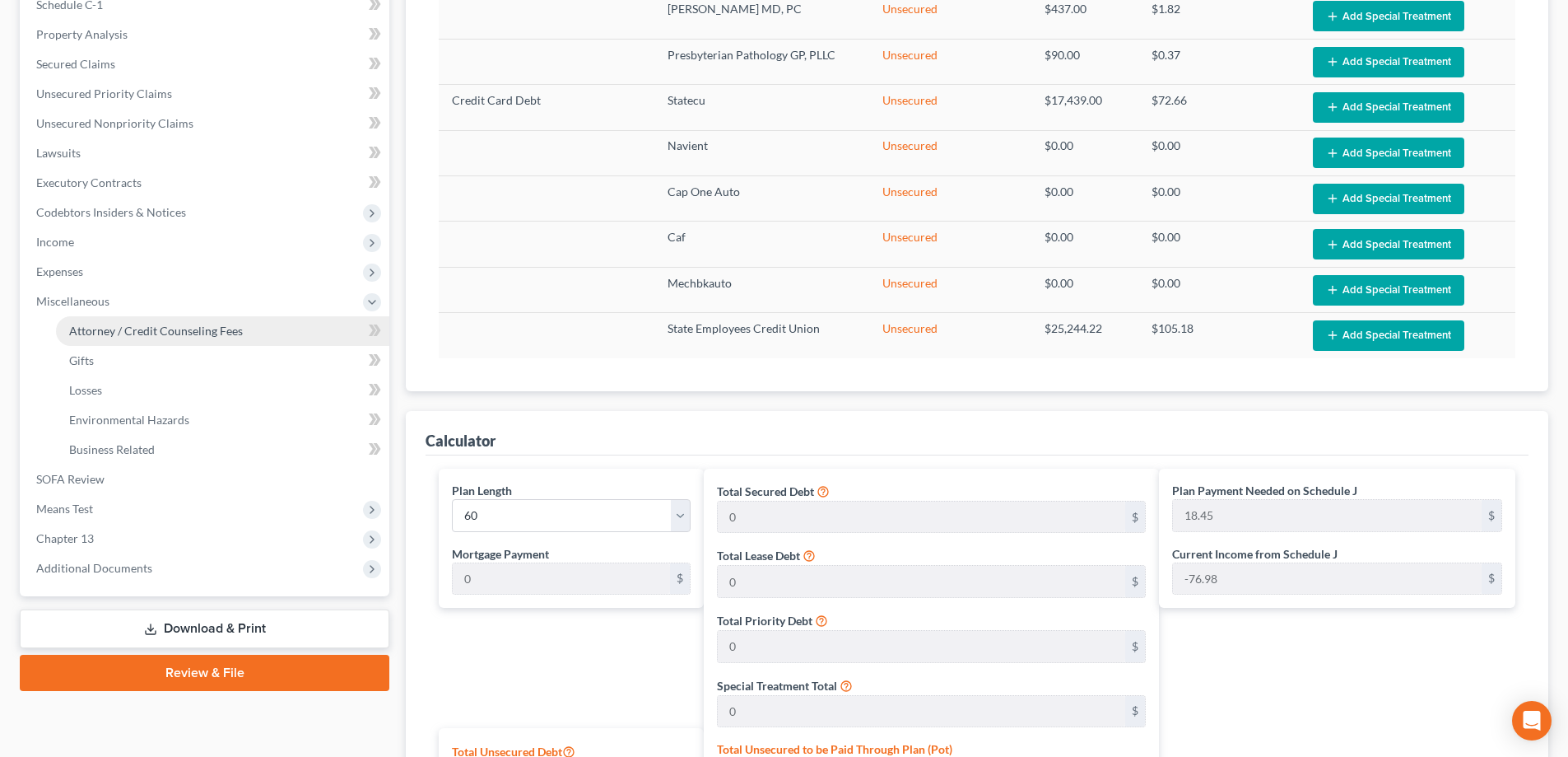
click at [103, 331] on span "Attorney / Credit Counseling Fees" at bounding box center [156, 331] width 174 height 14
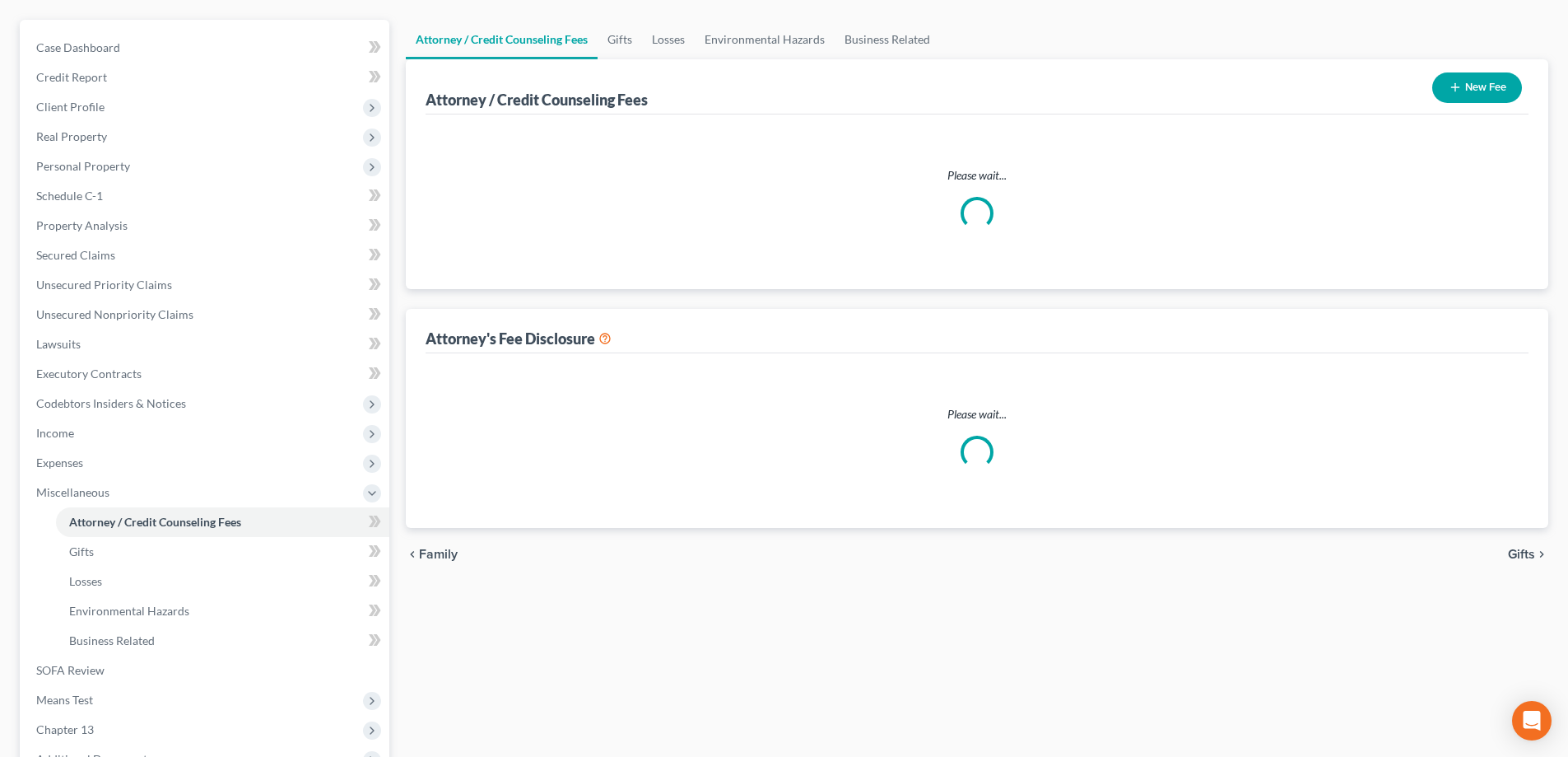
select select "0"
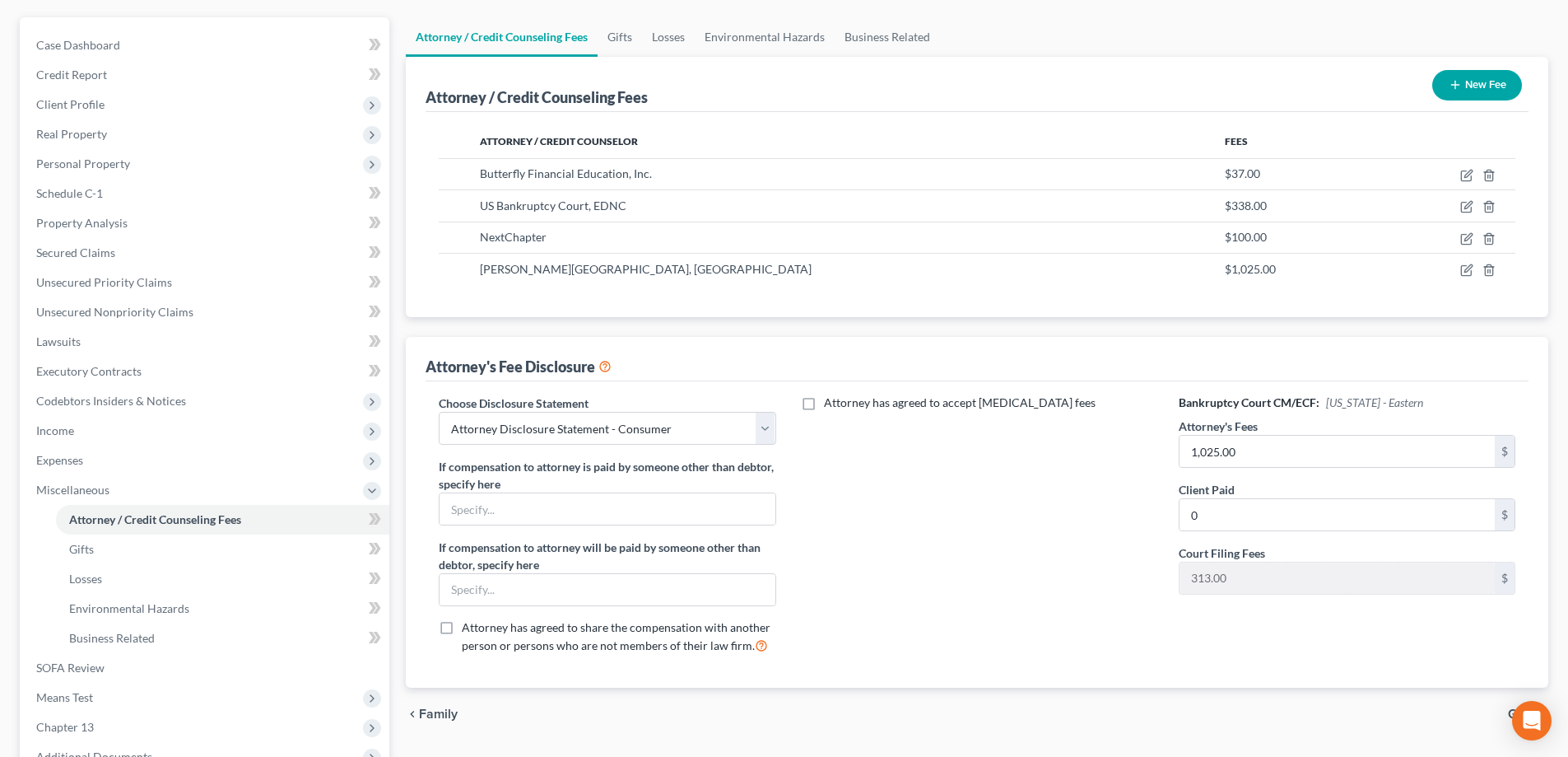
scroll to position [326, 0]
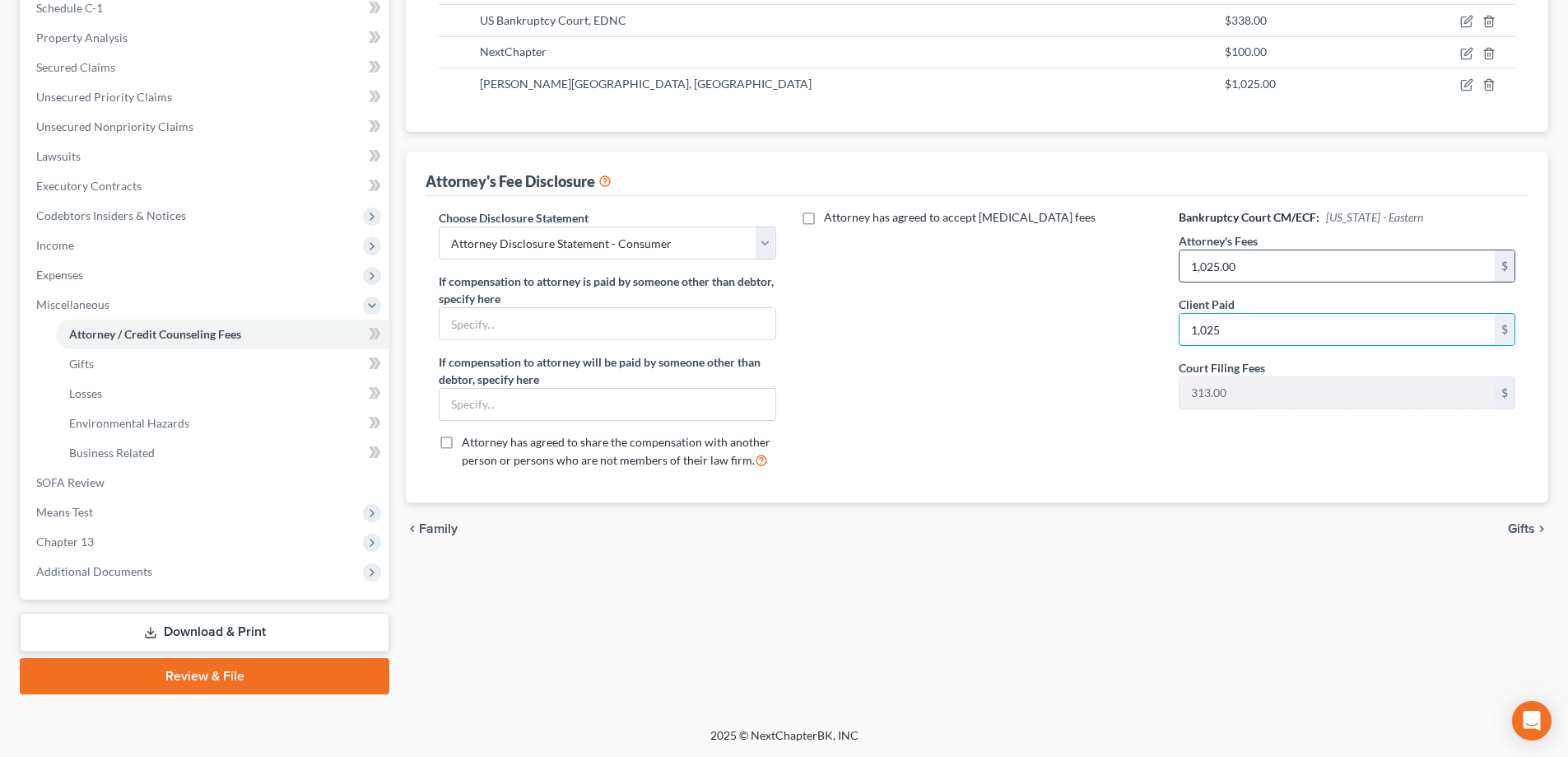
type input "1,025"
type input "6,500"
click at [1036, 468] on div "Attorney has agreed to accept [MEDICAL_DATA] fees" at bounding box center [977, 344] width 370 height 272
click at [71, 526] on span "Chapter 13" at bounding box center [206, 541] width 366 height 30
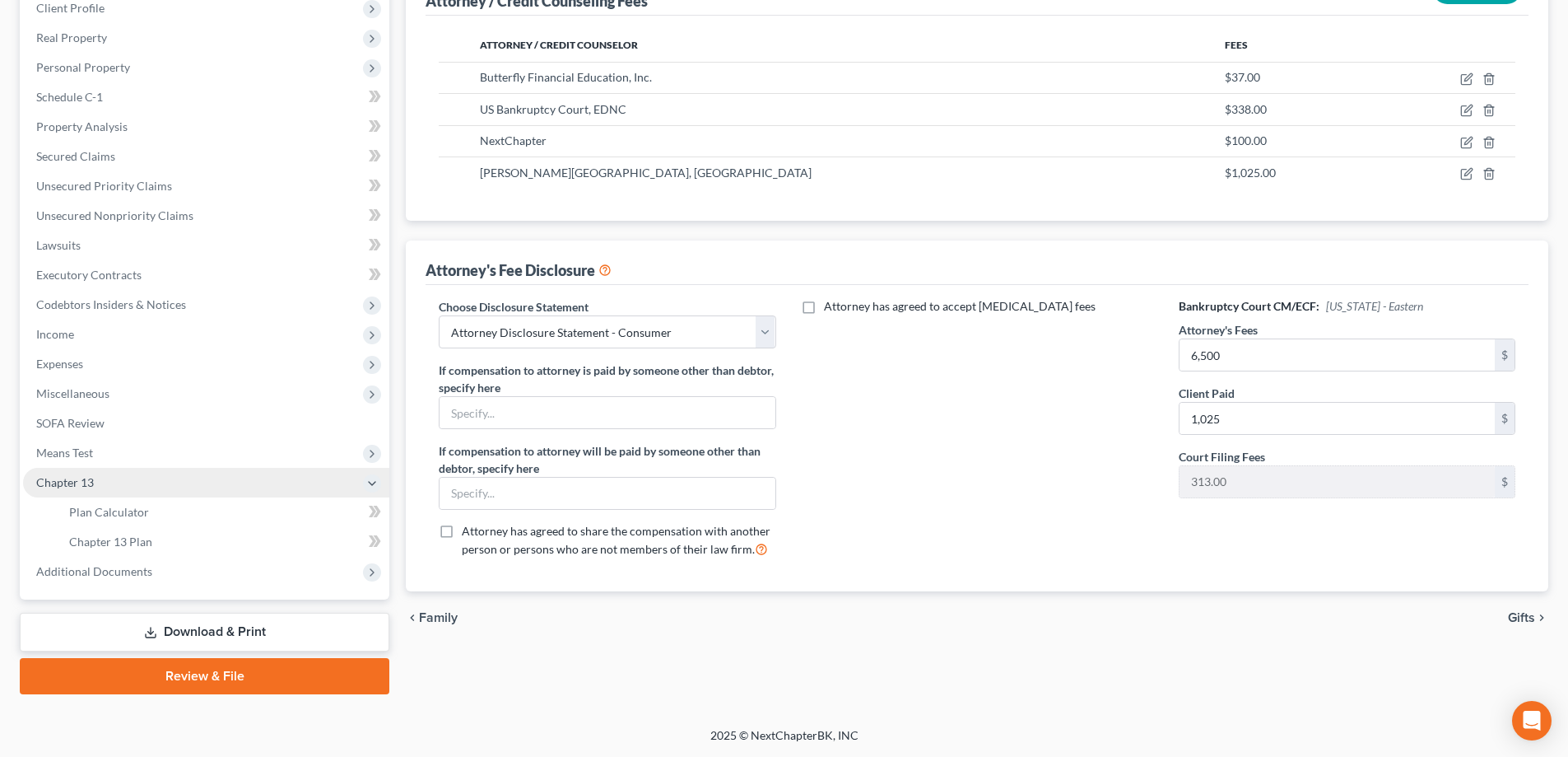
scroll to position [237, 0]
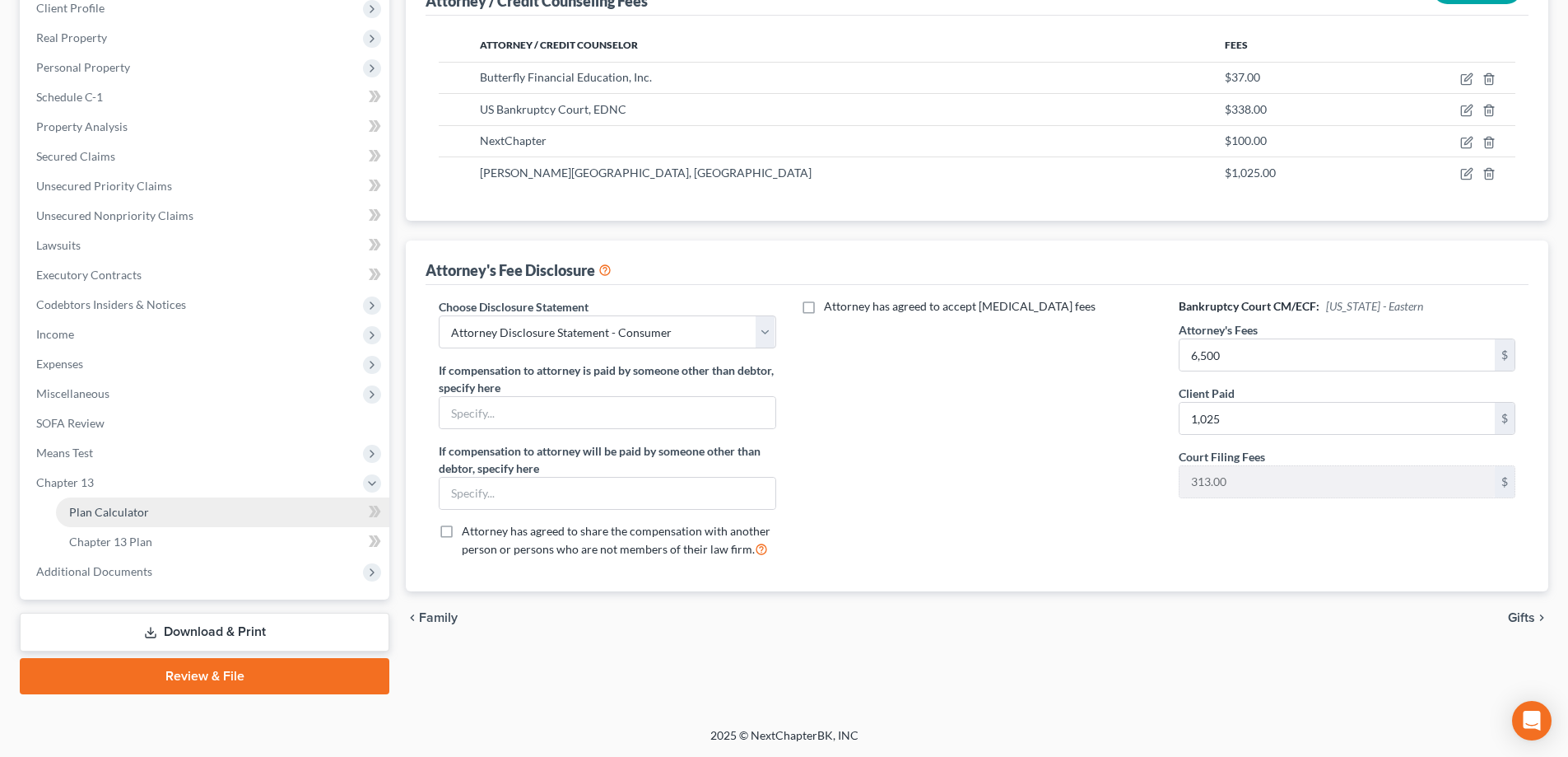
click at [91, 510] on span "Plan Calculator" at bounding box center [109, 512] width 80 height 14
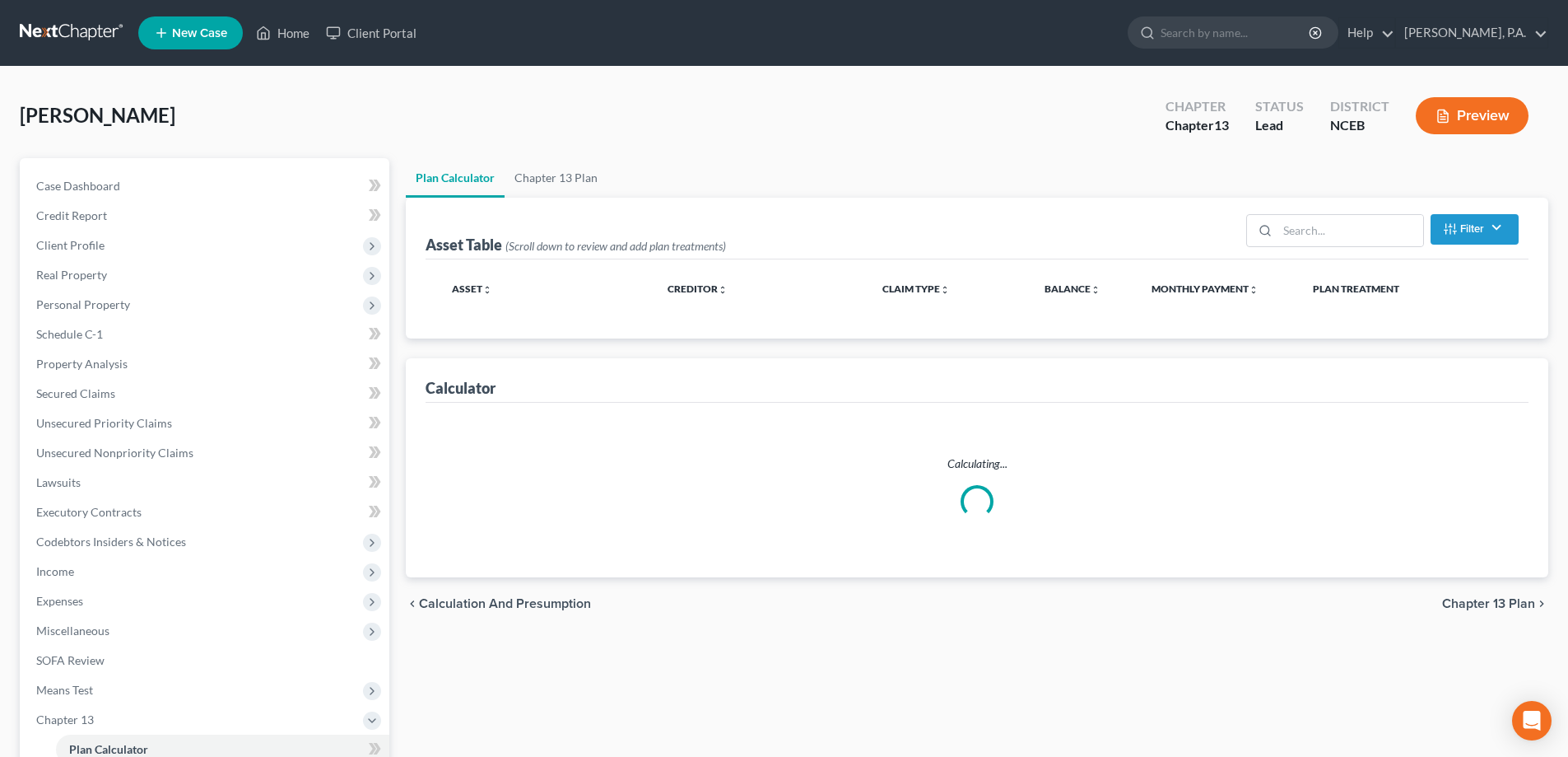
select select "59"
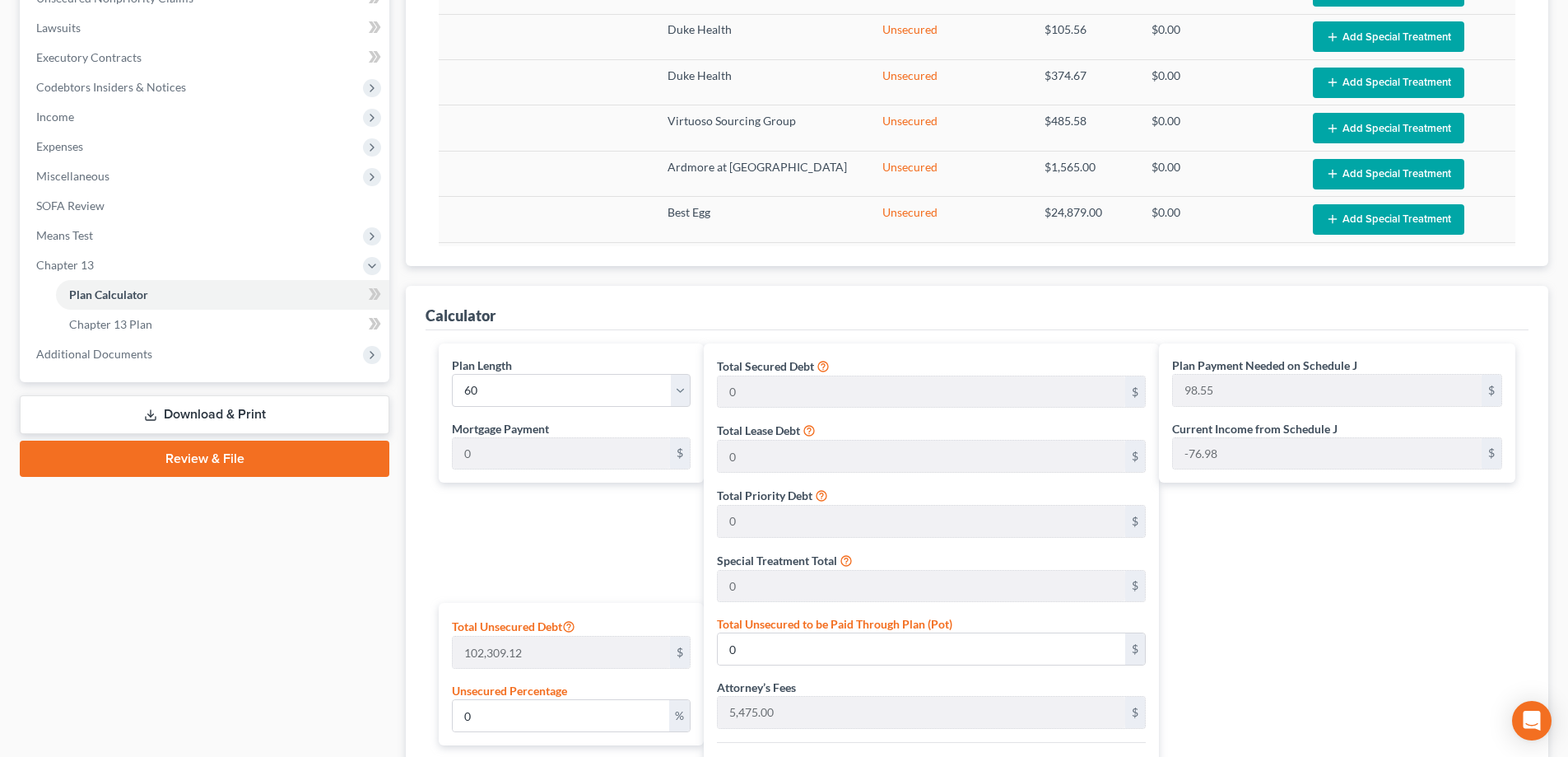
scroll to position [494, 0]
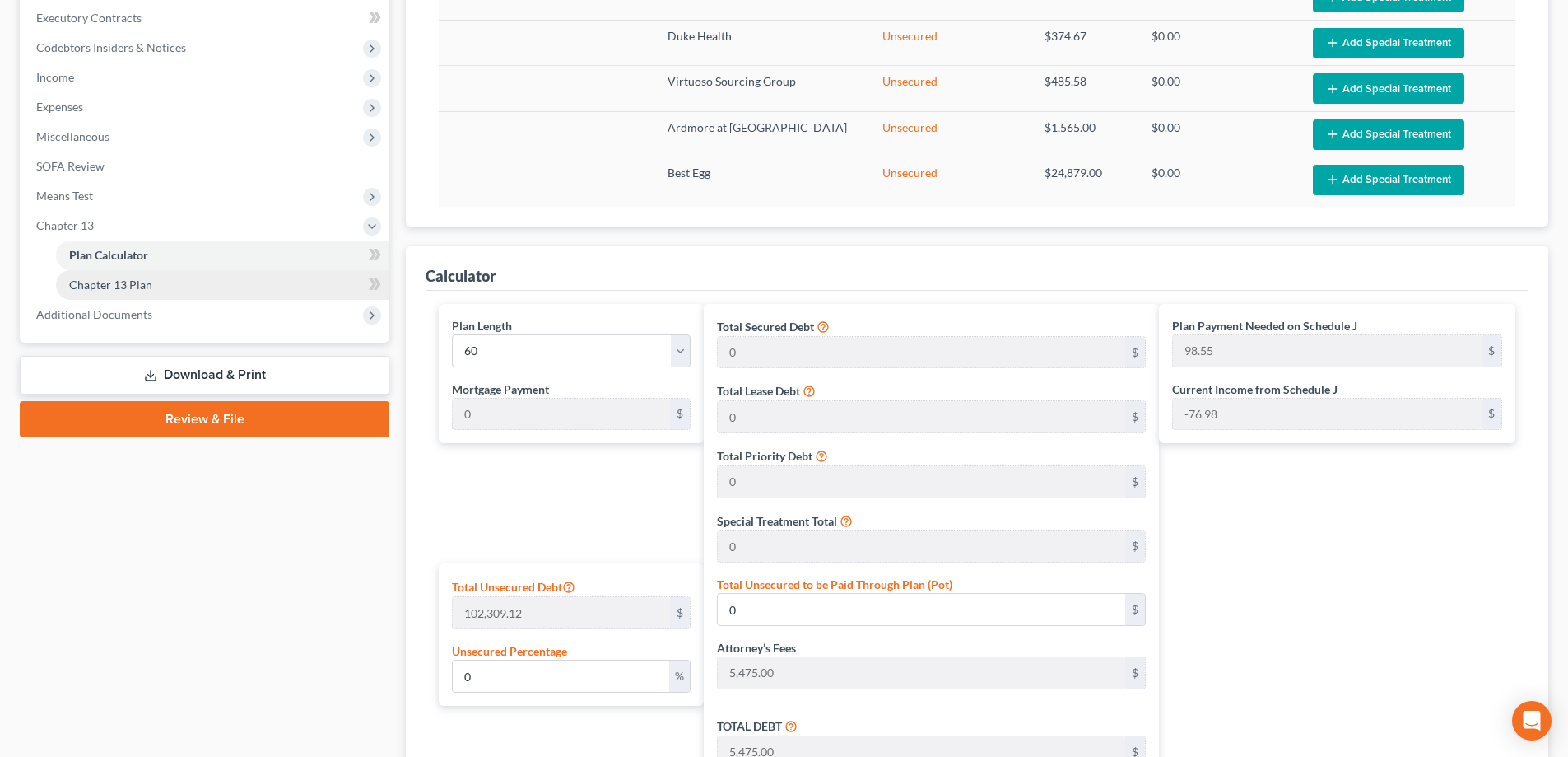
click at [283, 286] on link "Chapter 13 Plan" at bounding box center [223, 285] width 333 height 30
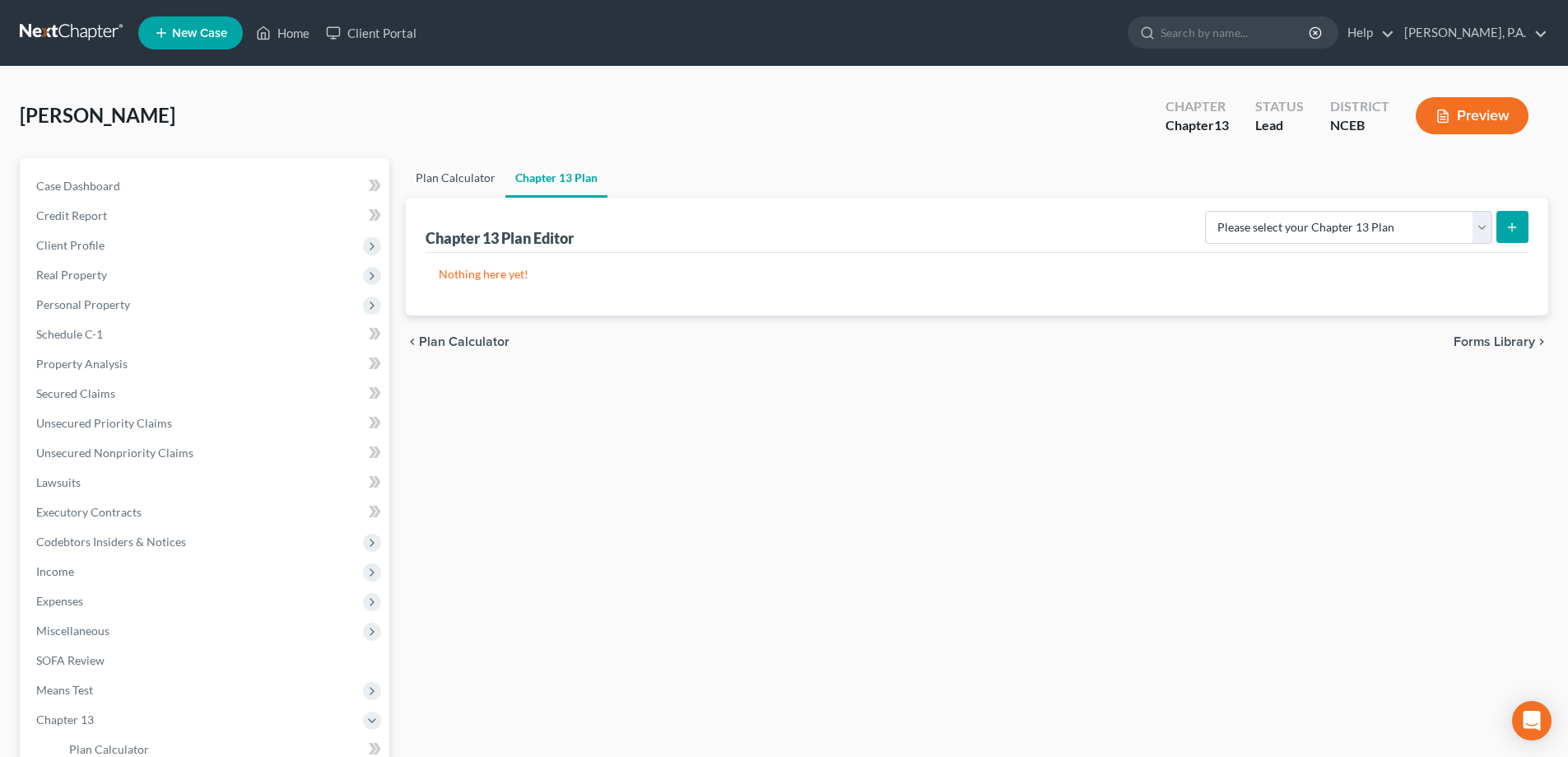
click at [481, 195] on link "Plan Calculator" at bounding box center [455, 178] width 100 height 40
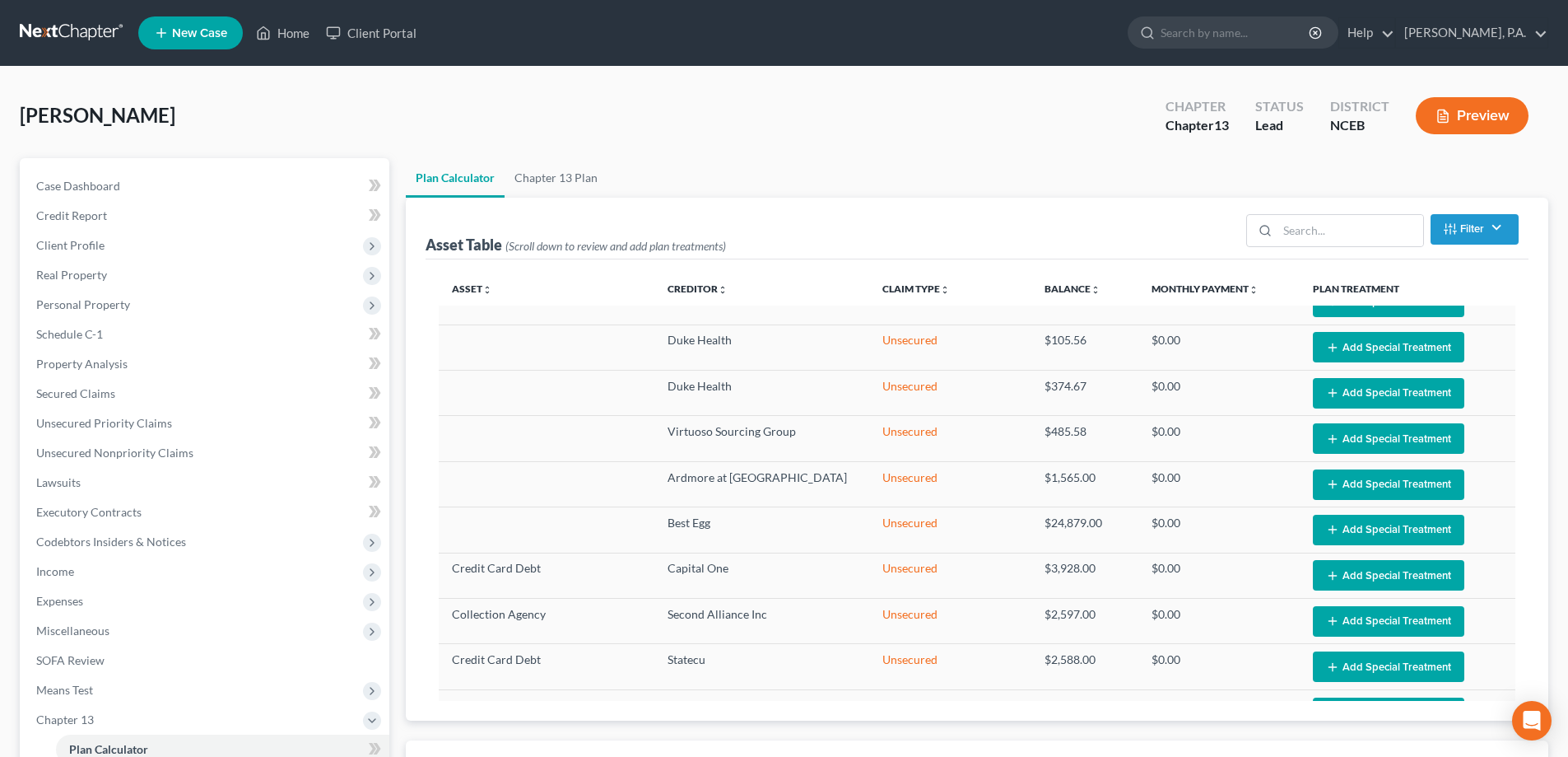
select select "59"
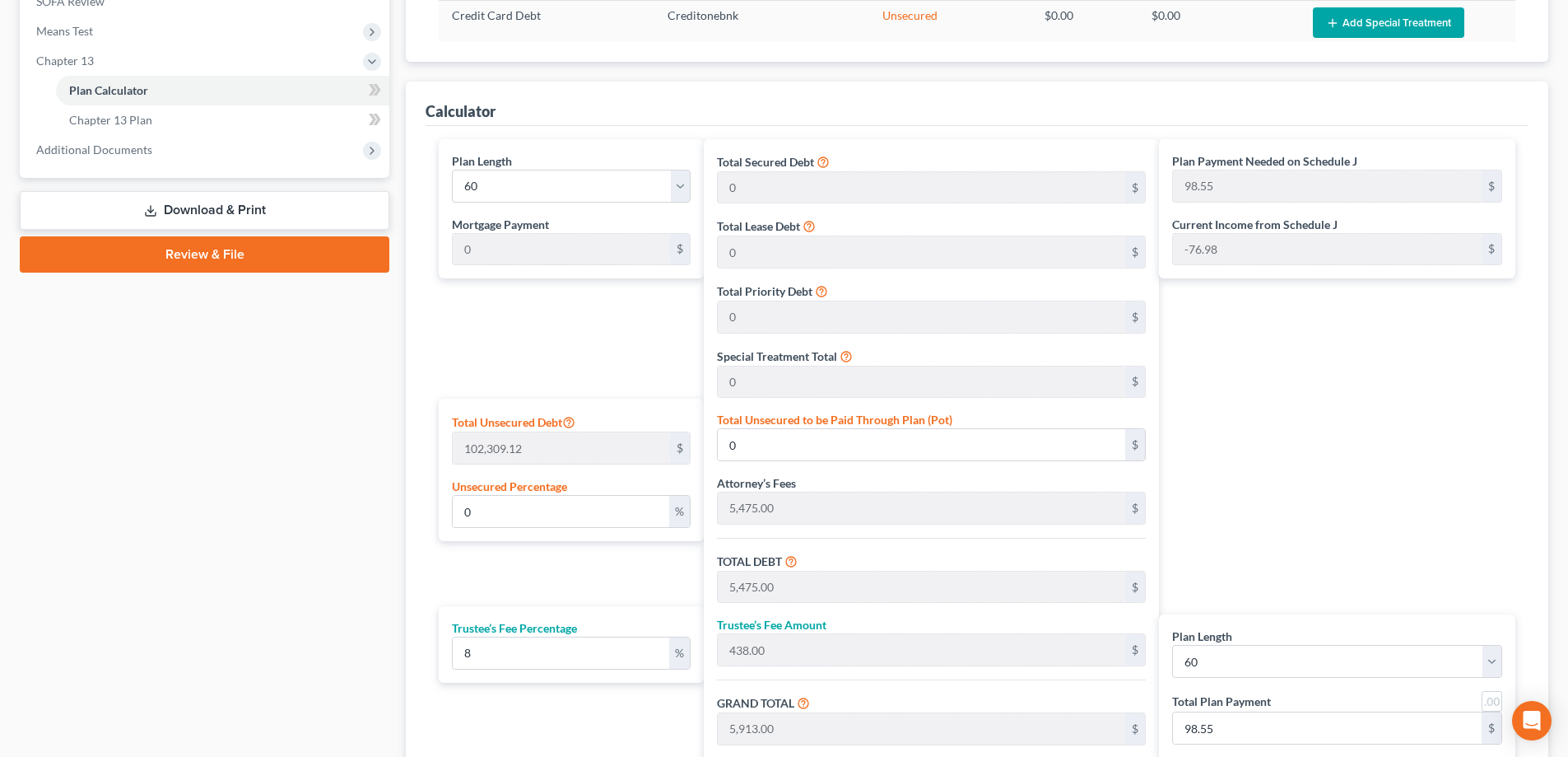
scroll to position [823, 0]
